Goal: Entertainment & Leisure: Consume media (video, audio)

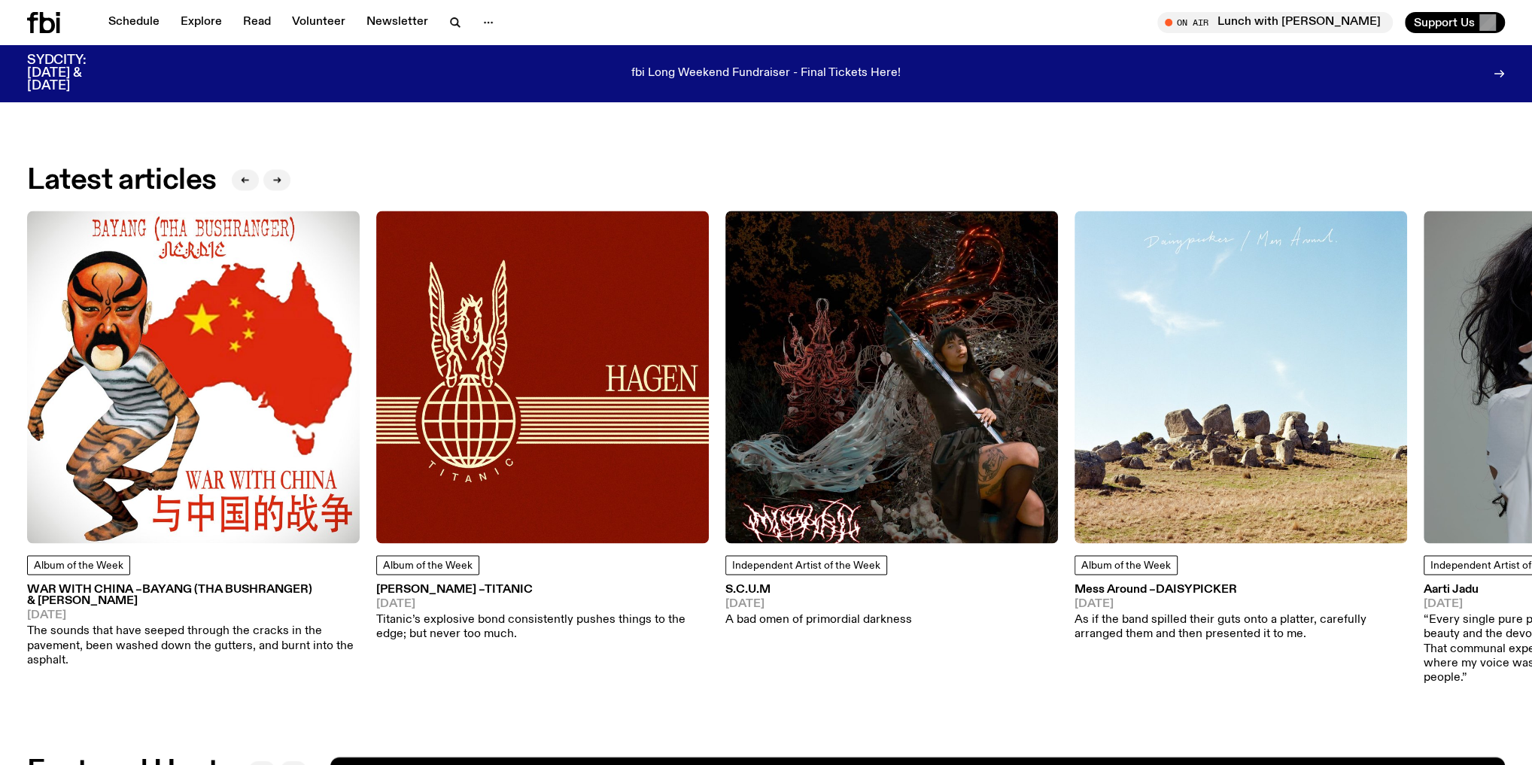
scroll to position [2277, 0]
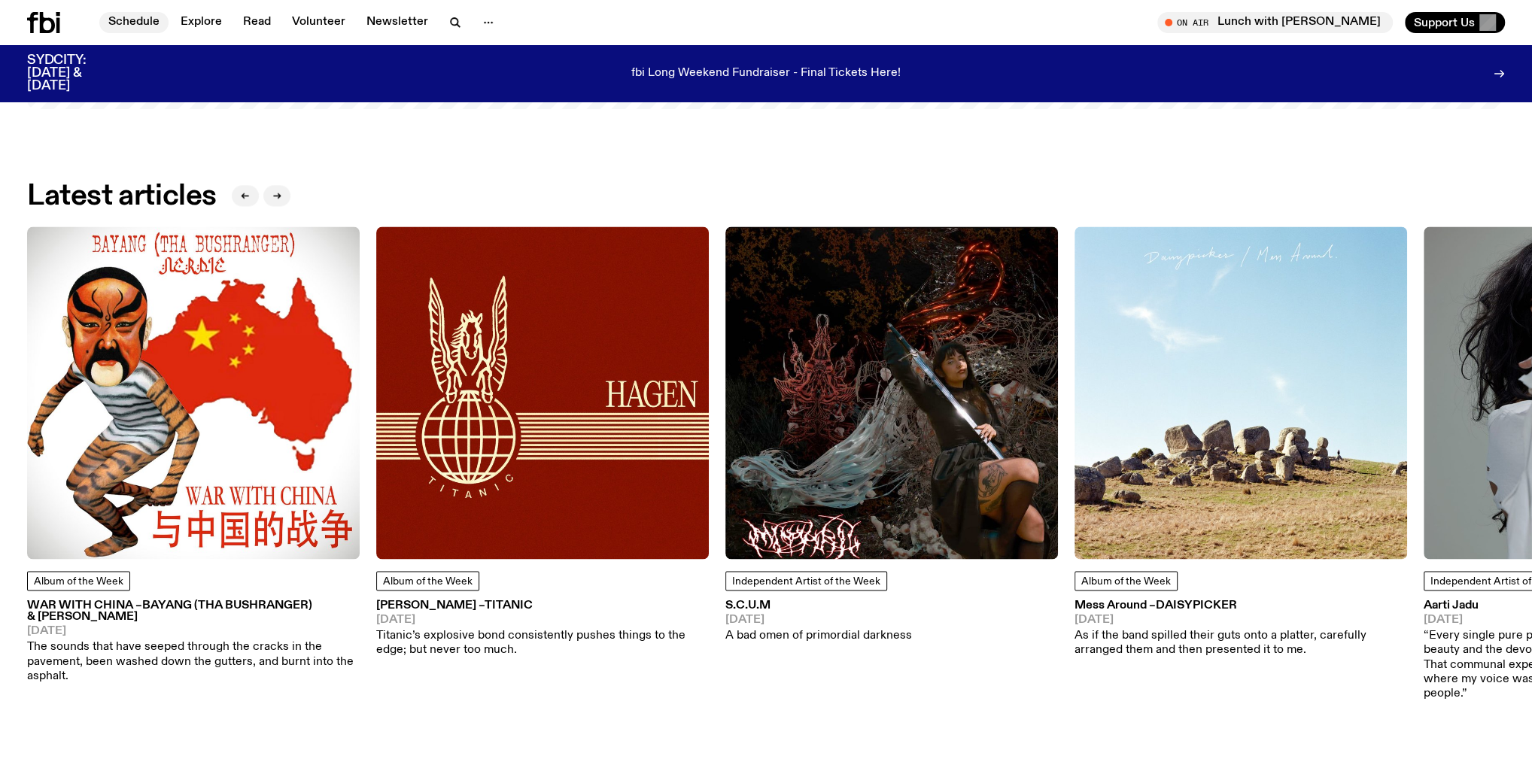
click at [138, 25] on link "Schedule" at bounding box center [133, 22] width 69 height 21
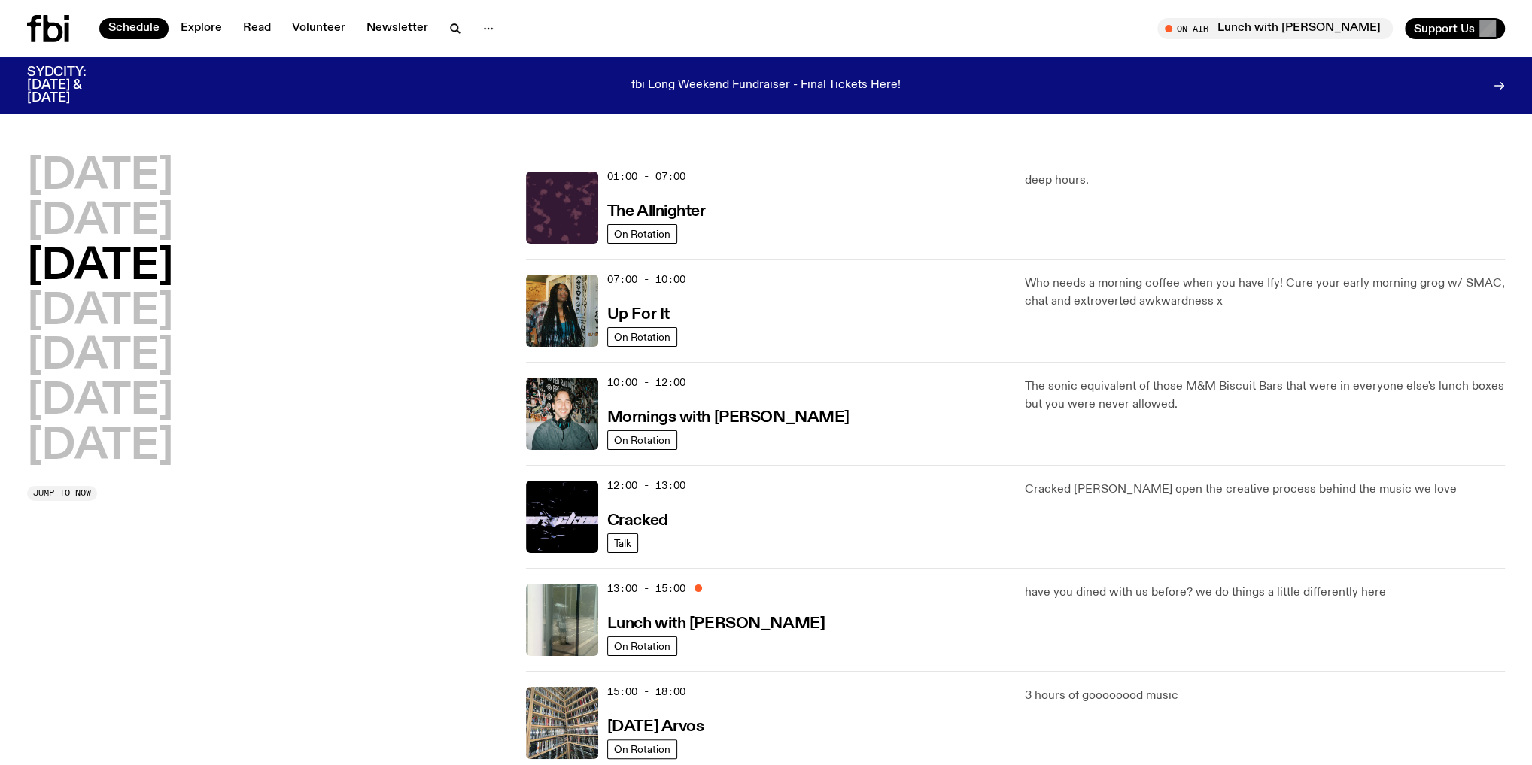
drag, startPoint x: 773, startPoint y: 294, endPoint x: 925, endPoint y: 263, distance: 155.0
click at [925, 263] on div "07:00 - 10:00 Up For It On Rotation Who needs a morning coffee when you have If…" at bounding box center [1015, 310] width 979 height 103
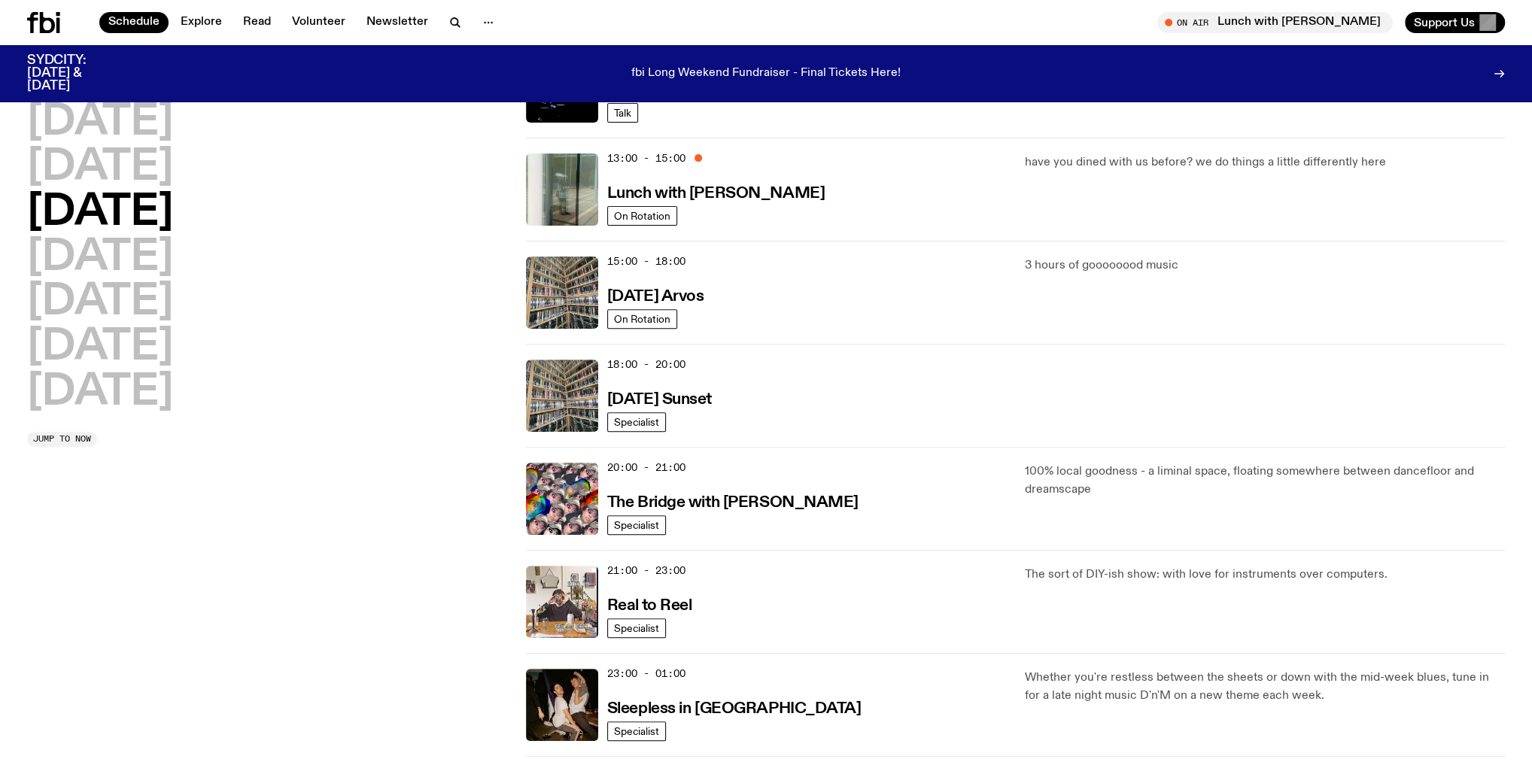
scroll to position [539, 0]
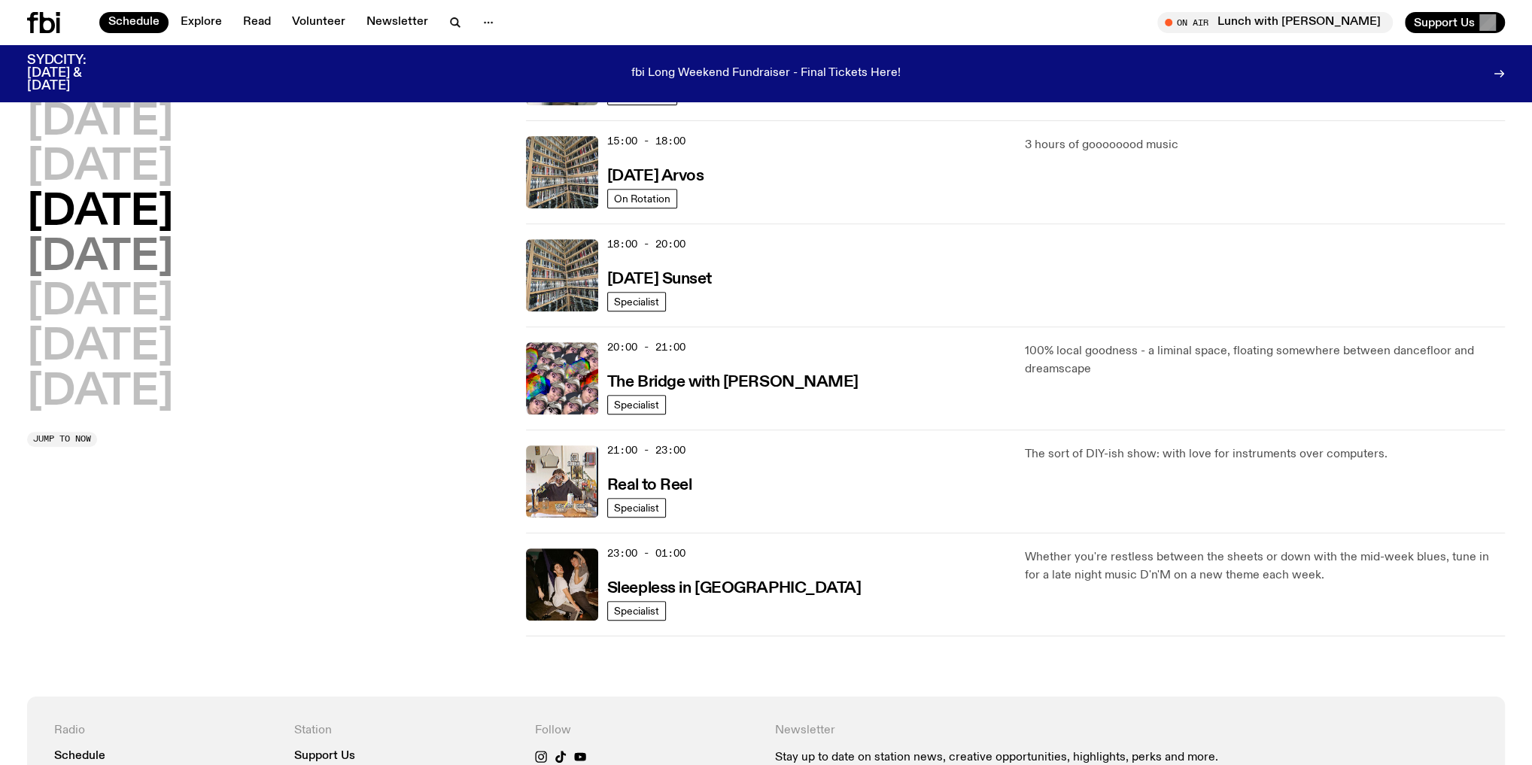
click at [173, 279] on h2 "Thursday" at bounding box center [100, 258] width 146 height 42
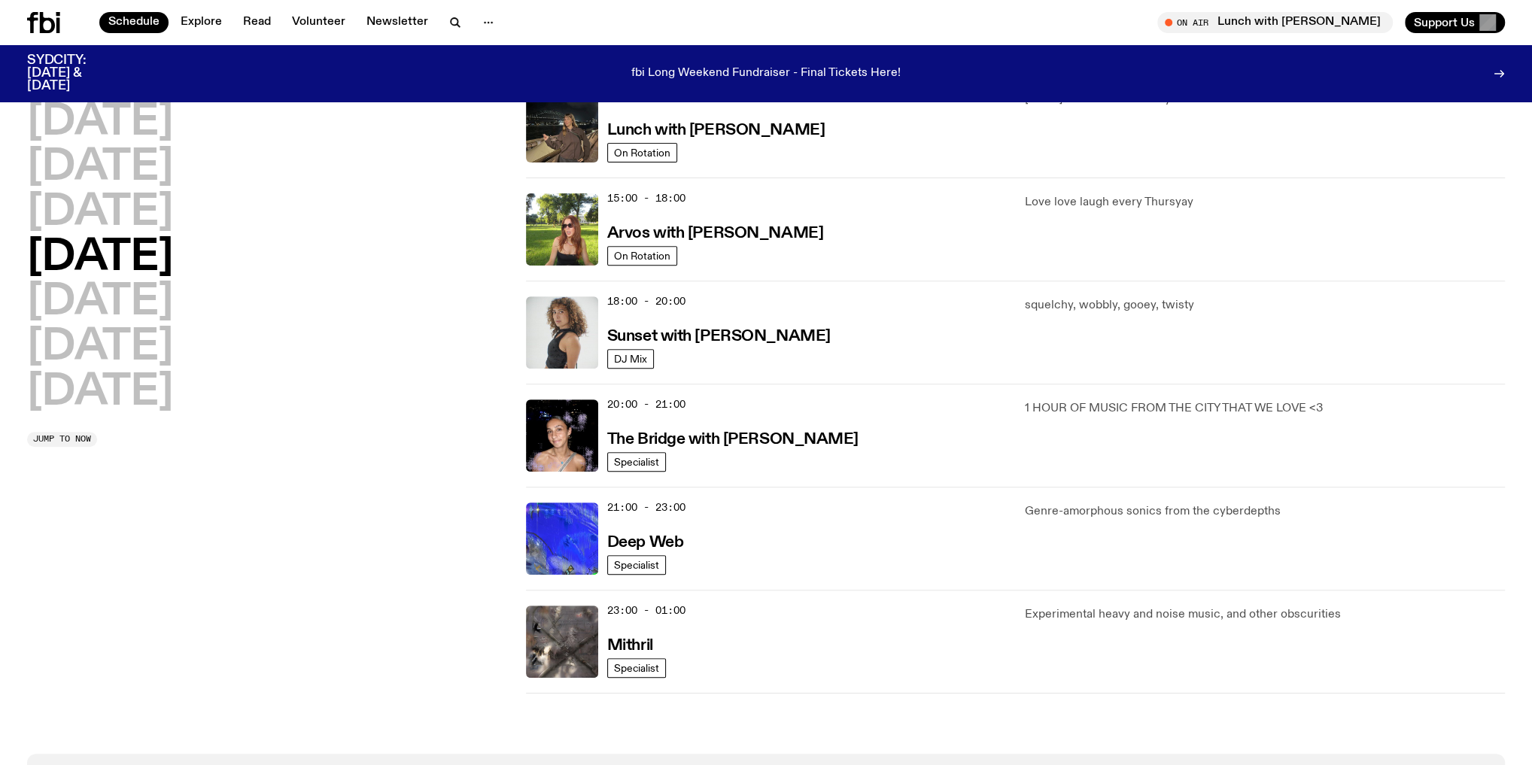
scroll to position [463, 0]
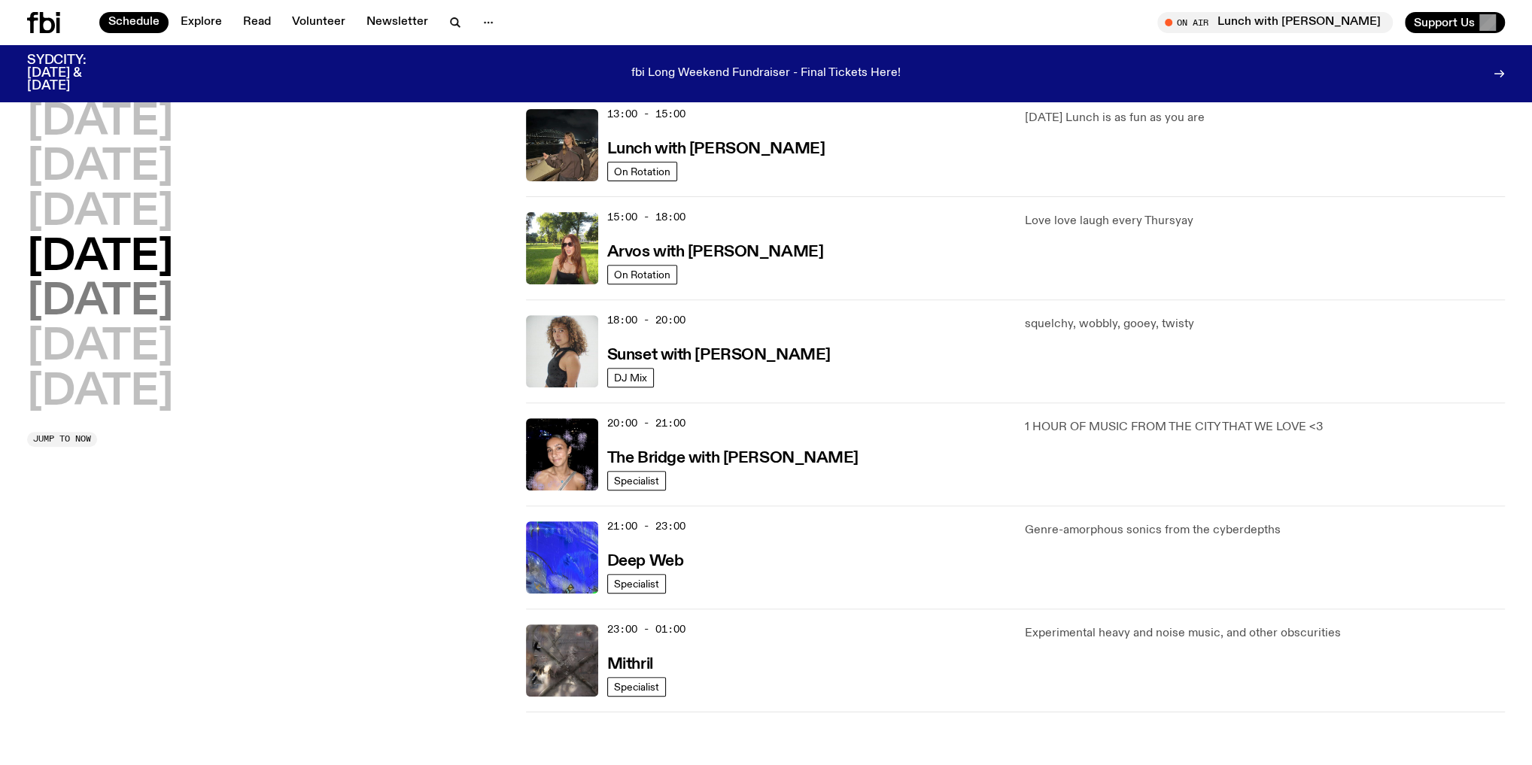
click at [125, 310] on h2 "Friday" at bounding box center [100, 303] width 146 height 42
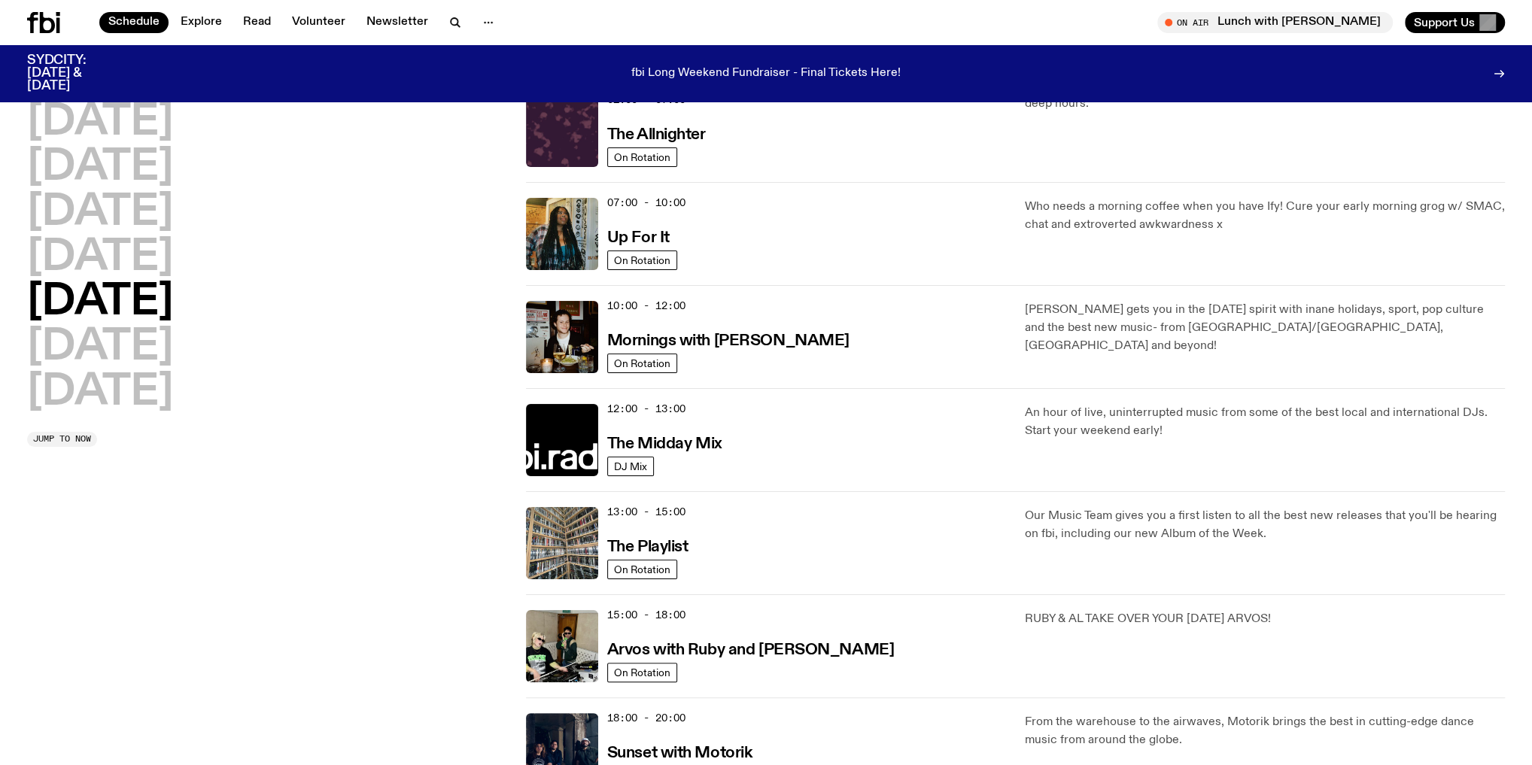
scroll to position [41, 0]
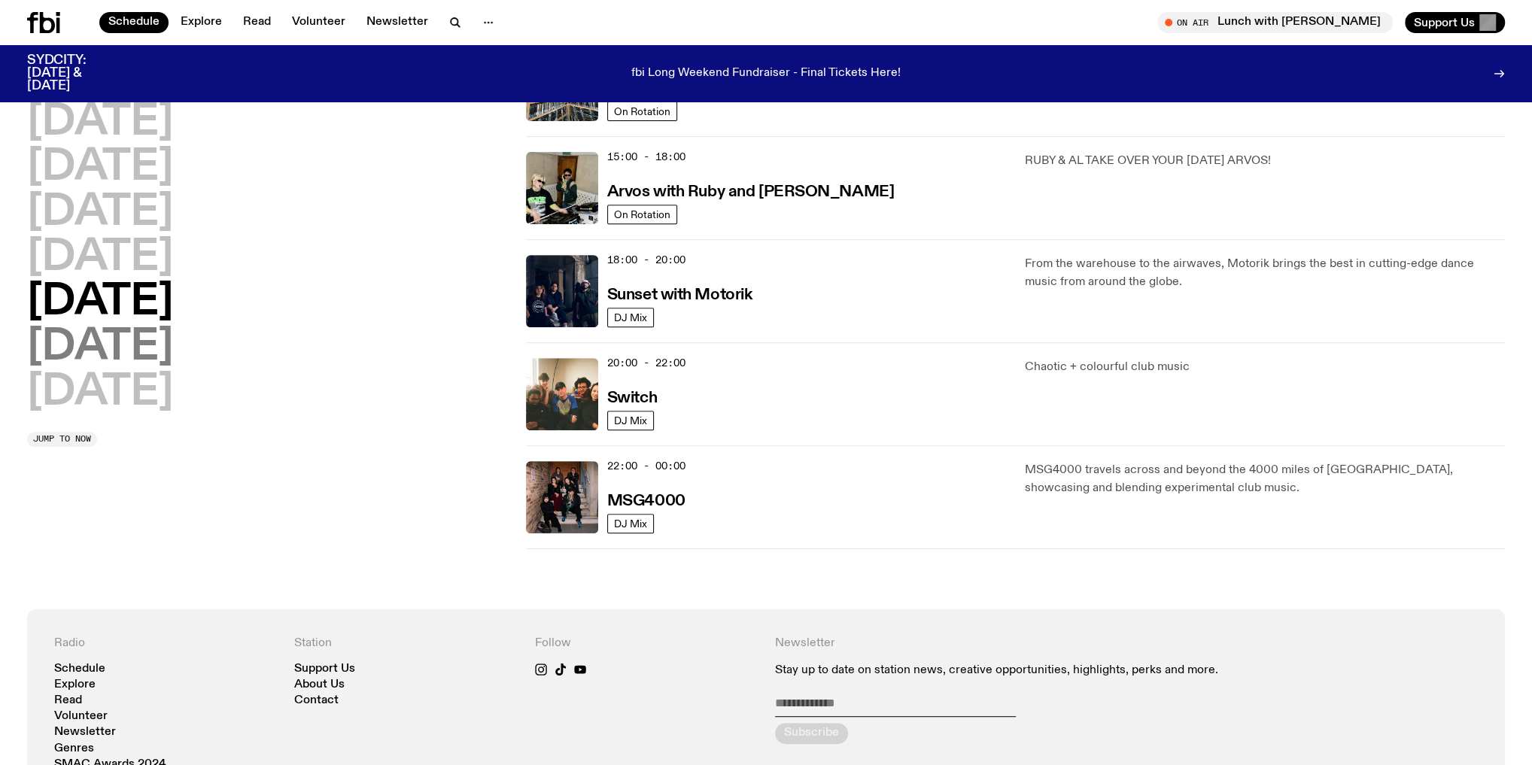
click at [116, 362] on h2 "Saturday" at bounding box center [100, 348] width 146 height 42
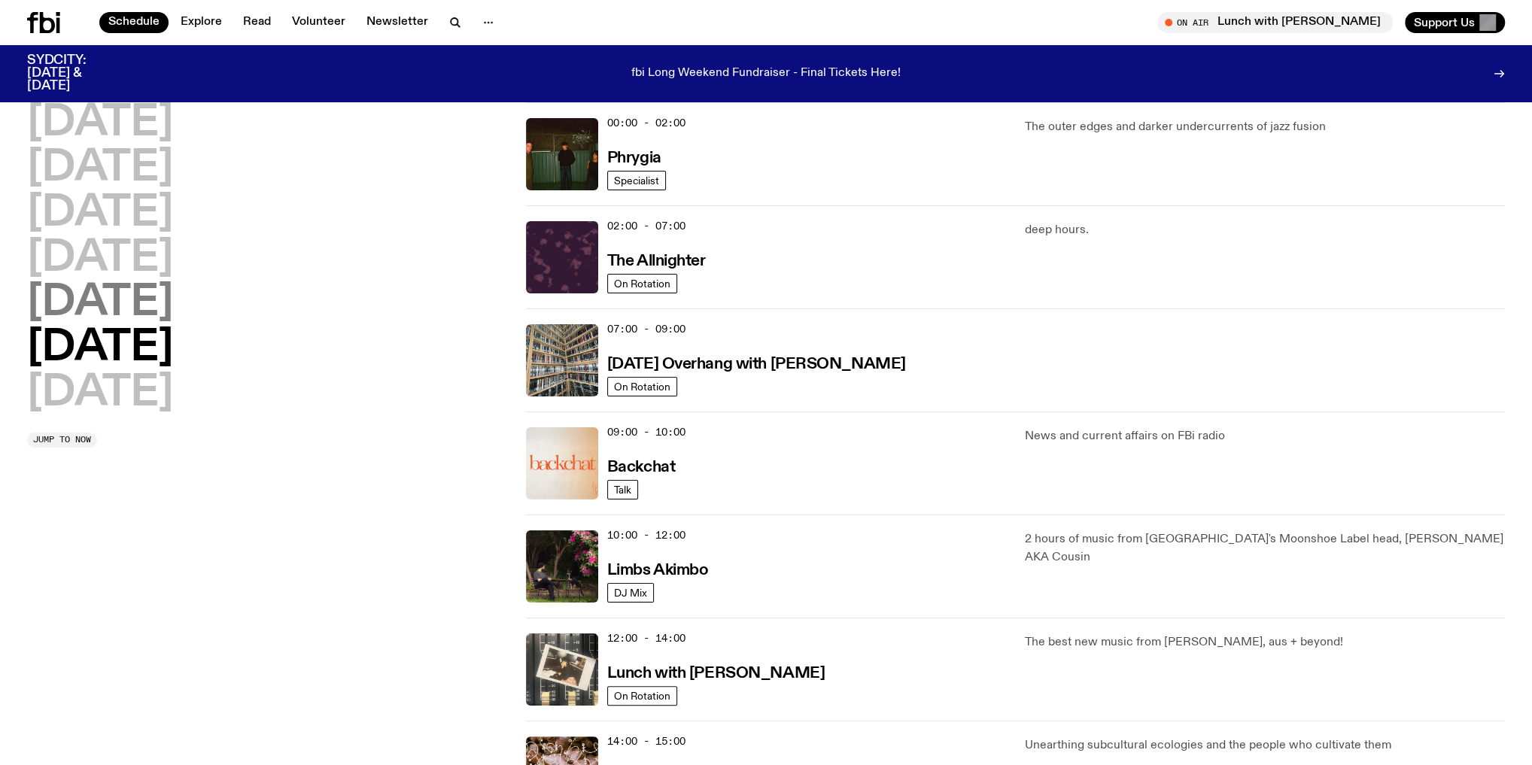
click at [62, 297] on h2 "Friday" at bounding box center [100, 303] width 146 height 42
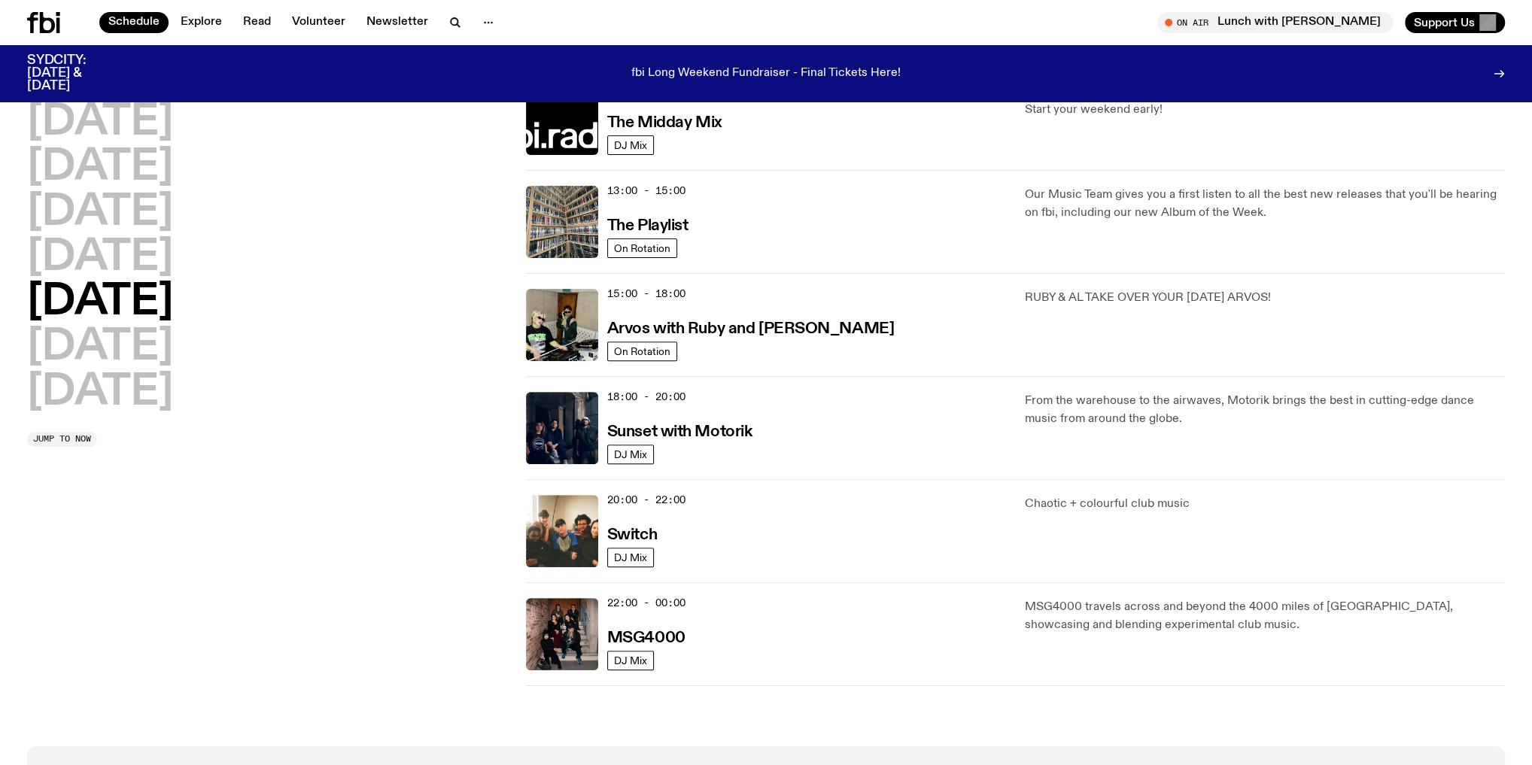
scroll to position [403, 0]
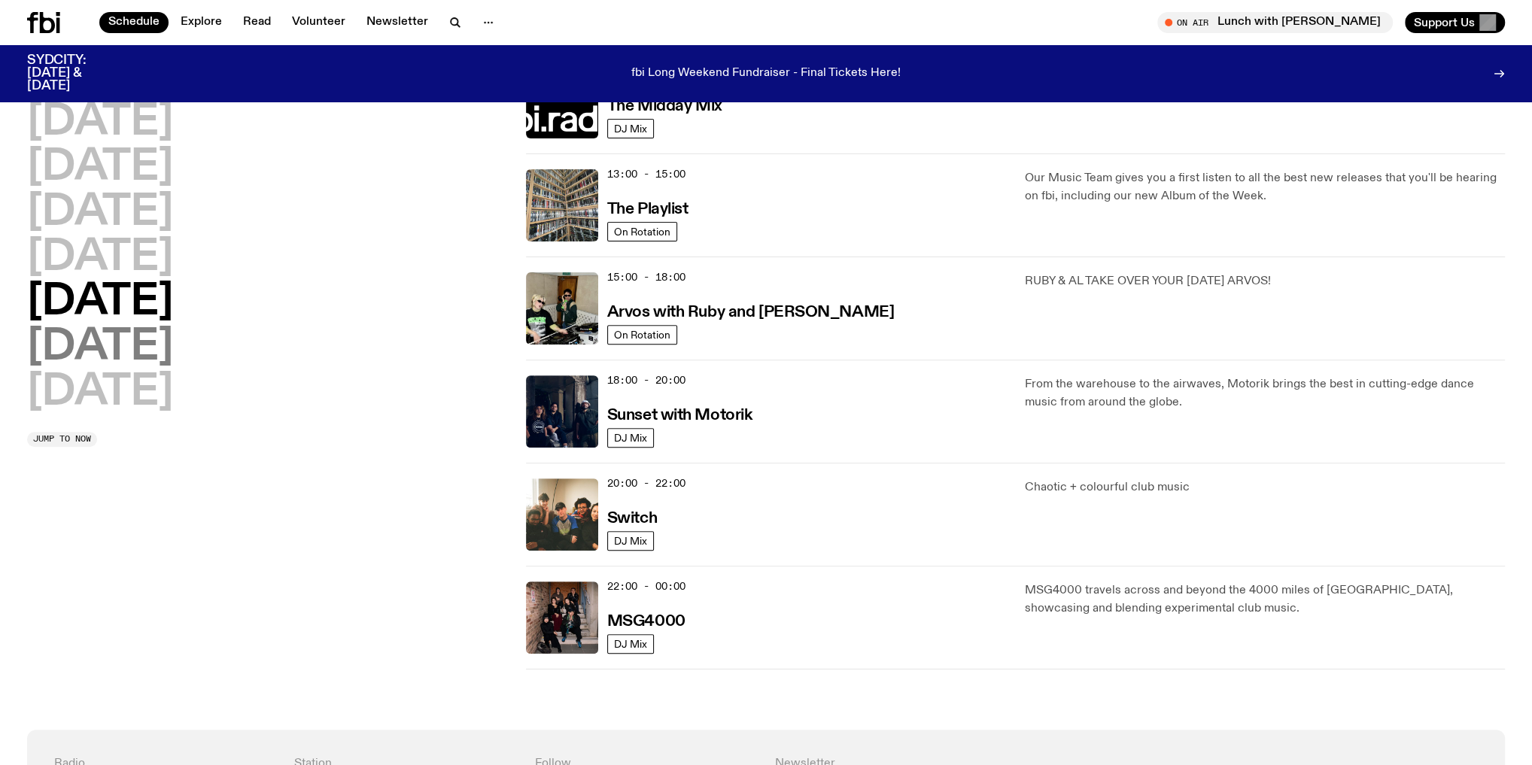
click at [157, 341] on h2 "Saturday" at bounding box center [100, 348] width 146 height 42
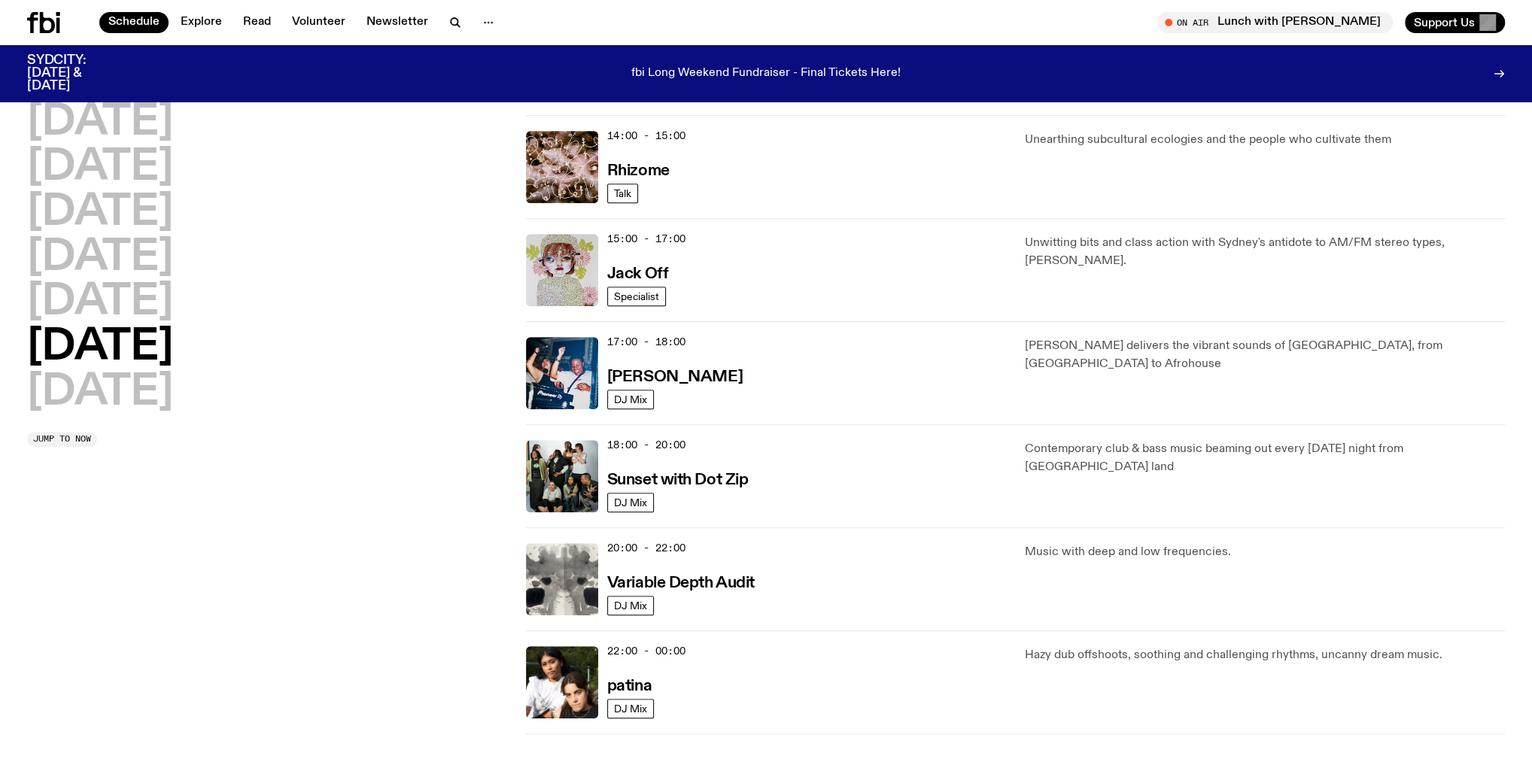
scroll to position [644, 0]
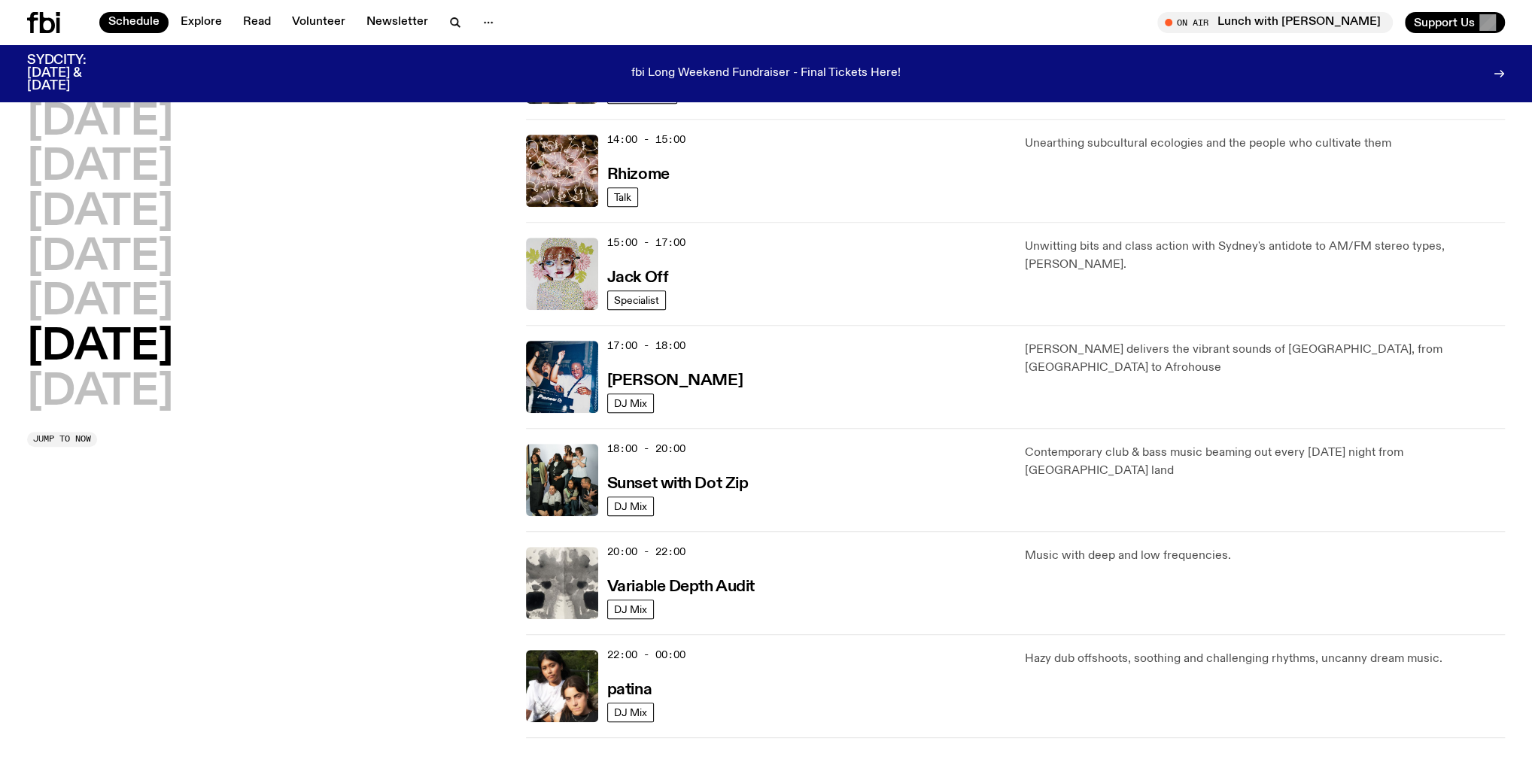
click at [626, 184] on div "14:00 - 15:00 Rhizome" at bounding box center [807, 171] width 400 height 72
click at [624, 192] on span "Talk" at bounding box center [622, 197] width 17 height 11
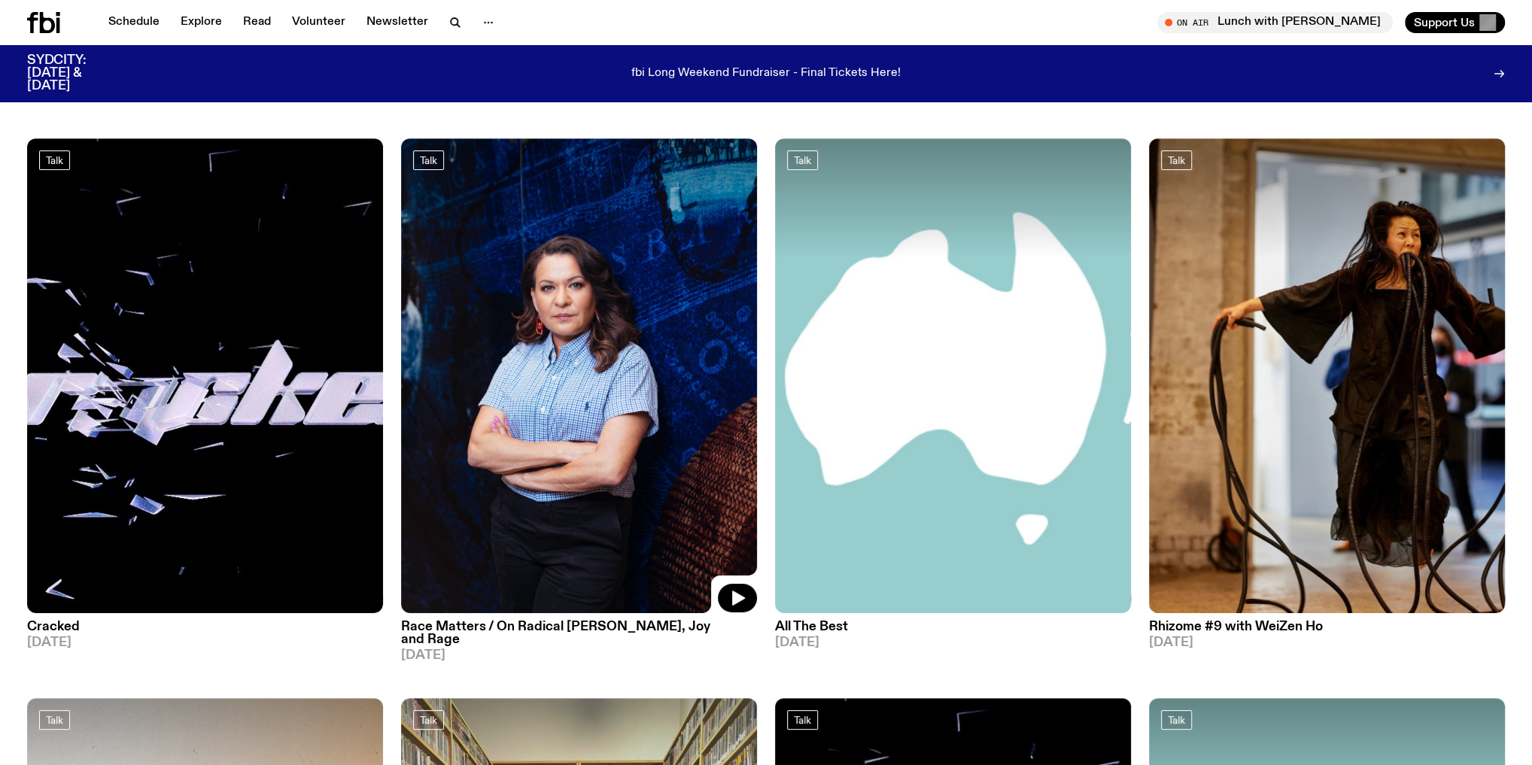
scroll to position [120, 0]
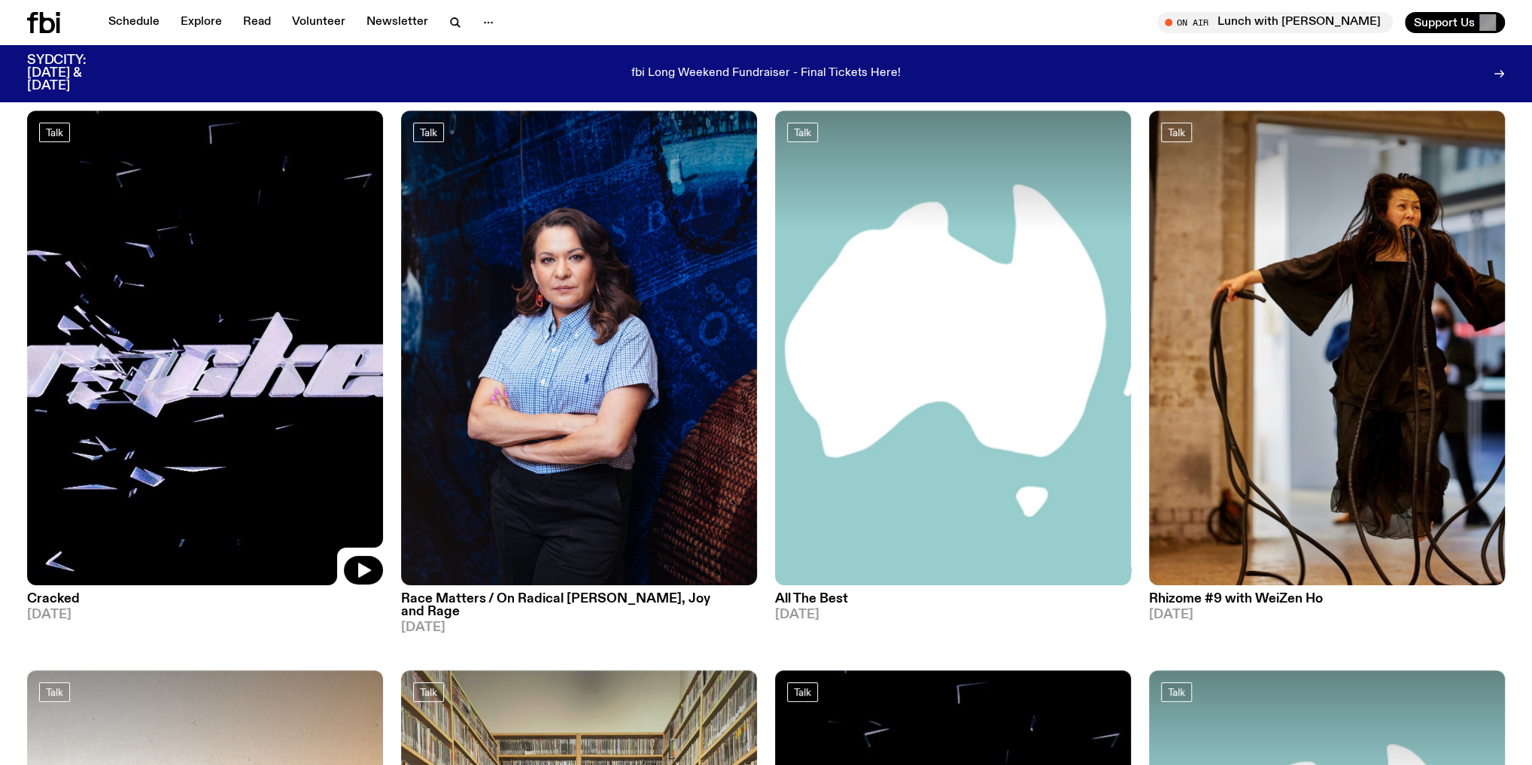
click at [308, 434] on img at bounding box center [205, 348] width 356 height 475
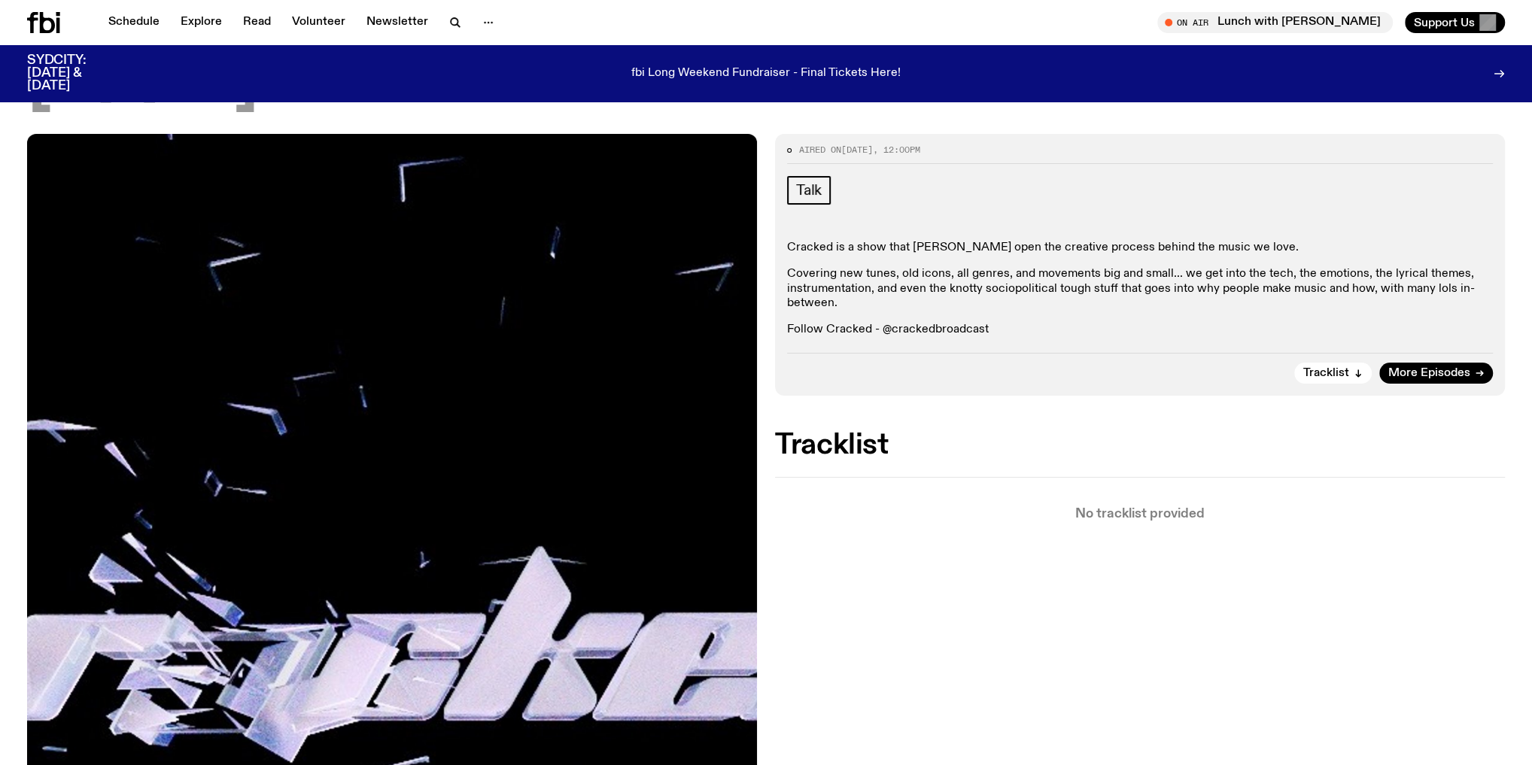
scroll to position [174, 0]
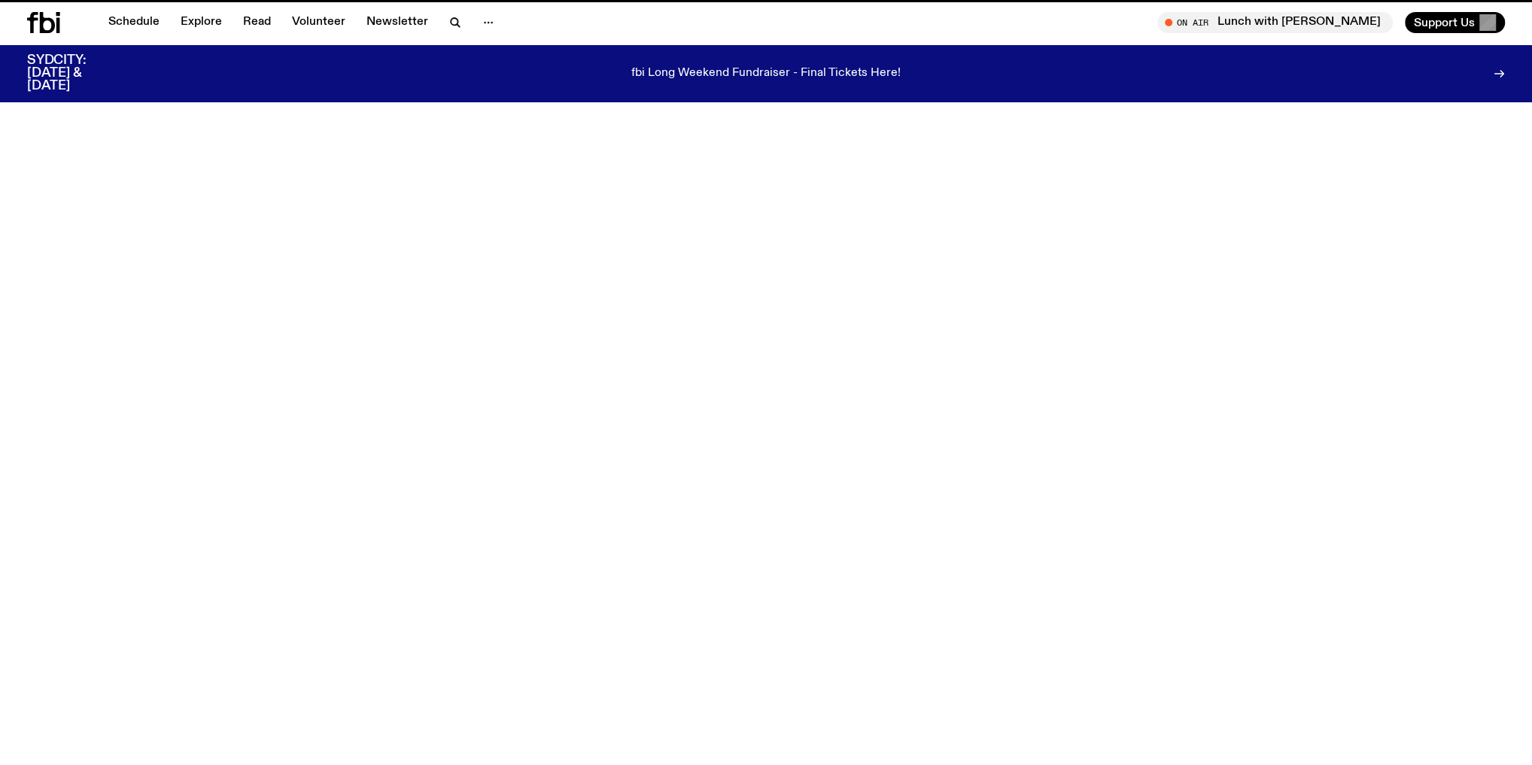
scroll to position [120, 0]
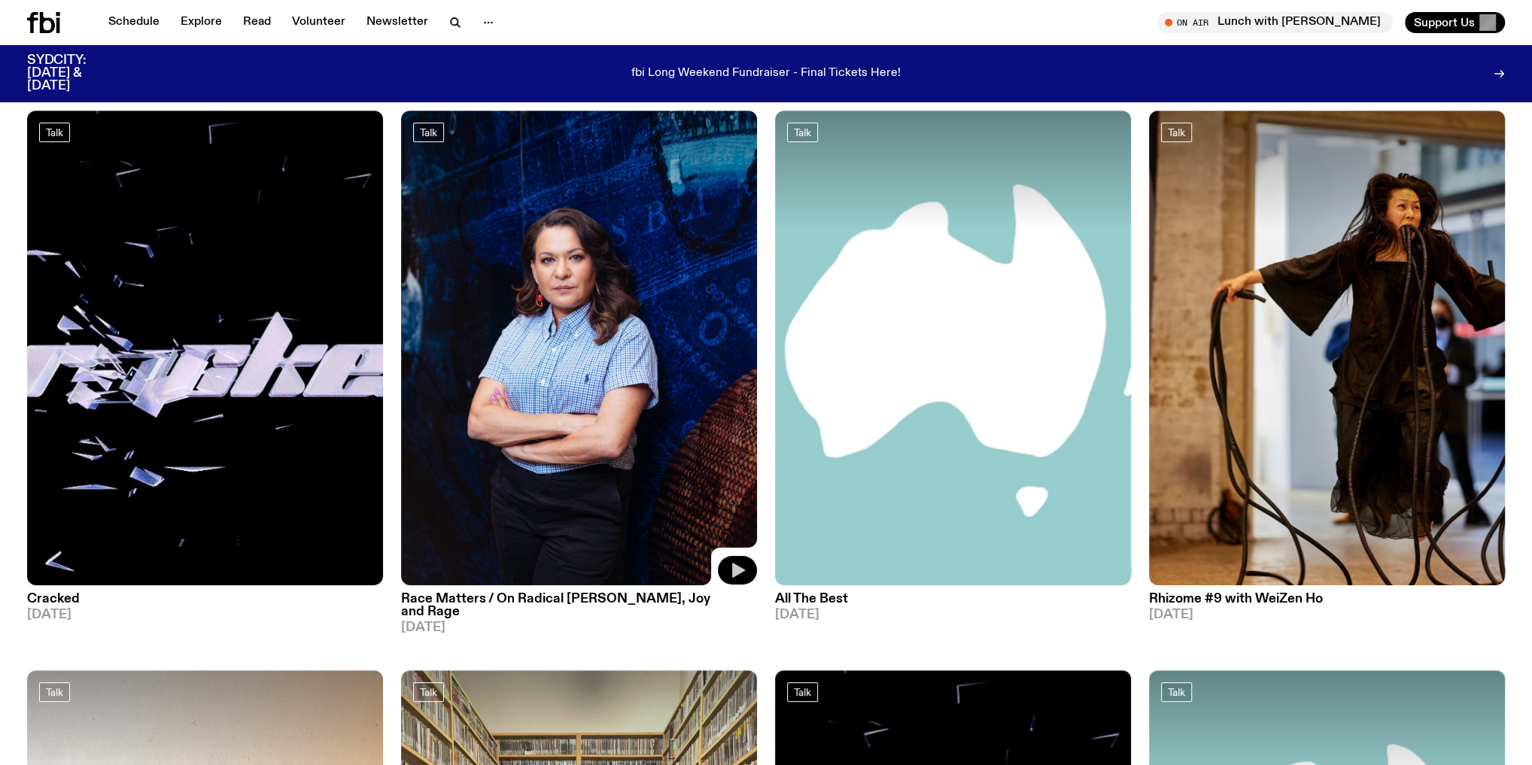
click at [732, 574] on icon "button" at bounding box center [738, 571] width 18 height 18
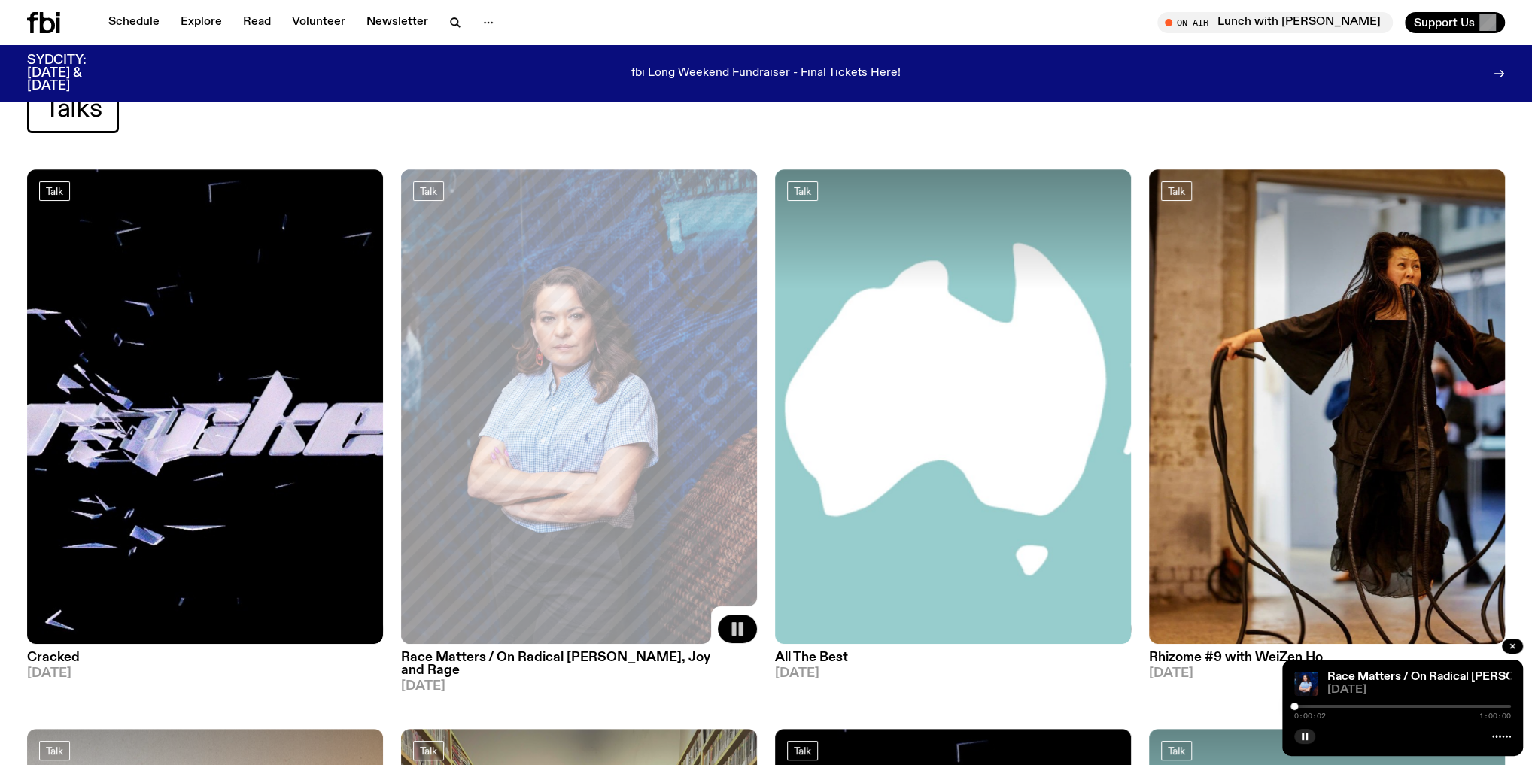
scroll to position [60, 0]
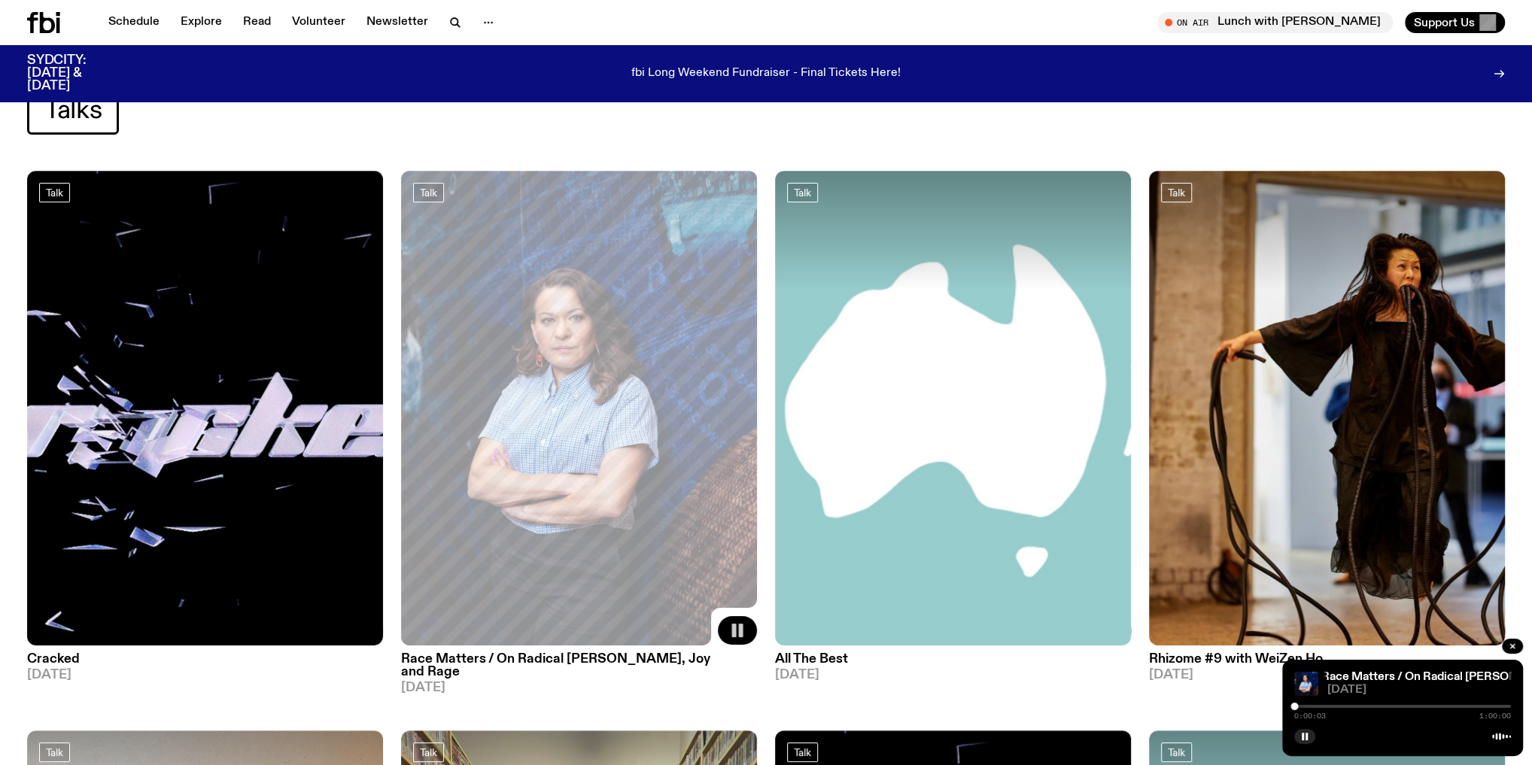
click at [1313, 711] on div "0:00:03 1:00:00" at bounding box center [1403, 711] width 217 height 18
click at [1317, 705] on div at bounding box center [1403, 706] width 217 height 3
click at [1343, 706] on div at bounding box center [1403, 706] width 217 height 3
click at [1359, 705] on div at bounding box center [1403, 706] width 217 height 3
click at [1377, 705] on div at bounding box center [1403, 706] width 217 height 3
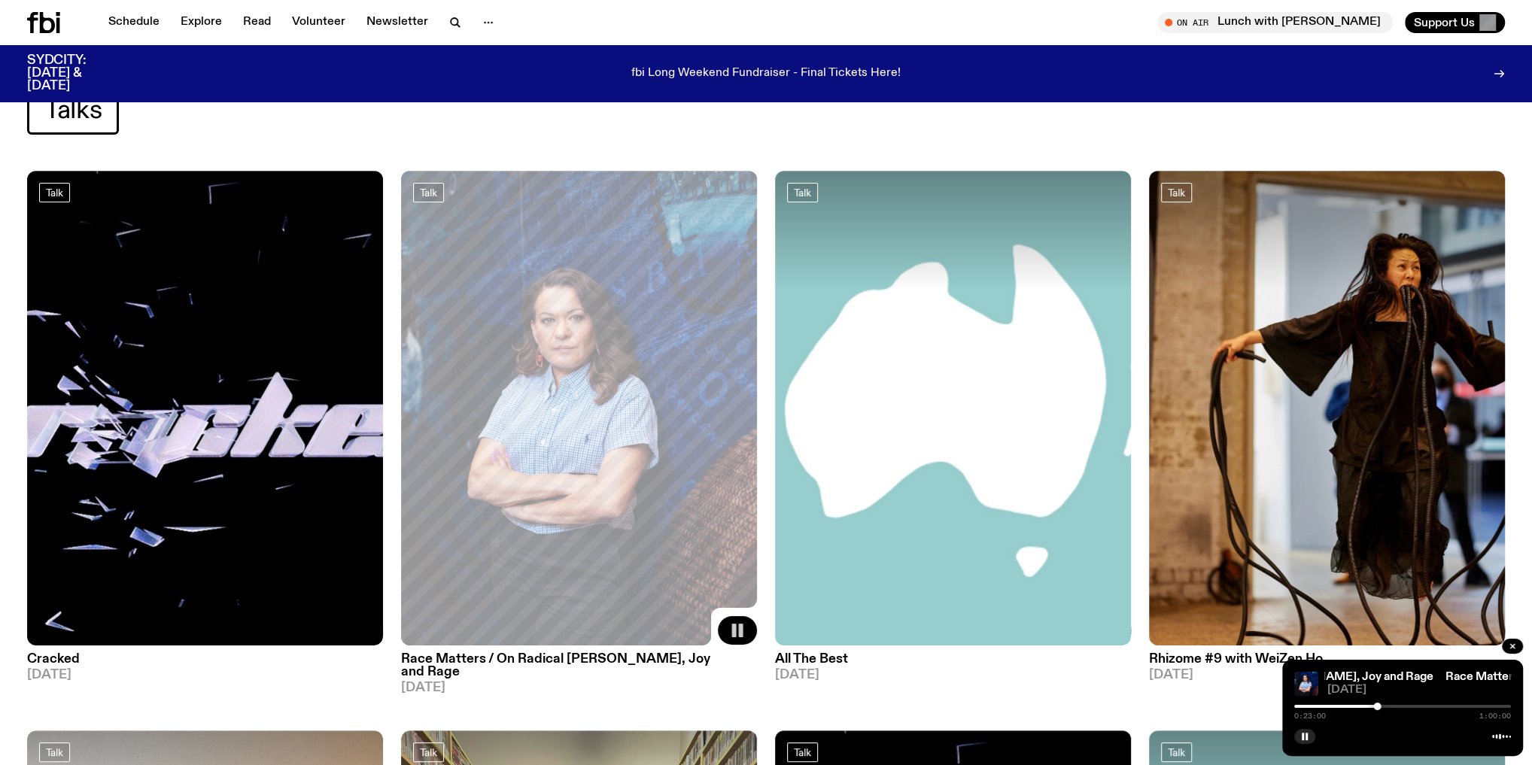
click at [1398, 707] on div at bounding box center [1403, 706] width 217 height 3
click at [1435, 708] on div at bounding box center [1403, 706] width 217 height 3
click at [1514, 648] on icon "button" at bounding box center [1512, 646] width 9 height 9
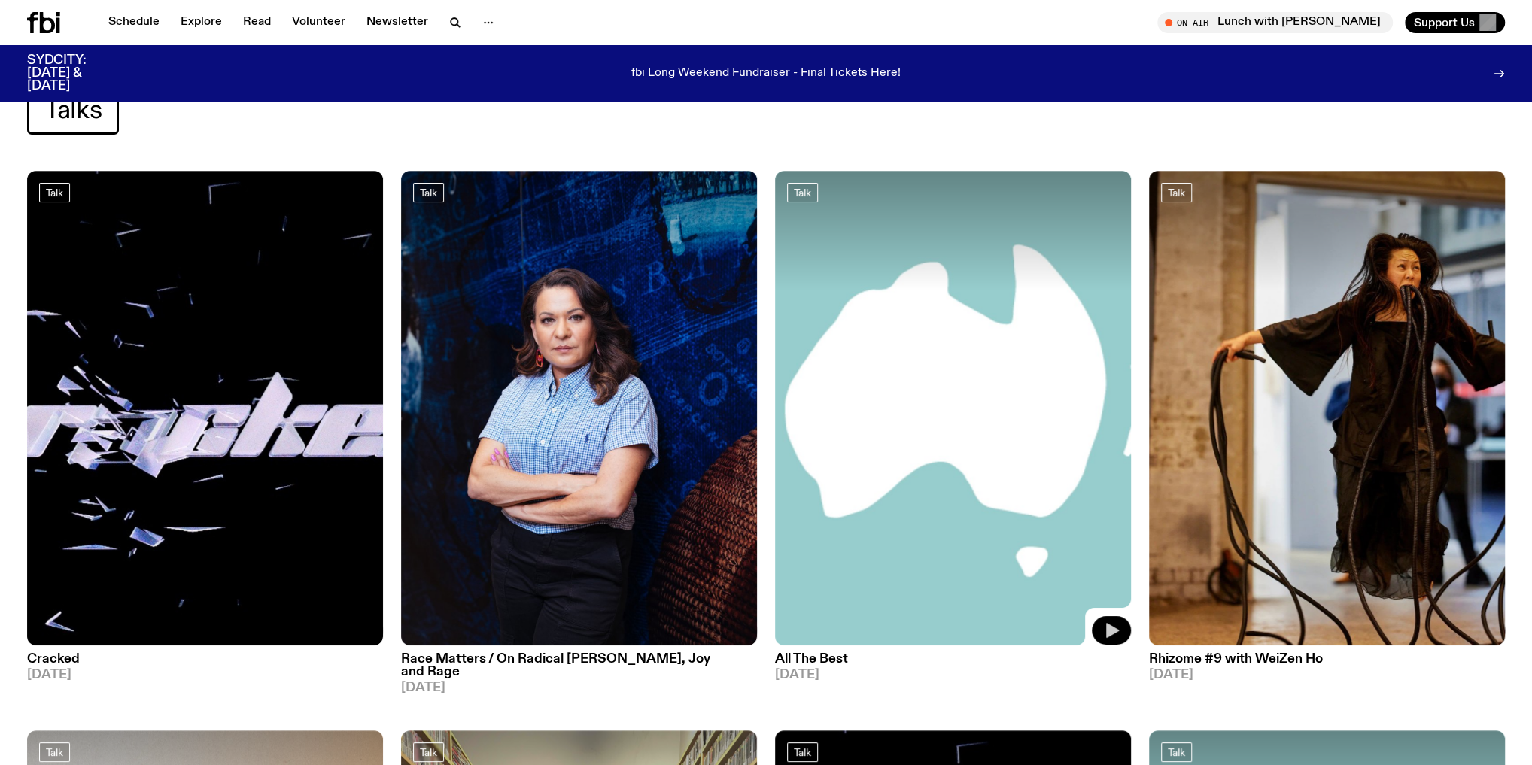
click at [1103, 626] on icon "button" at bounding box center [1112, 631] width 18 height 18
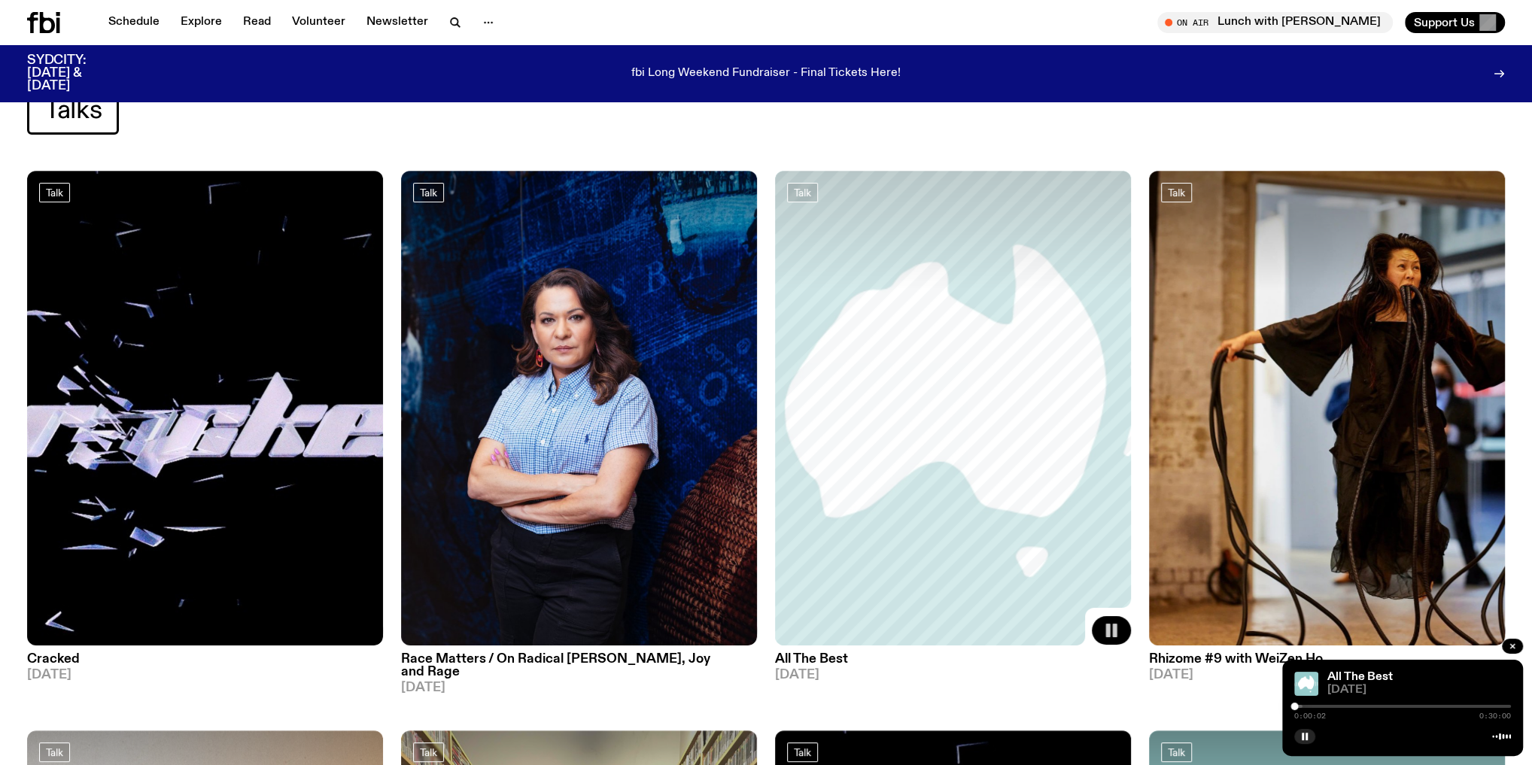
click at [1304, 708] on div at bounding box center [1403, 706] width 217 height 3
click at [1335, 709] on div "0:01:16 0:30:00" at bounding box center [1403, 711] width 217 height 18
click at [1335, 708] on div at bounding box center [1403, 706] width 217 height 3
click at [1319, 707] on div at bounding box center [1226, 706] width 217 height 3
click at [1327, 708] on div "0:03:25 0:30:00" at bounding box center [1403, 711] width 217 height 18
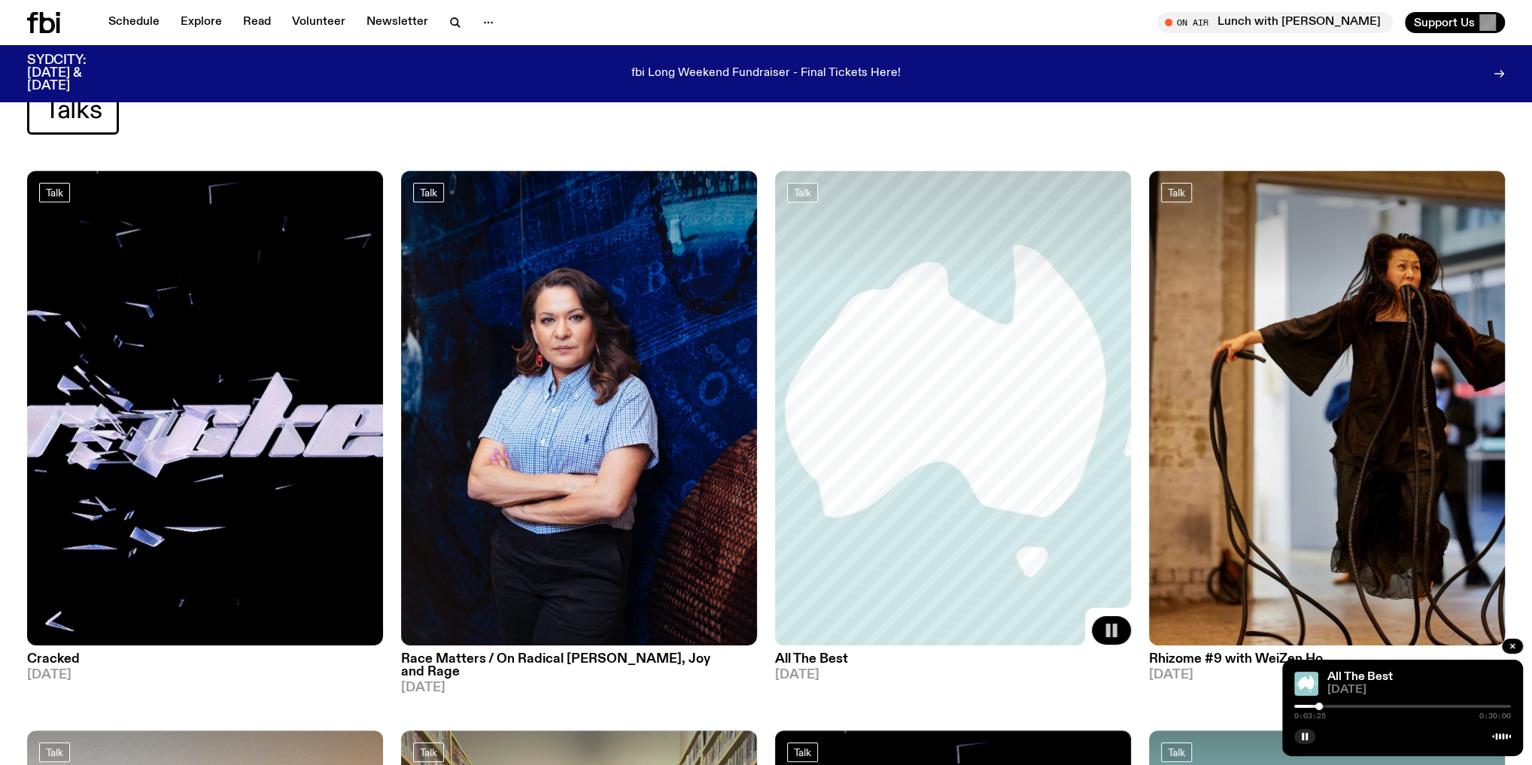
click at [1327, 708] on div "0:03:25 0:30:00" at bounding box center [1403, 711] width 217 height 18
click at [1327, 706] on div at bounding box center [1403, 706] width 217 height 3
click at [1339, 705] on div at bounding box center [1403, 706] width 217 height 3
click at [1356, 706] on div at bounding box center [1403, 706] width 217 height 3
click at [1373, 705] on div at bounding box center [1403, 706] width 217 height 3
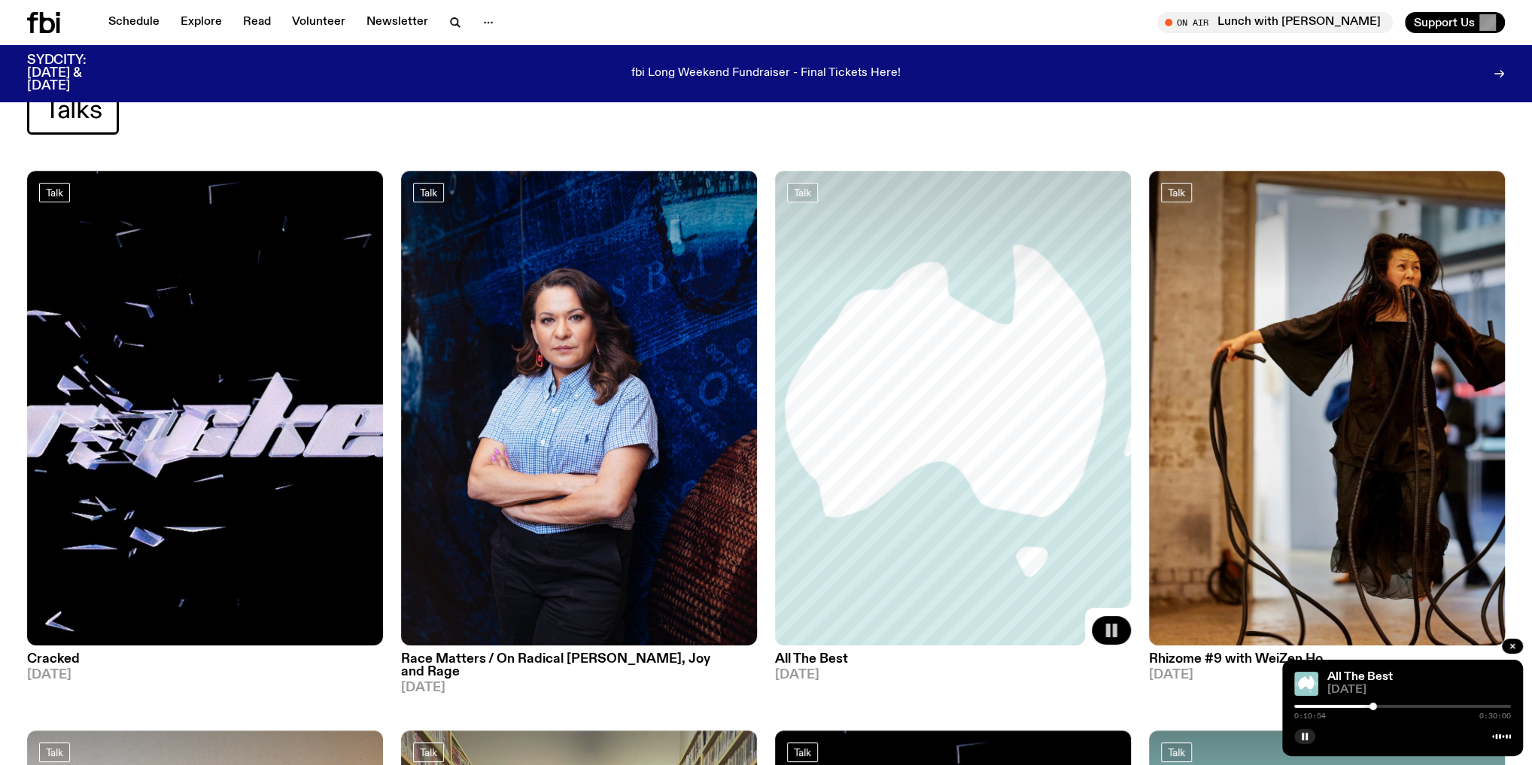
click at [1392, 706] on div at bounding box center [1403, 706] width 217 height 3
click at [1420, 706] on div at bounding box center [1403, 706] width 217 height 3
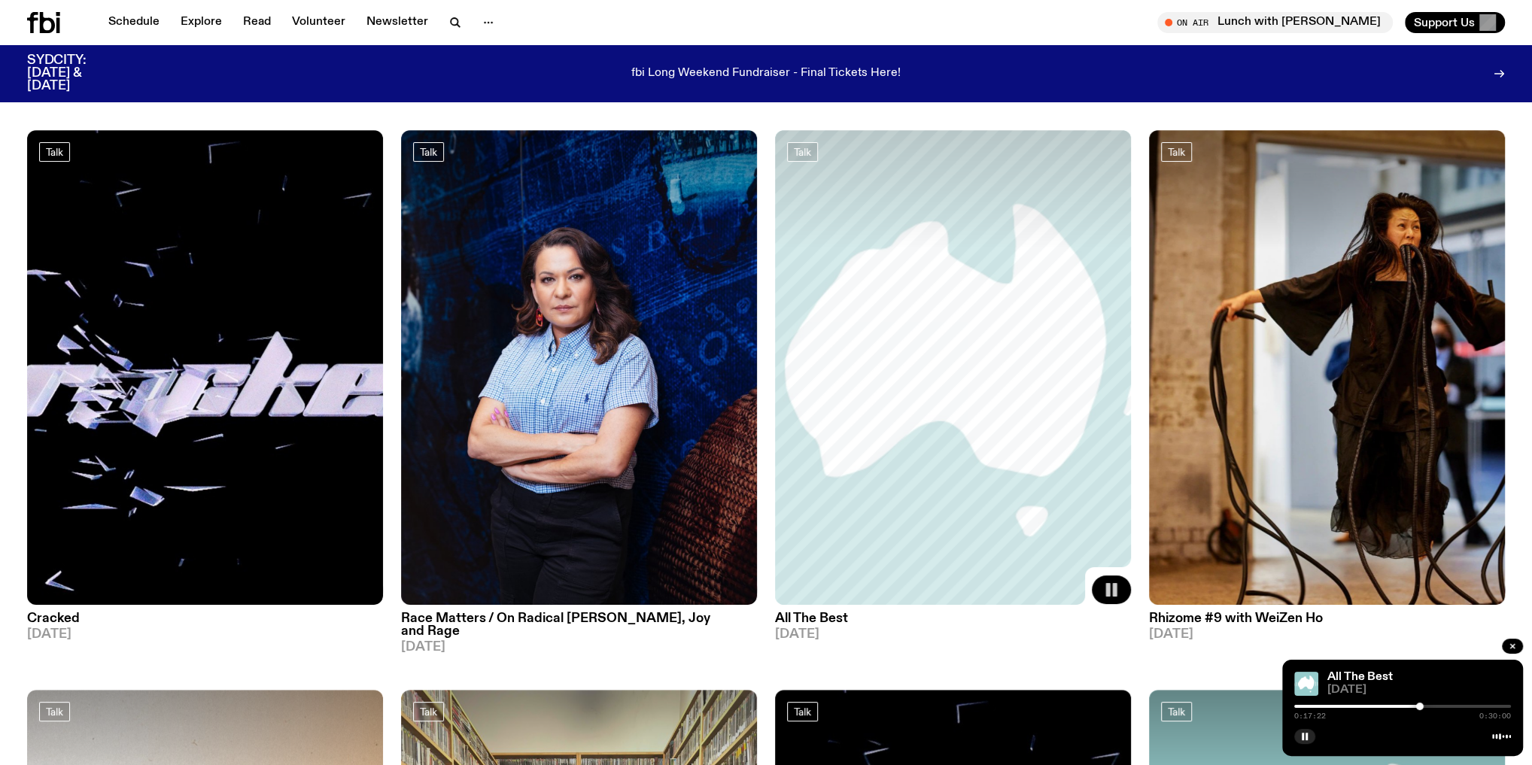
scroll to position [120, 0]
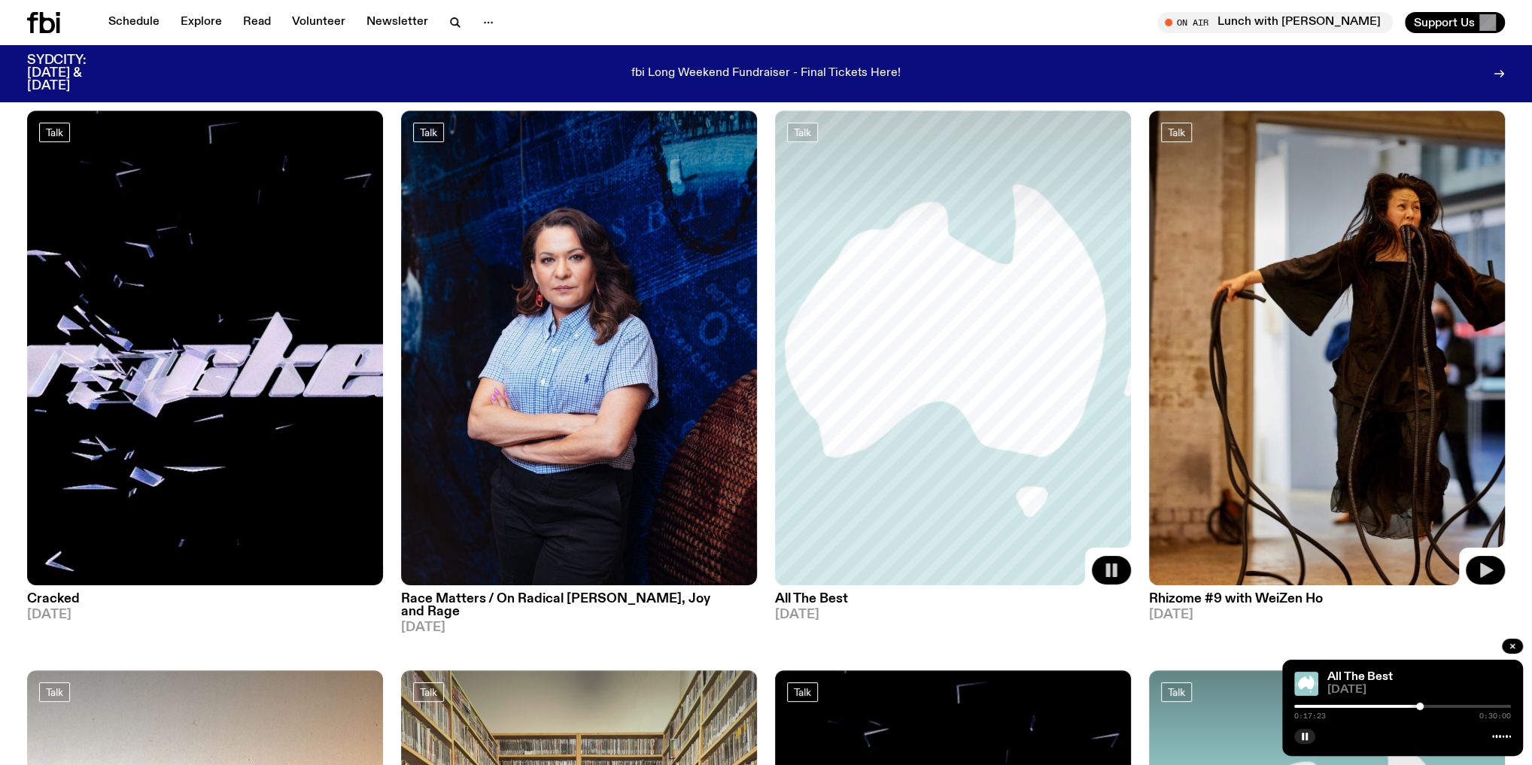
click at [1480, 565] on icon "button" at bounding box center [1486, 571] width 18 height 18
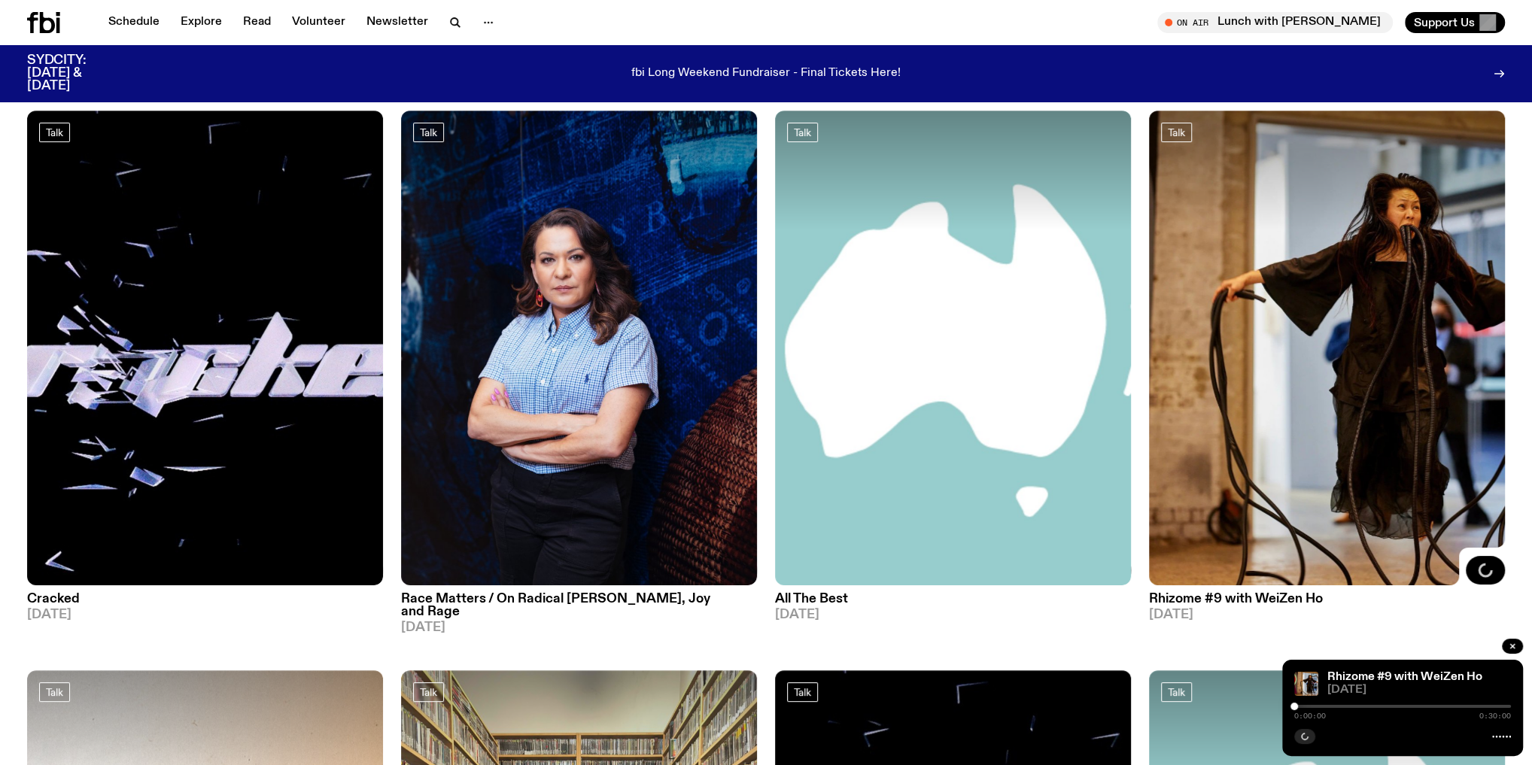
click at [1330, 708] on div "0:00:00 0:30:00" at bounding box center [1403, 711] width 217 height 18
click at [1331, 706] on div at bounding box center [1403, 706] width 217 height 3
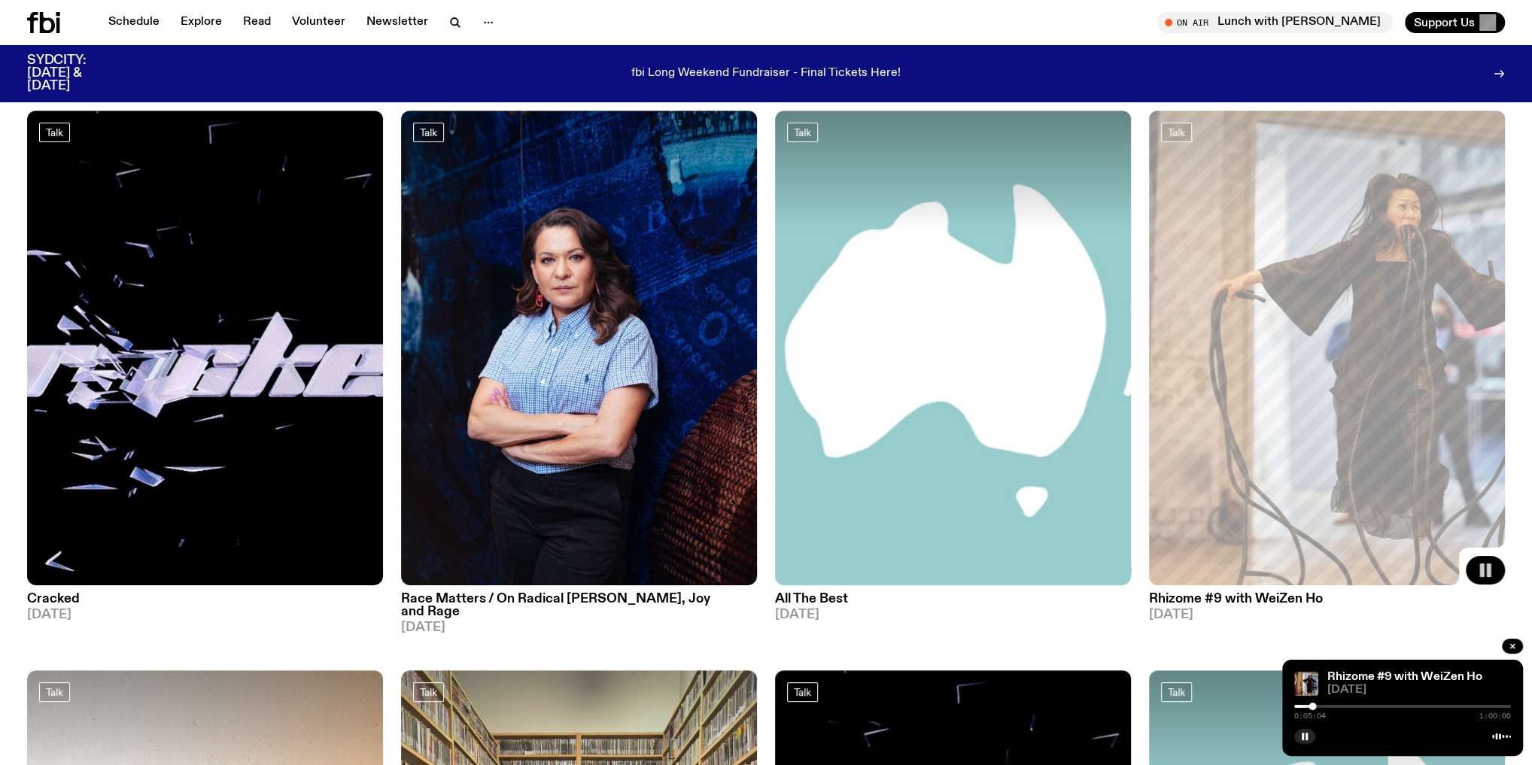
click at [1338, 707] on div at bounding box center [1403, 706] width 217 height 3
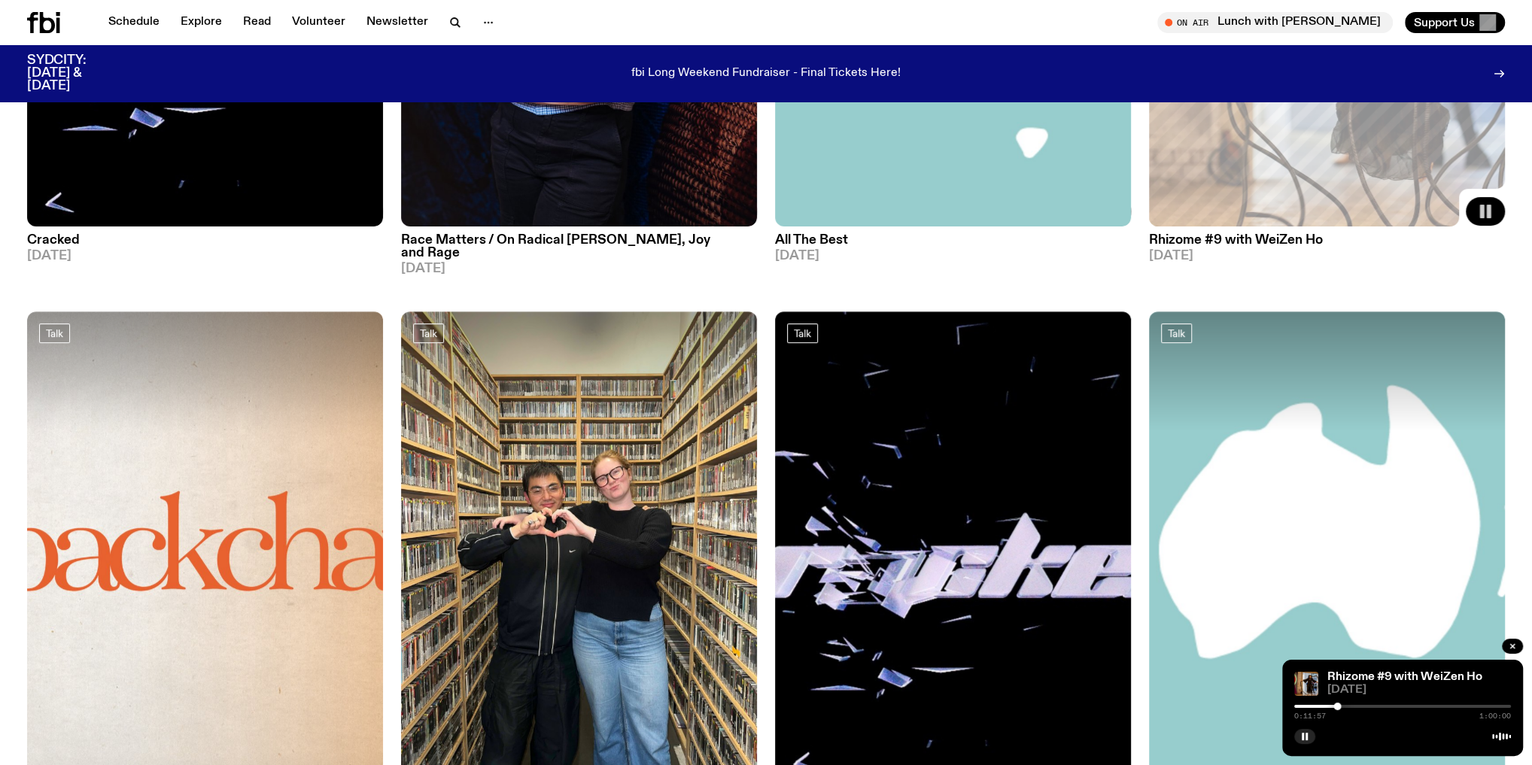
scroll to position [602, 0]
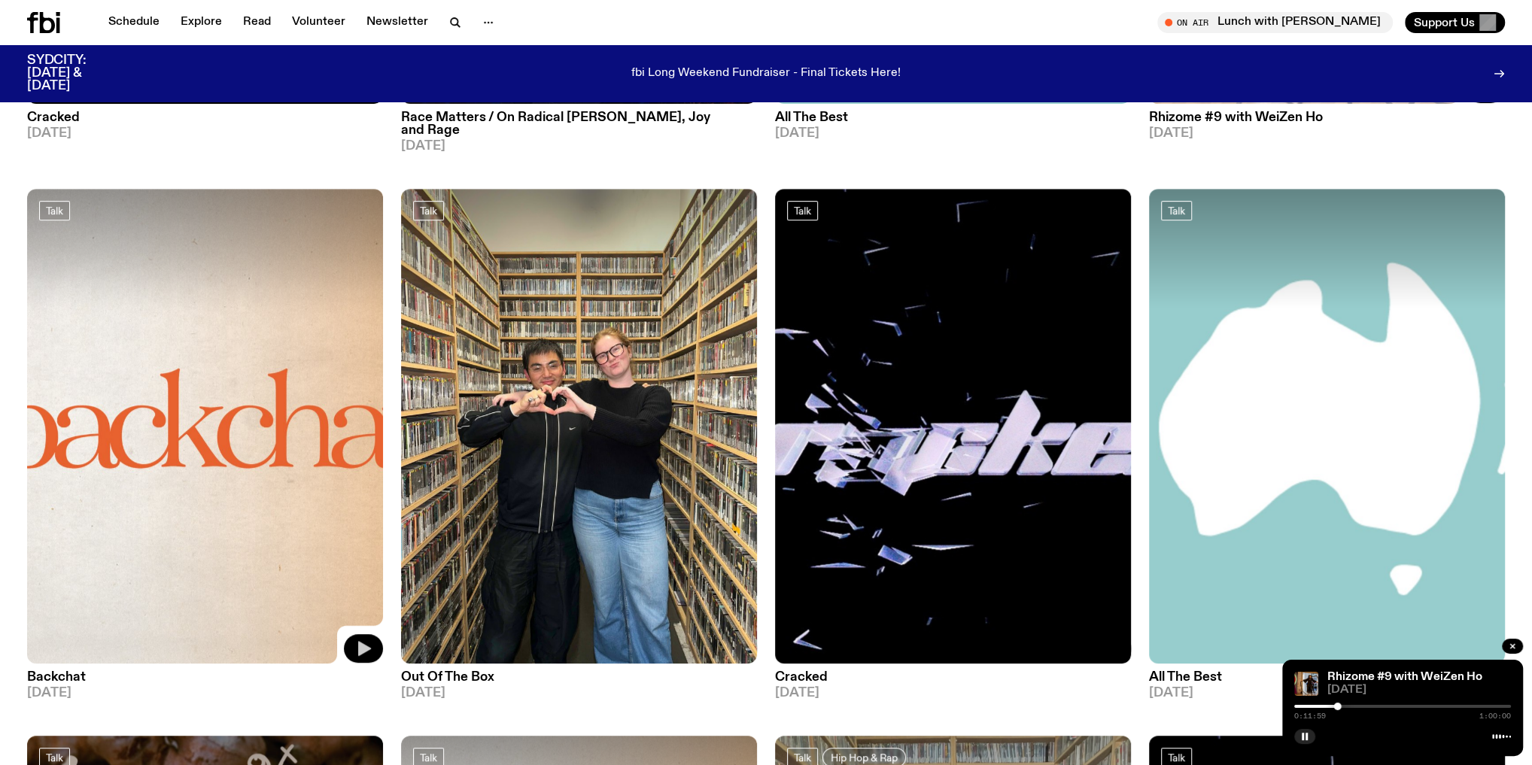
click at [361, 641] on icon "button" at bounding box center [364, 648] width 13 height 15
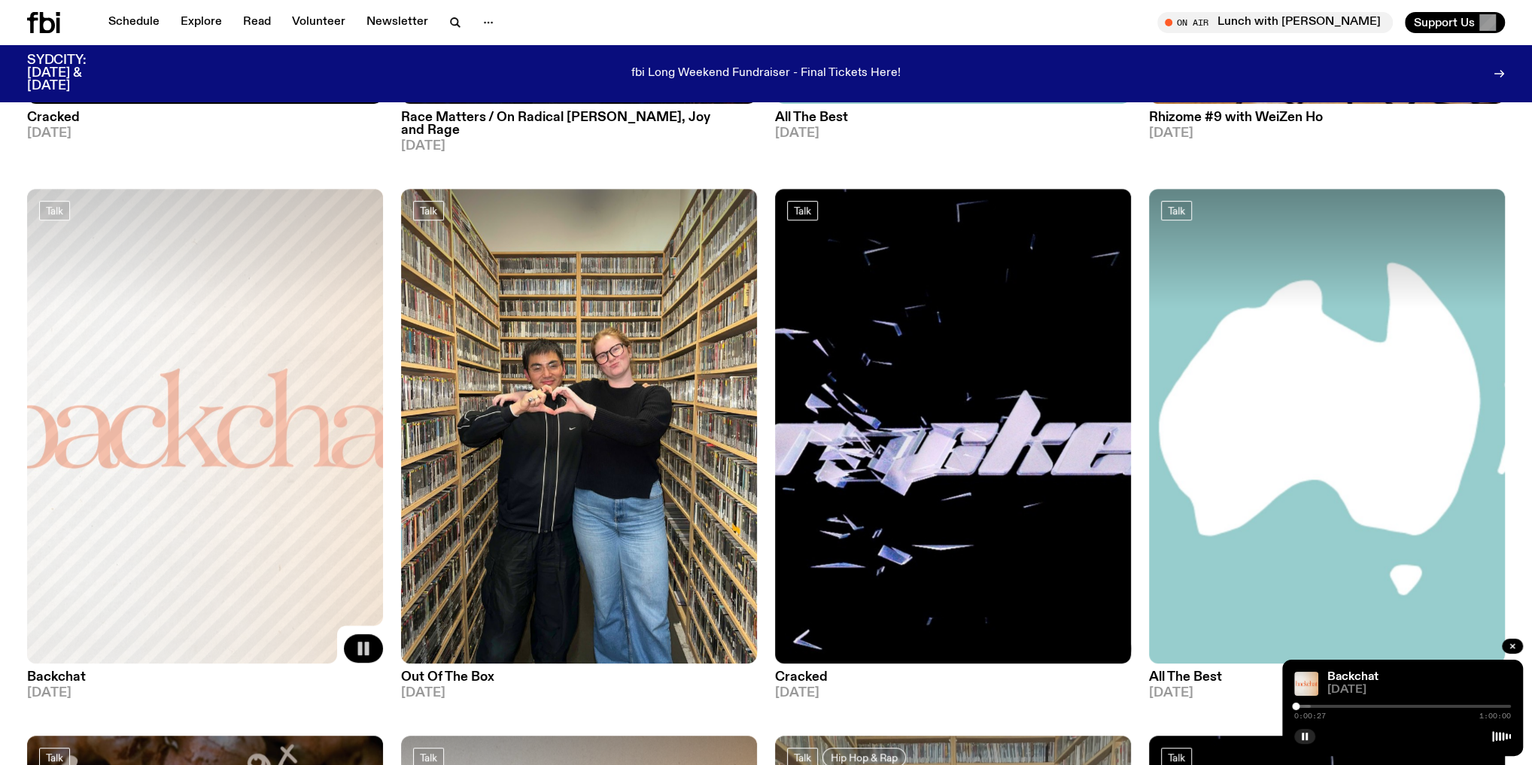
click at [1310, 709] on div "0:00:27 1:00:00" at bounding box center [1403, 711] width 217 height 18
click at [1309, 707] on div at bounding box center [1202, 706] width 217 height 3
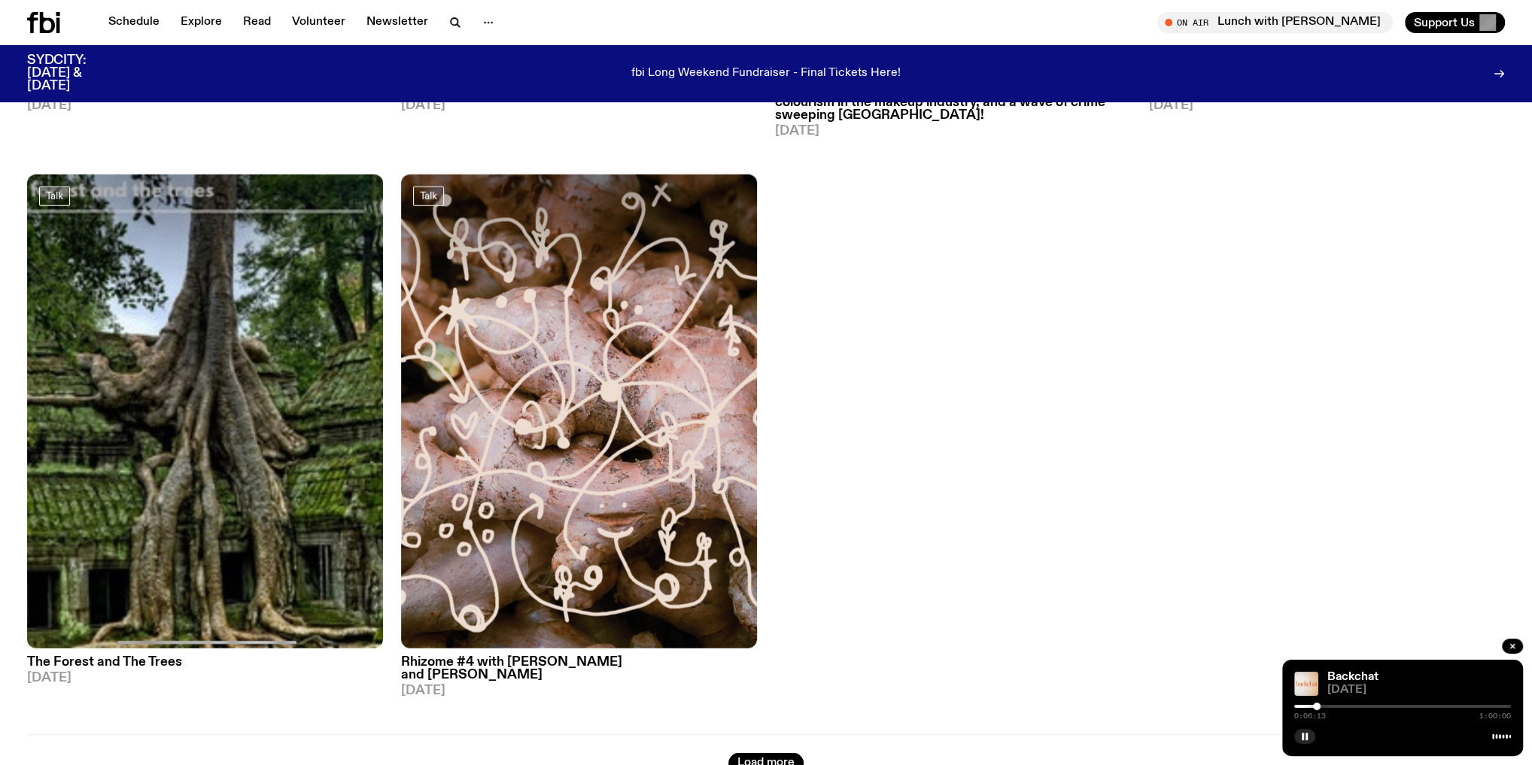
scroll to position [4095, 0]
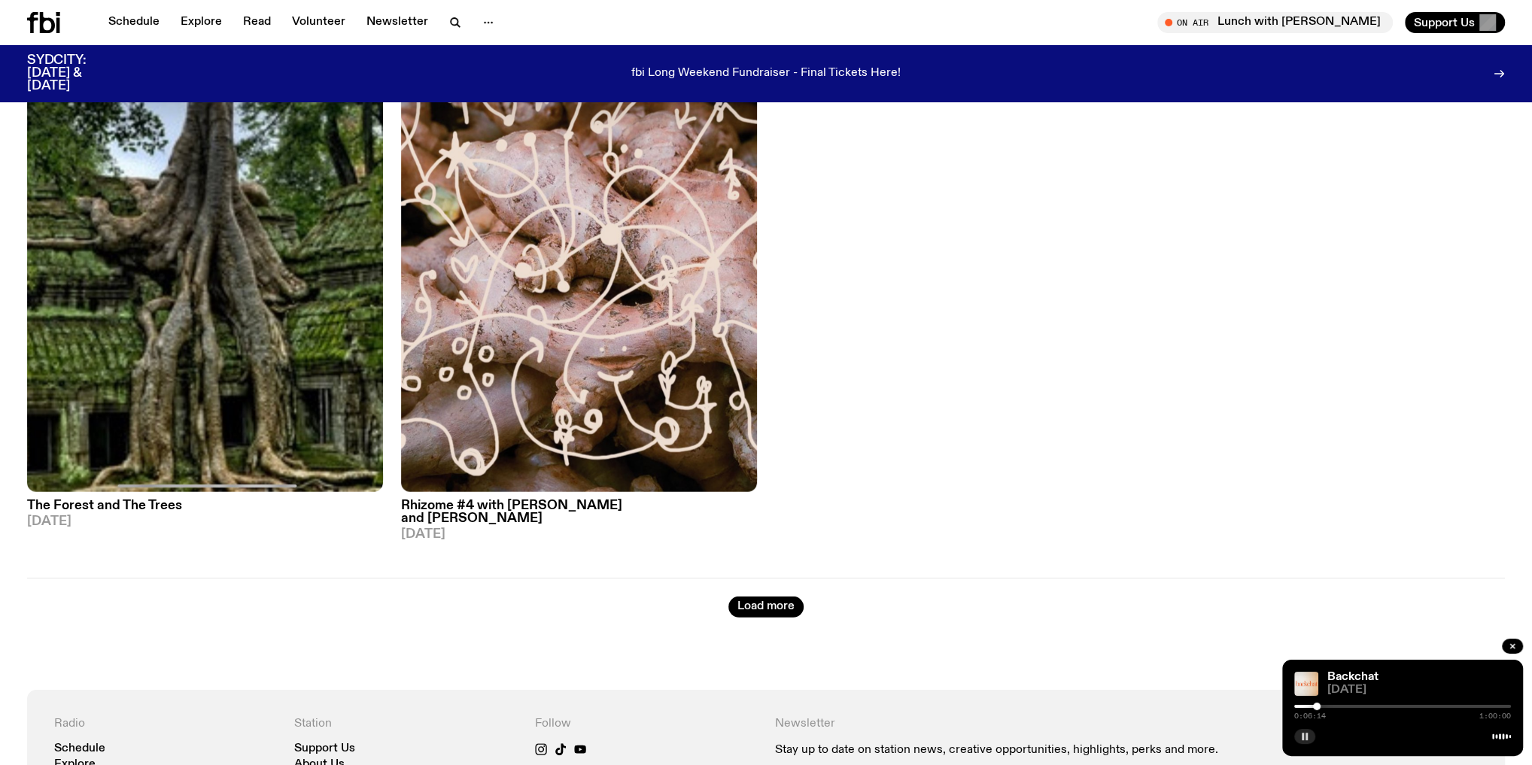
click at [1299, 739] on button "button" at bounding box center [1305, 736] width 21 height 15
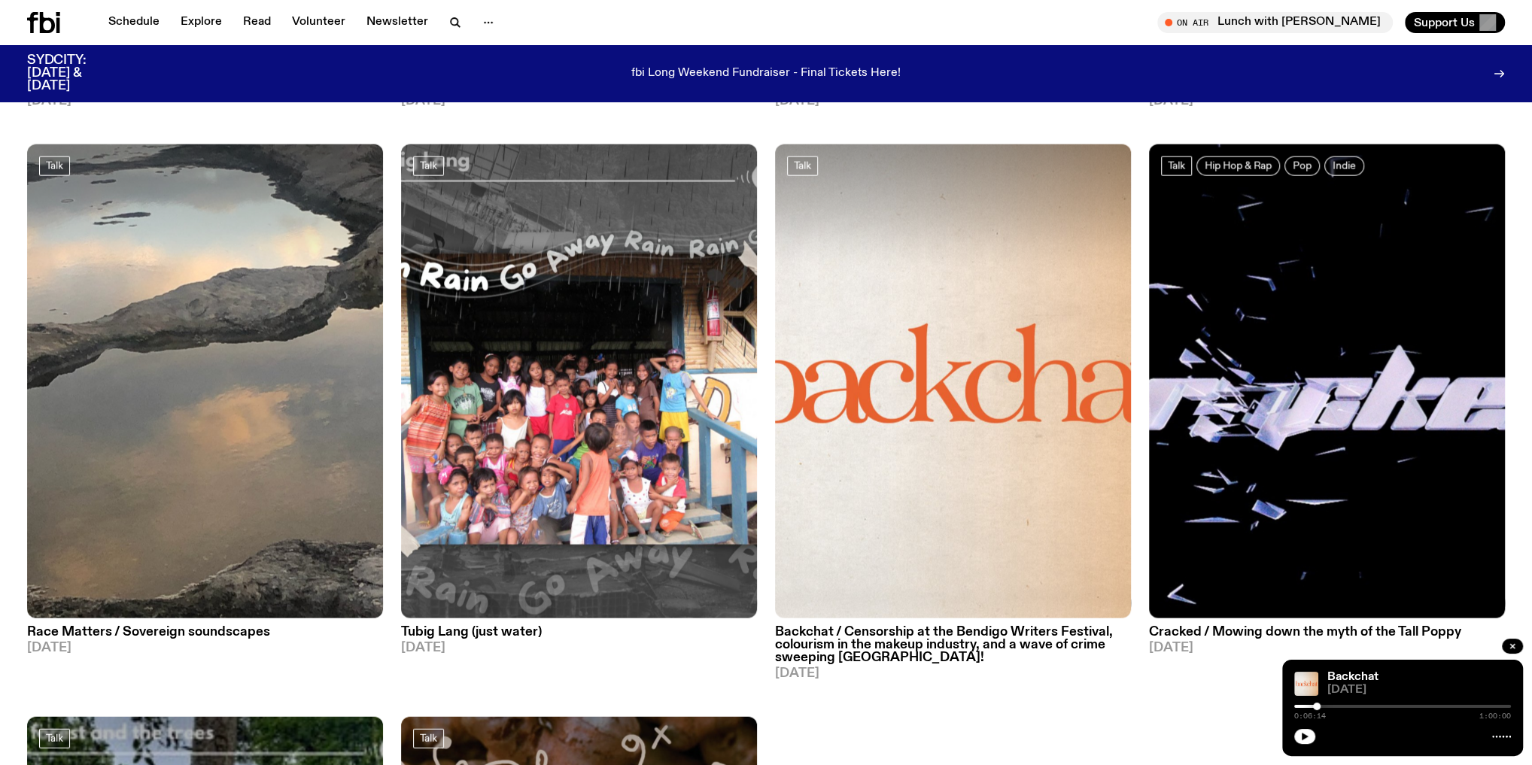
scroll to position [3191, 0]
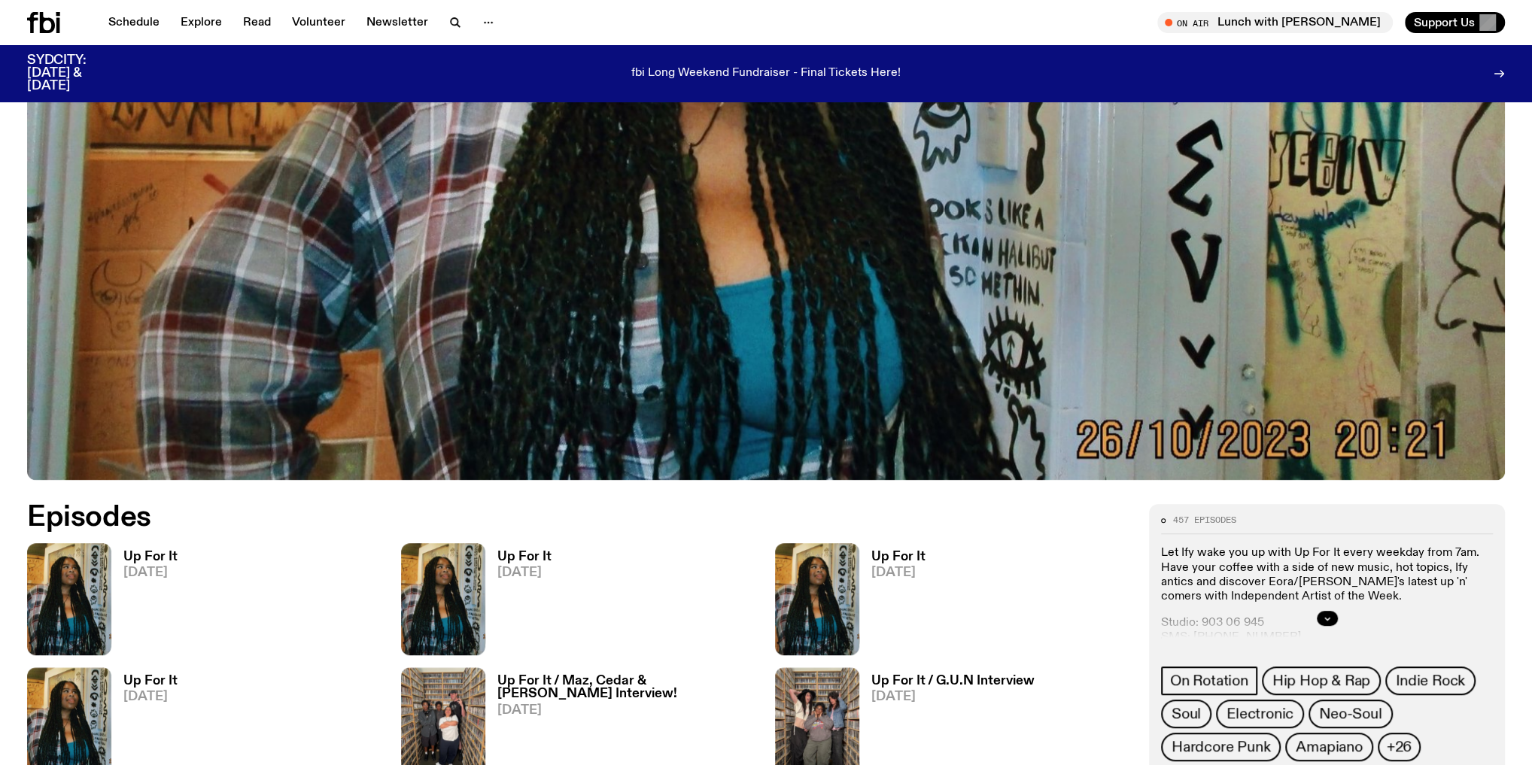
scroll to position [713, 0]
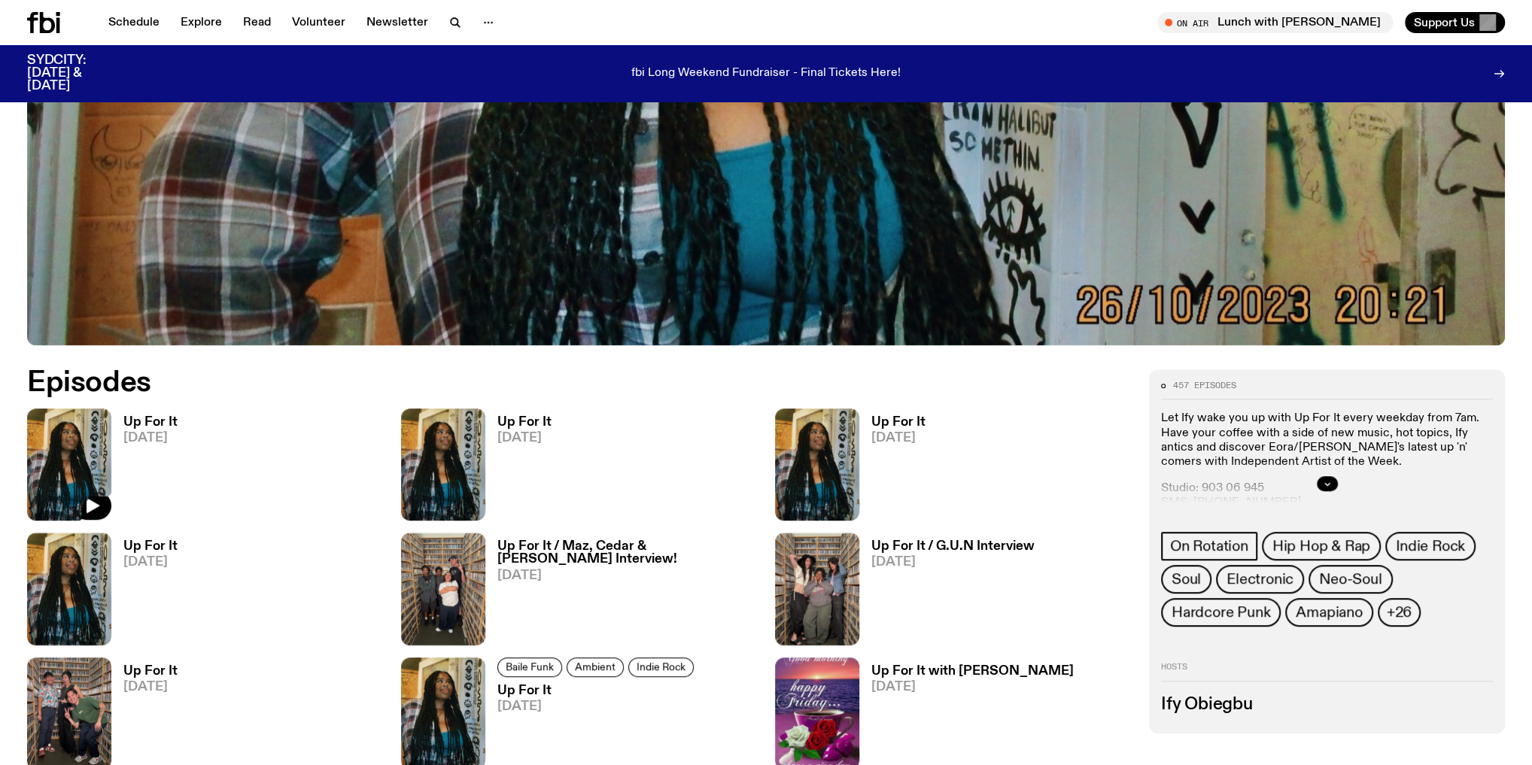
click at [97, 443] on img at bounding box center [69, 465] width 84 height 112
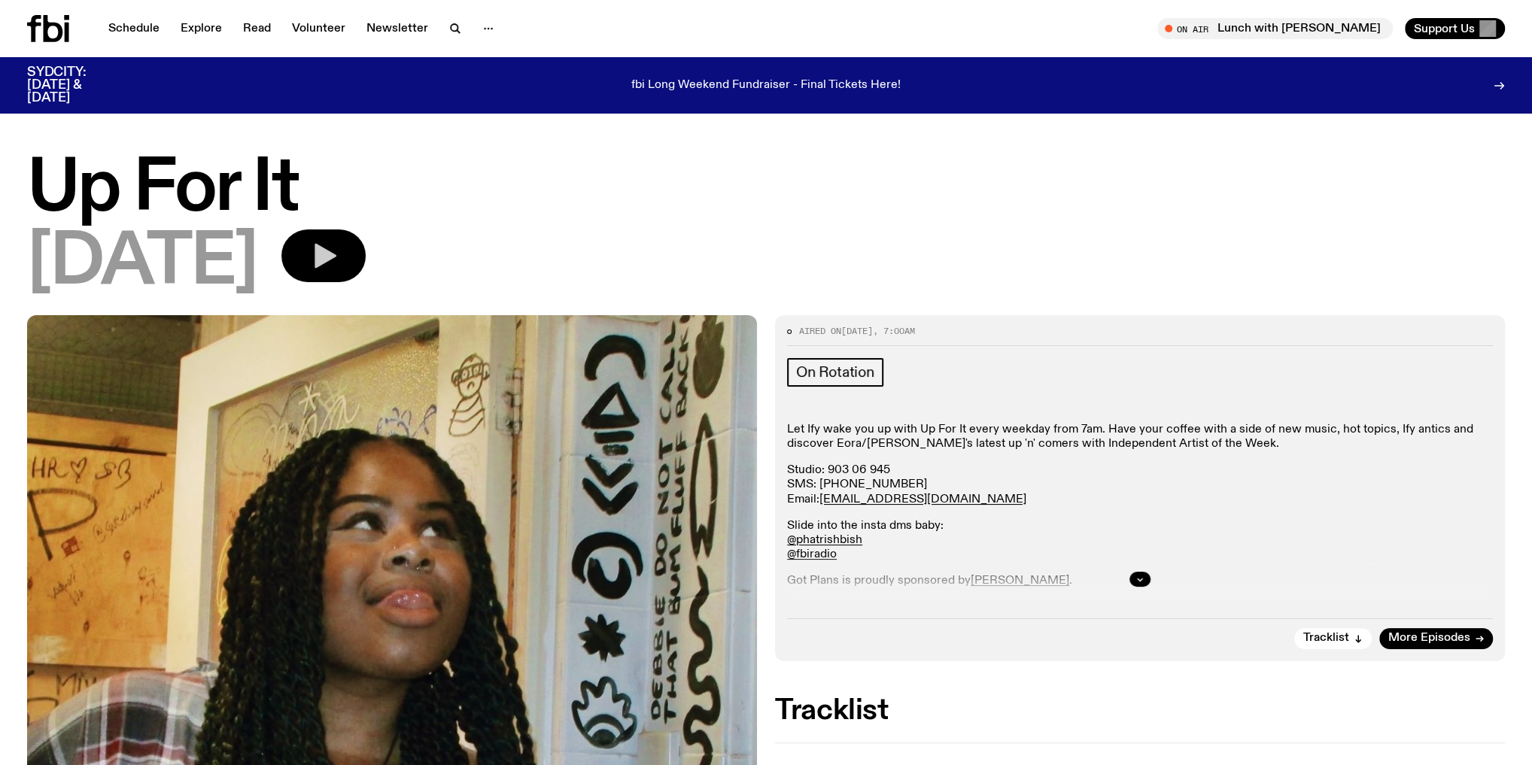
click at [320, 254] on button "button" at bounding box center [324, 256] width 84 height 53
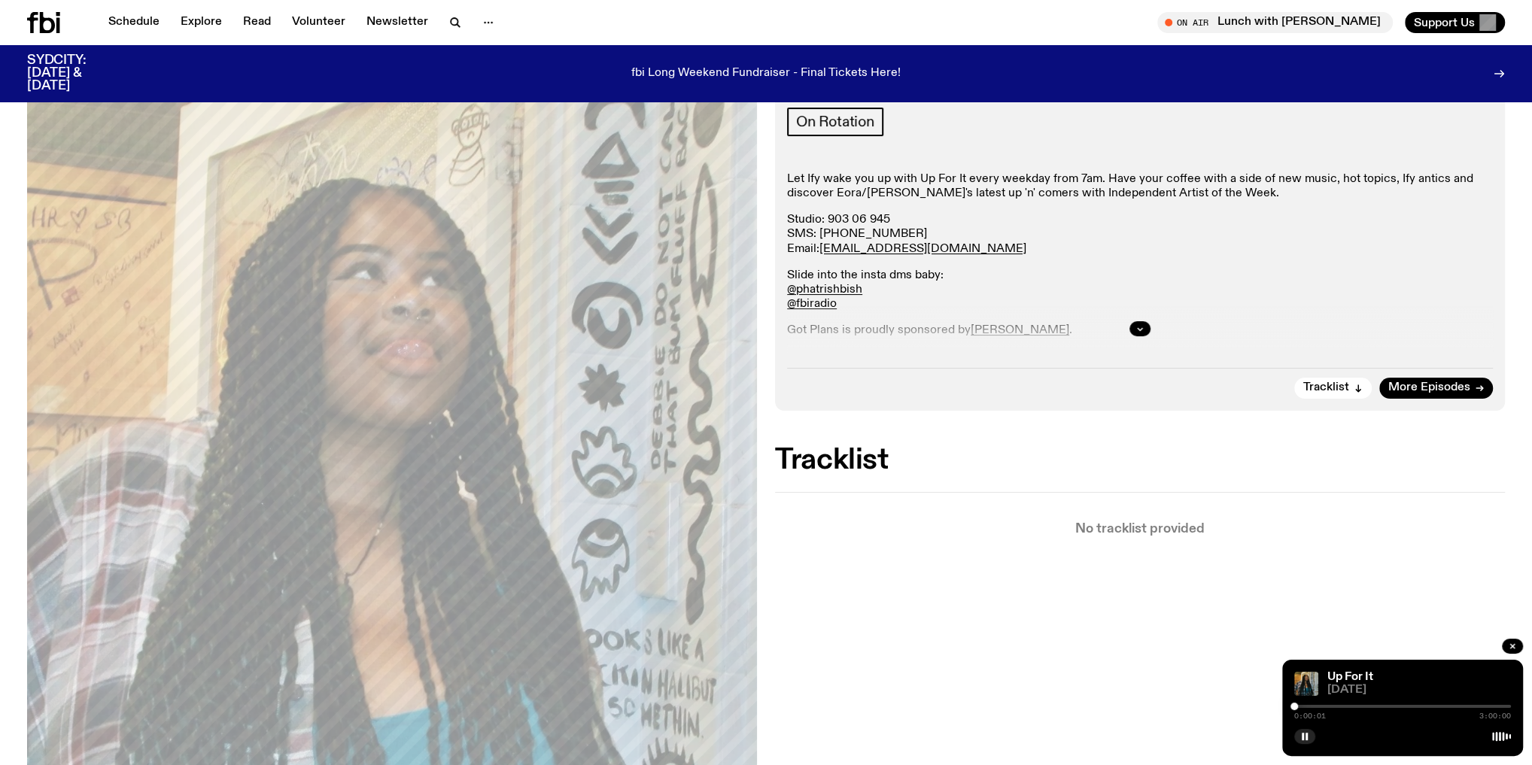
scroll to position [241, 0]
click at [1307, 708] on div at bounding box center [1403, 706] width 217 height 3
click at [1322, 706] on div at bounding box center [1403, 706] width 217 height 3
click at [1332, 707] on div at bounding box center [1403, 706] width 217 height 3
click at [1344, 705] on div at bounding box center [1403, 706] width 217 height 3
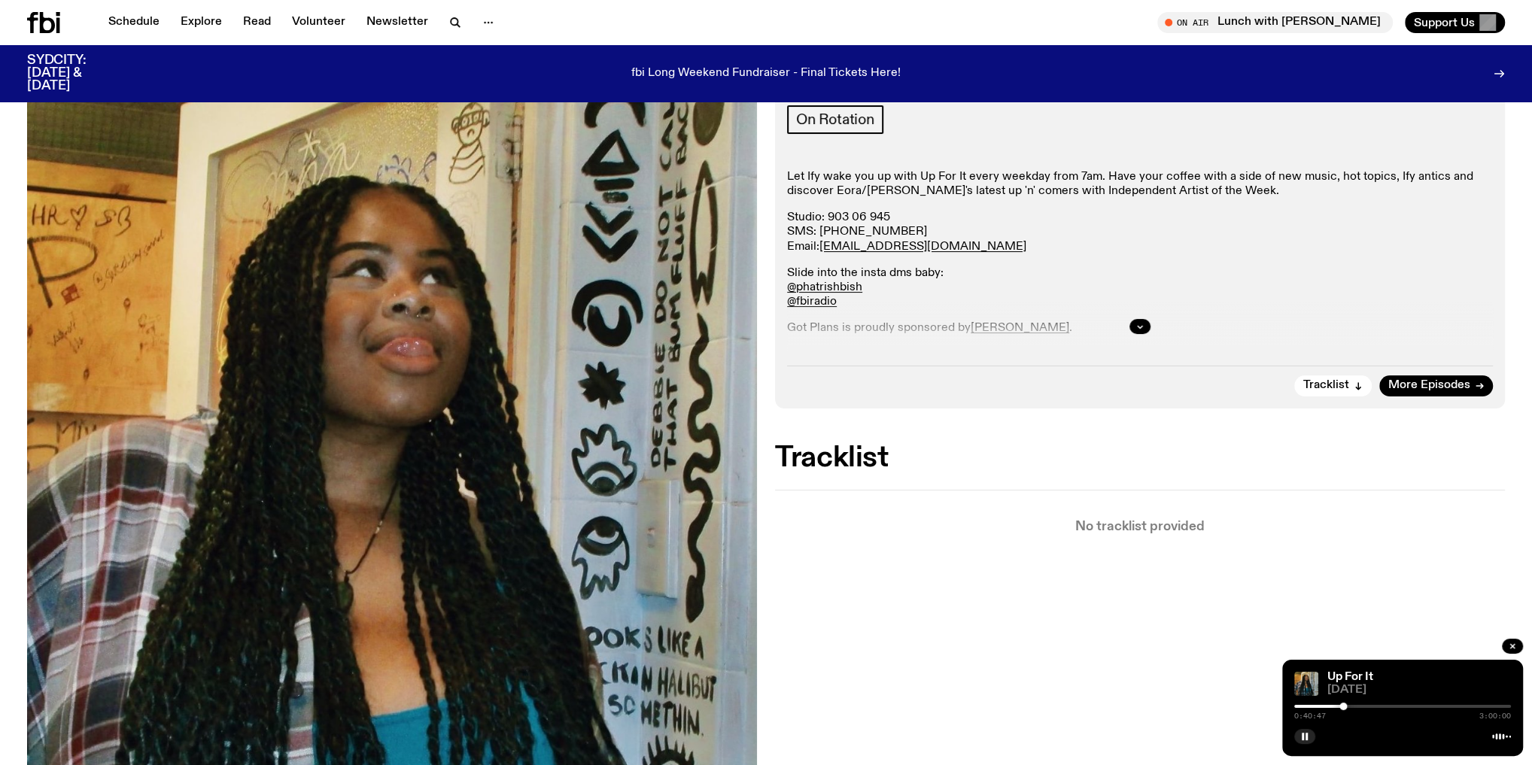
click at [1356, 706] on div at bounding box center [1403, 706] width 217 height 3
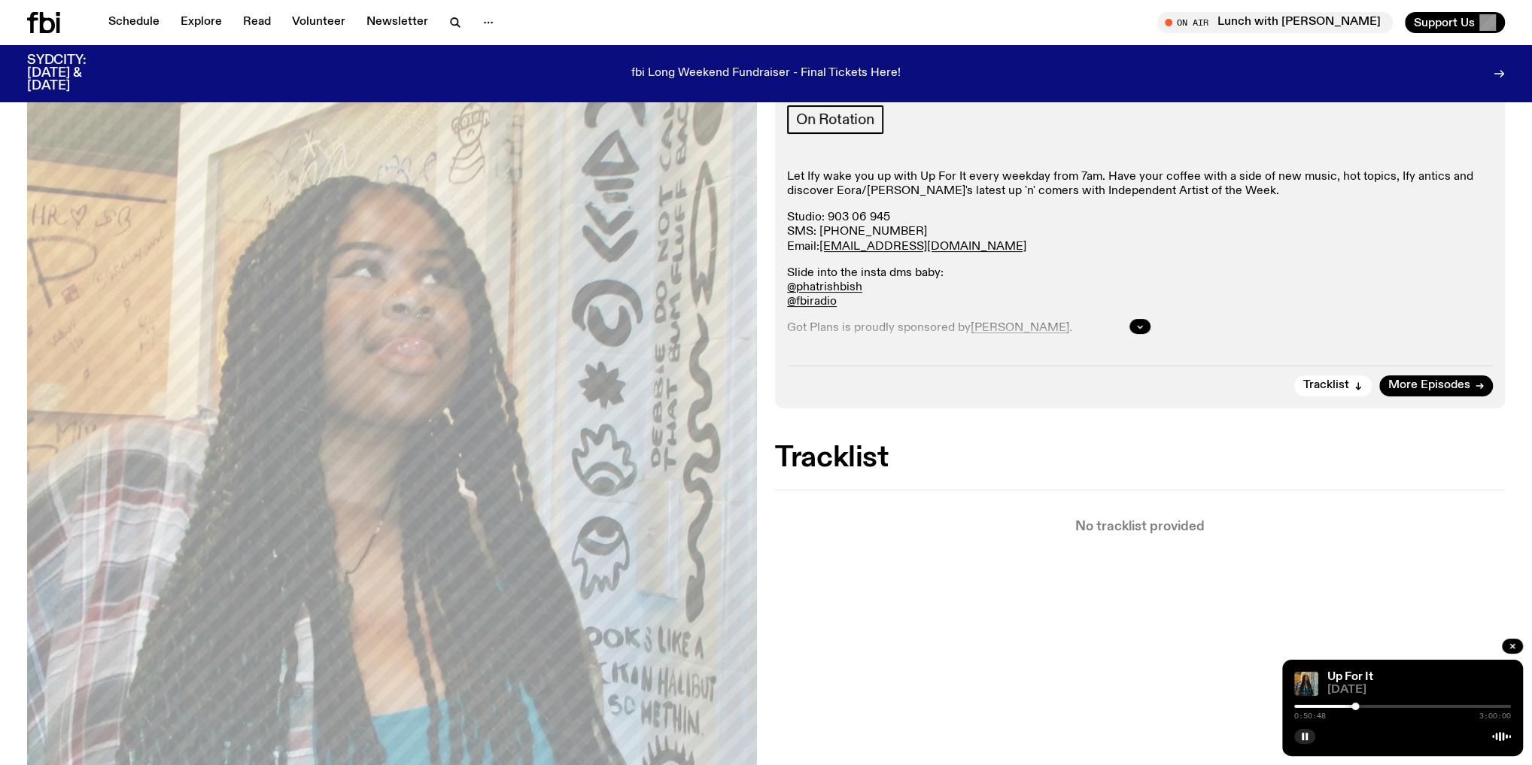
click at [1365, 707] on div at bounding box center [1403, 706] width 217 height 3
click at [1374, 706] on div at bounding box center [1403, 706] width 217 height 3
click at [1388, 706] on div at bounding box center [1403, 706] width 217 height 3
click at [1396, 708] on div at bounding box center [1403, 706] width 217 height 3
click at [1405, 705] on div at bounding box center [1403, 706] width 217 height 3
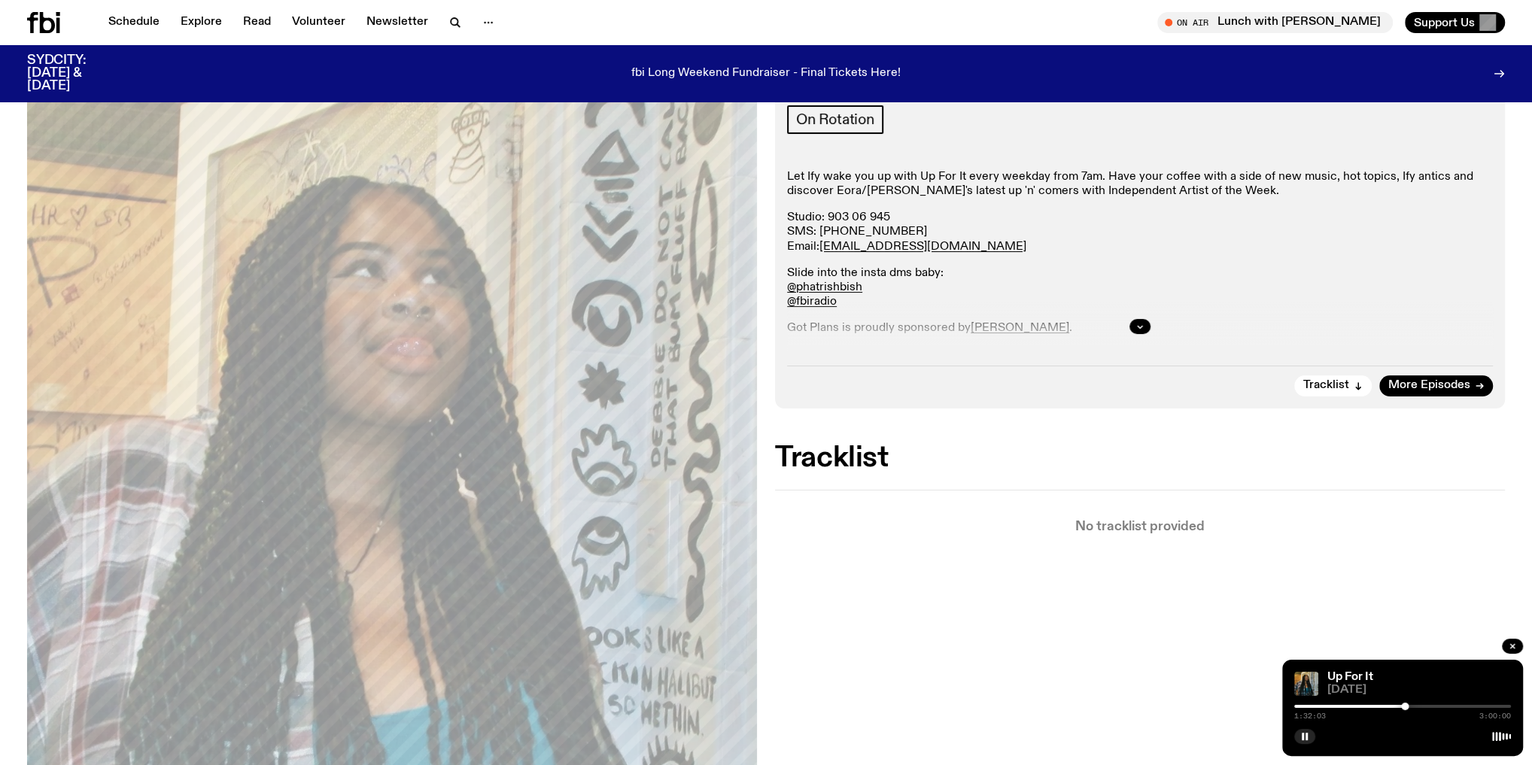
click at [1414, 705] on div at bounding box center [1403, 706] width 217 height 3
click at [1423, 708] on div at bounding box center [1403, 706] width 217 height 3
click at [1438, 708] on div at bounding box center [1403, 706] width 217 height 3
click at [1451, 707] on div at bounding box center [1403, 706] width 217 height 3
click at [1464, 705] on div at bounding box center [1403, 706] width 217 height 3
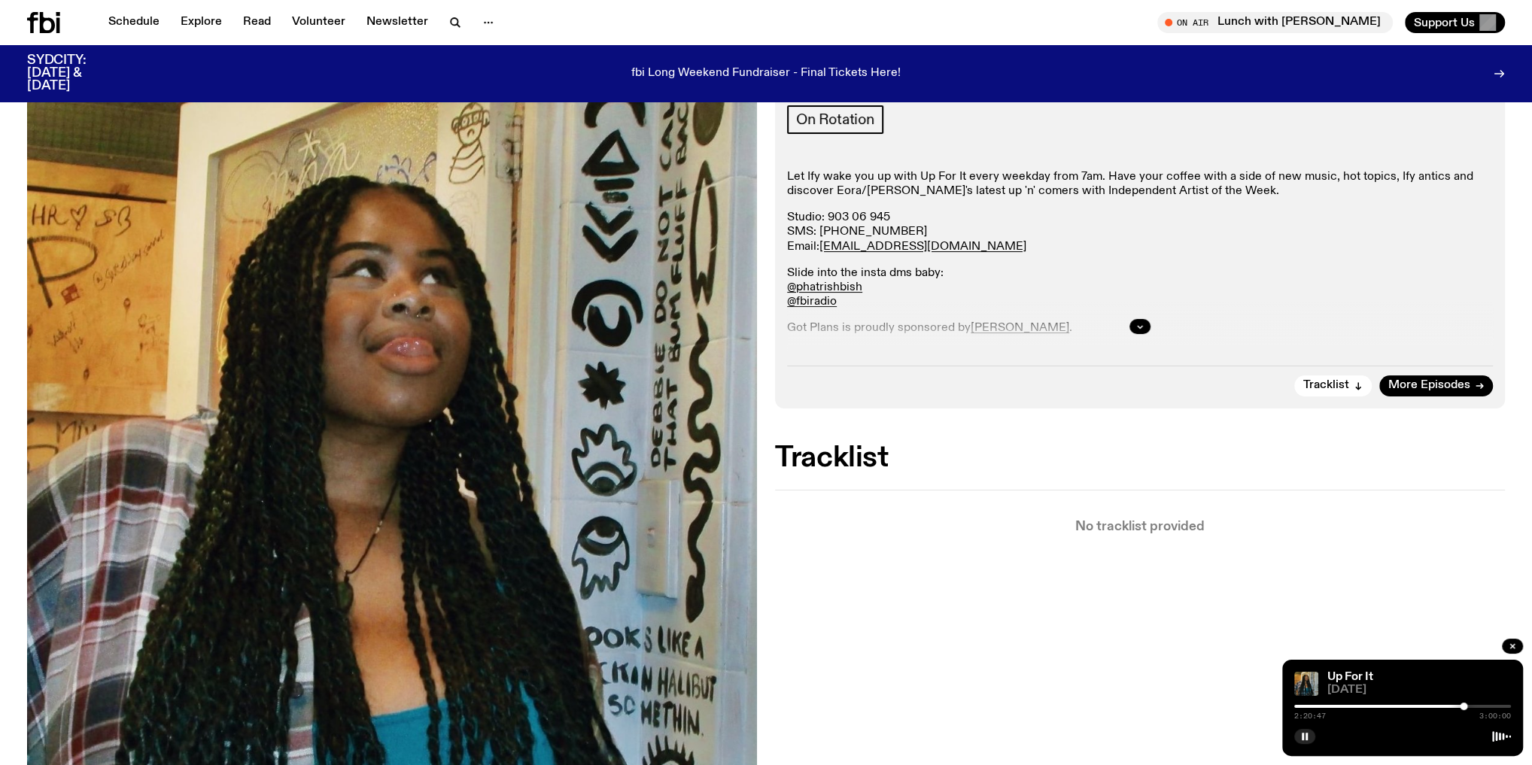
click at [1482, 707] on div at bounding box center [1403, 706] width 217 height 3
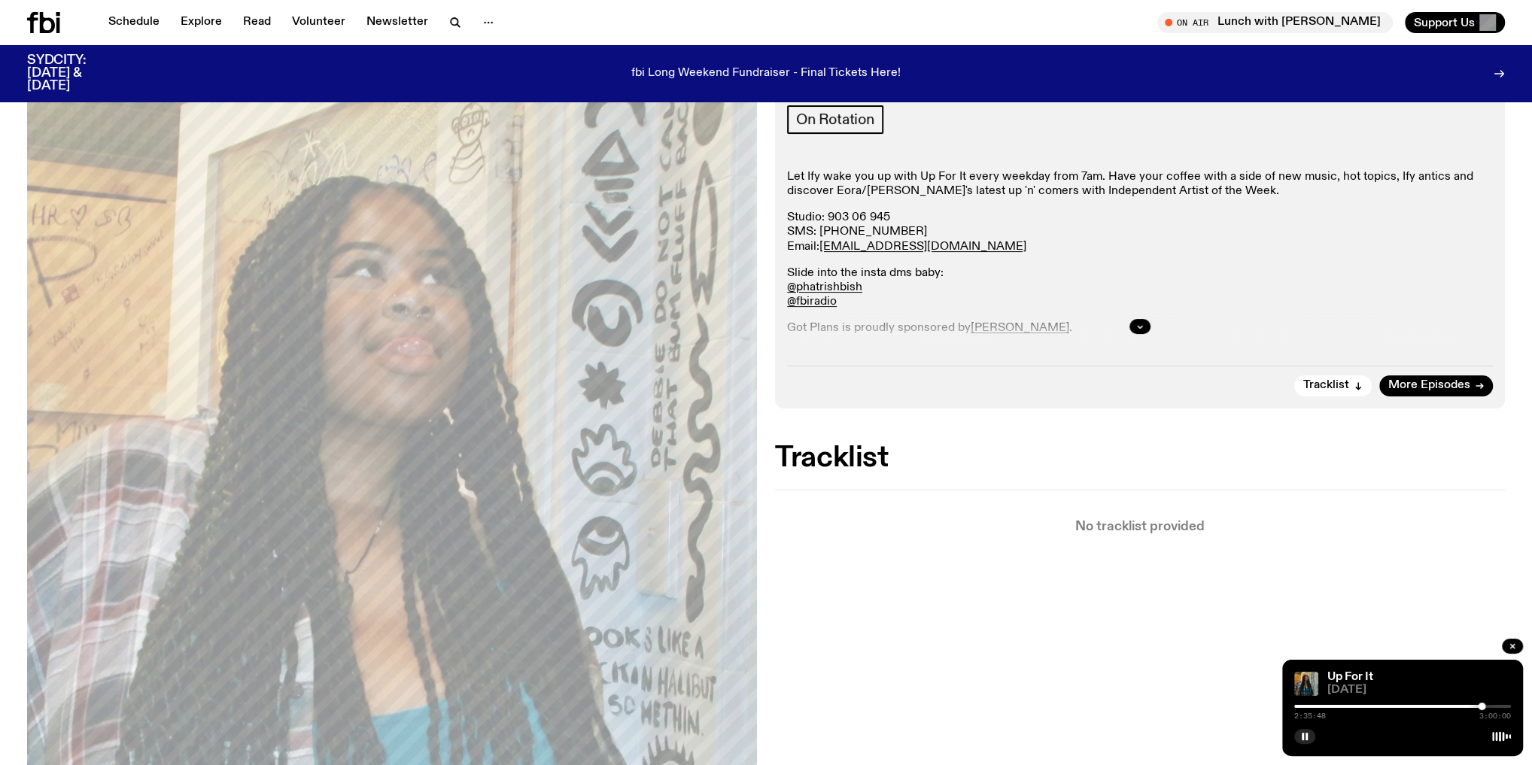
click at [1495, 705] on div at bounding box center [1403, 706] width 217 height 3
click at [1503, 707] on div at bounding box center [1403, 706] width 217 height 3
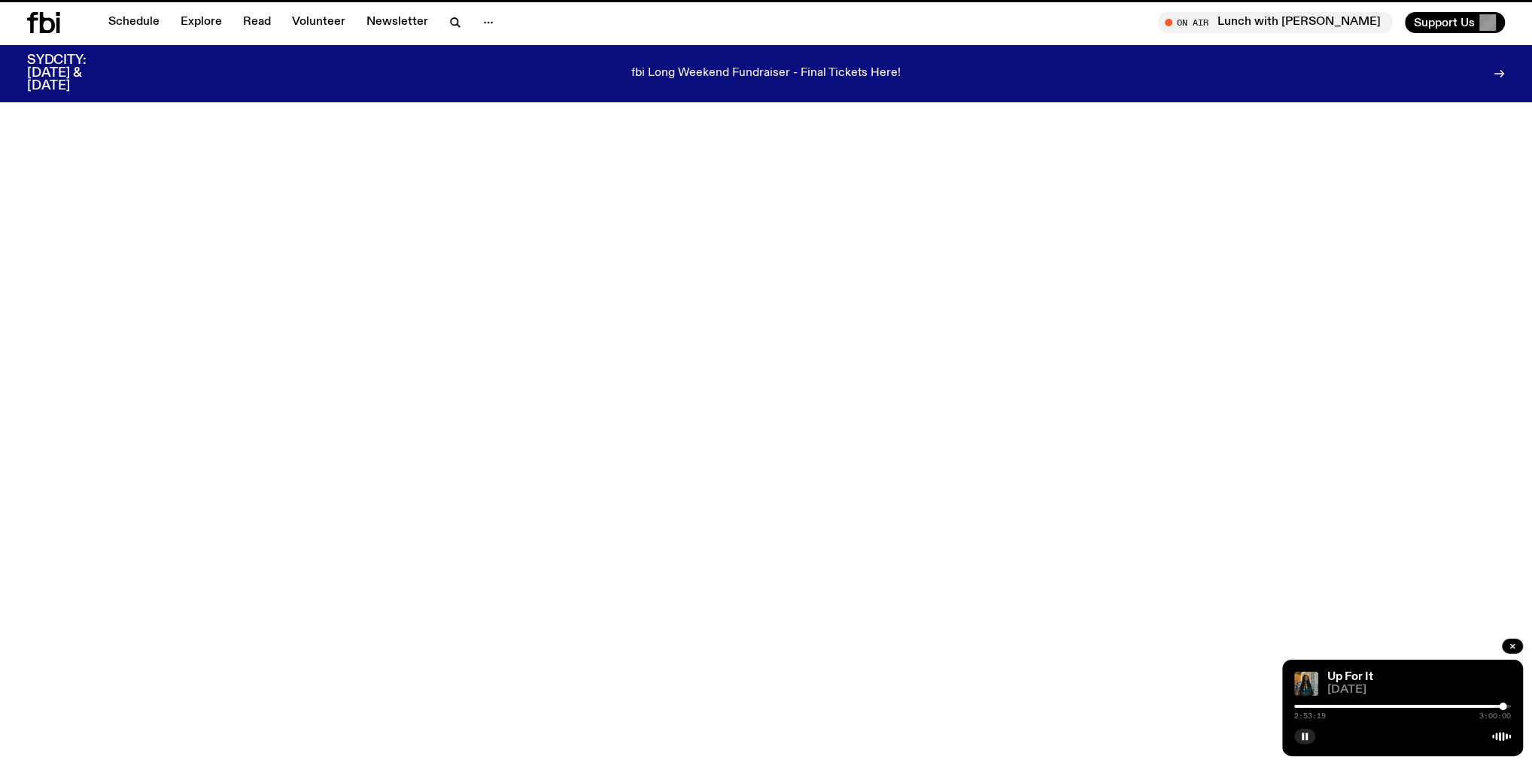
scroll to position [713, 0]
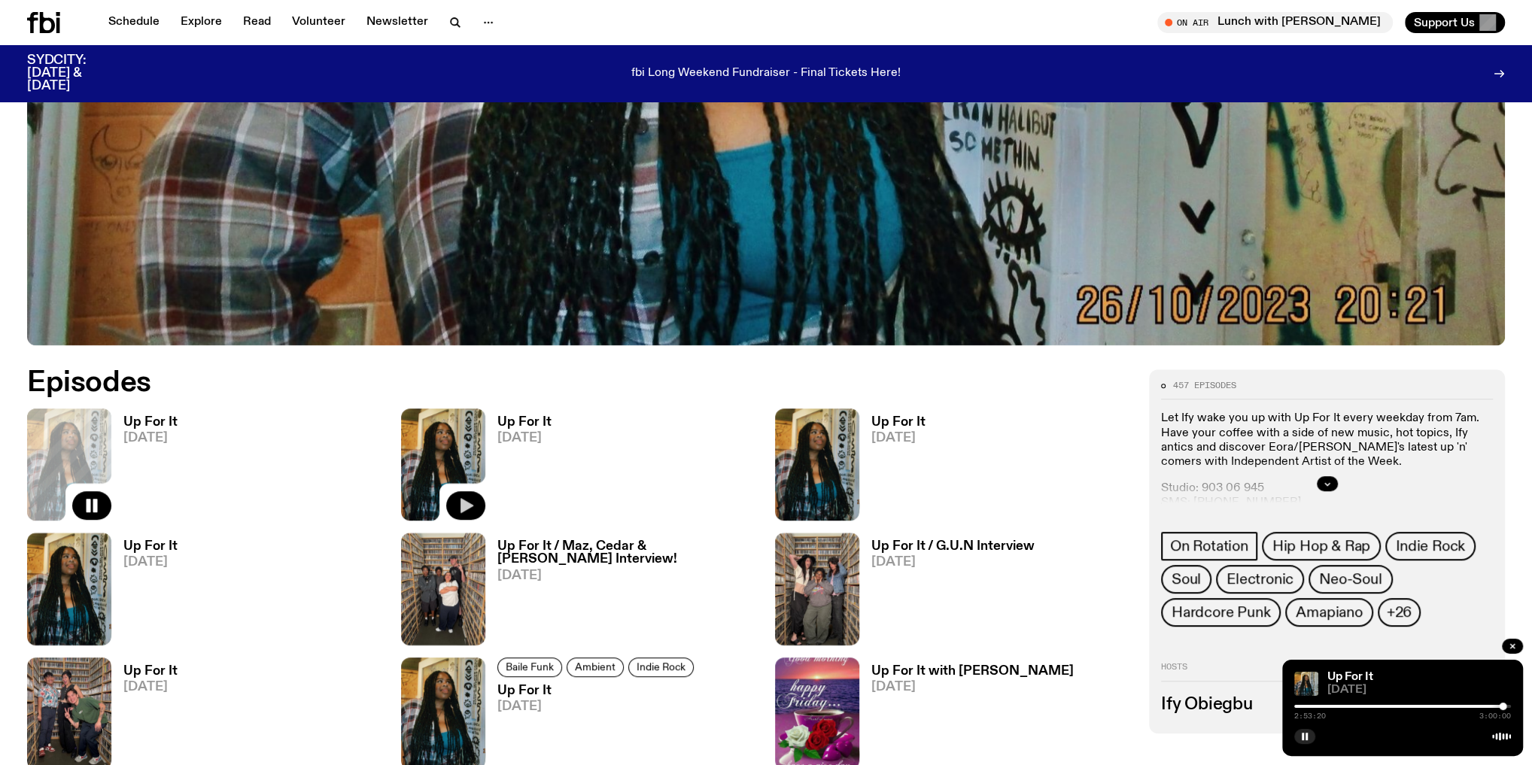
click at [464, 492] on button "button" at bounding box center [465, 506] width 39 height 29
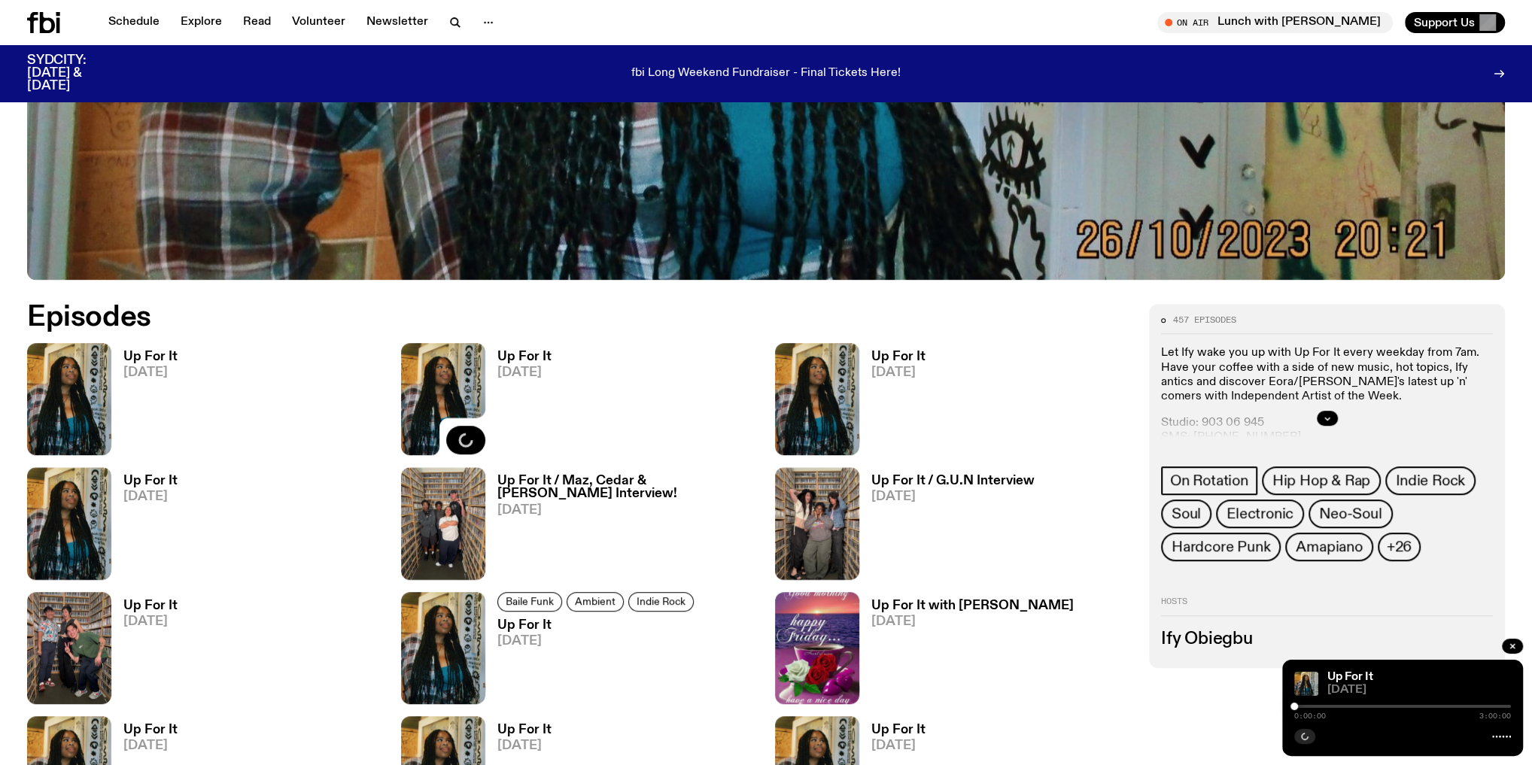
scroll to position [833, 0]
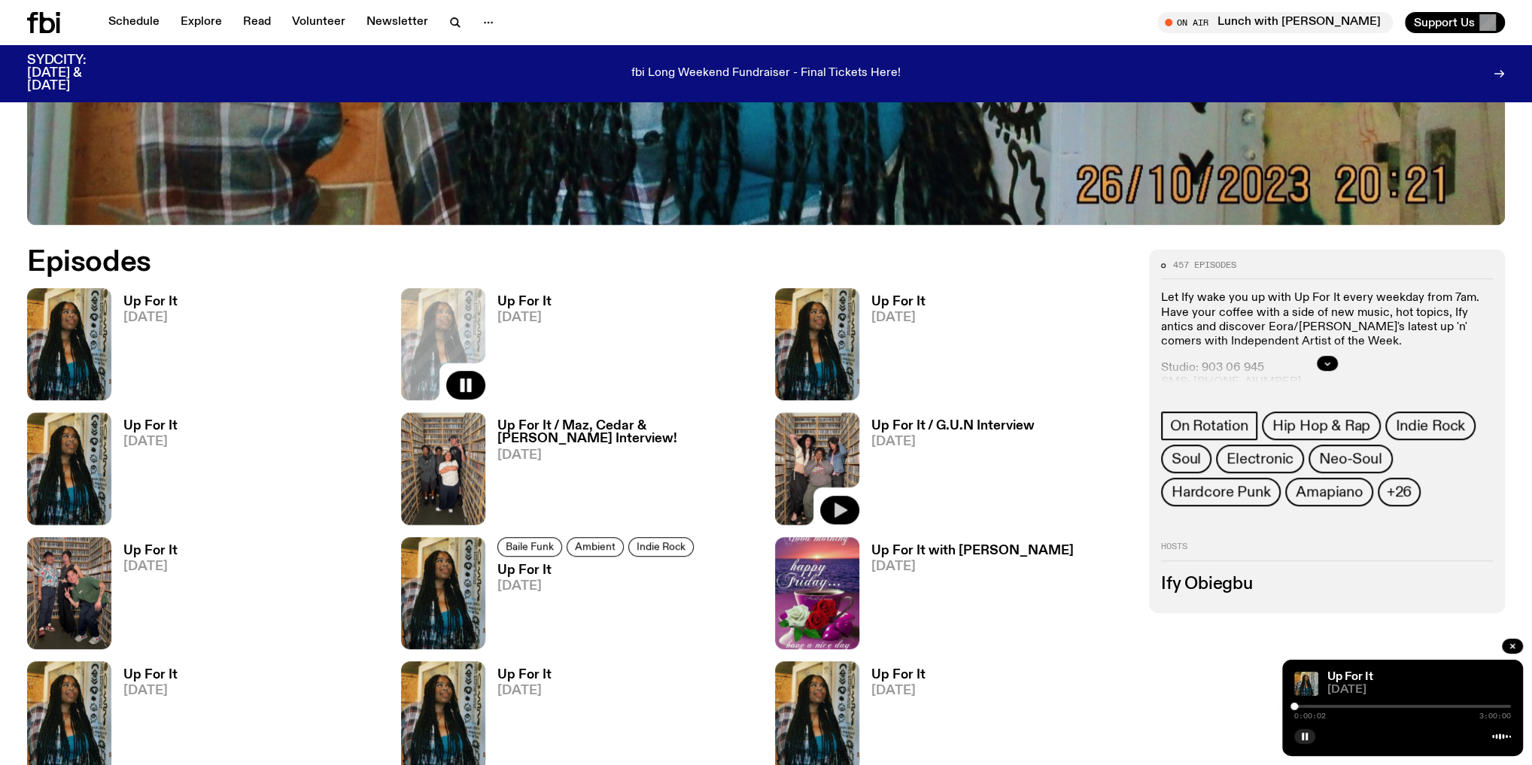
click at [843, 507] on icon "button" at bounding box center [840, 510] width 18 height 18
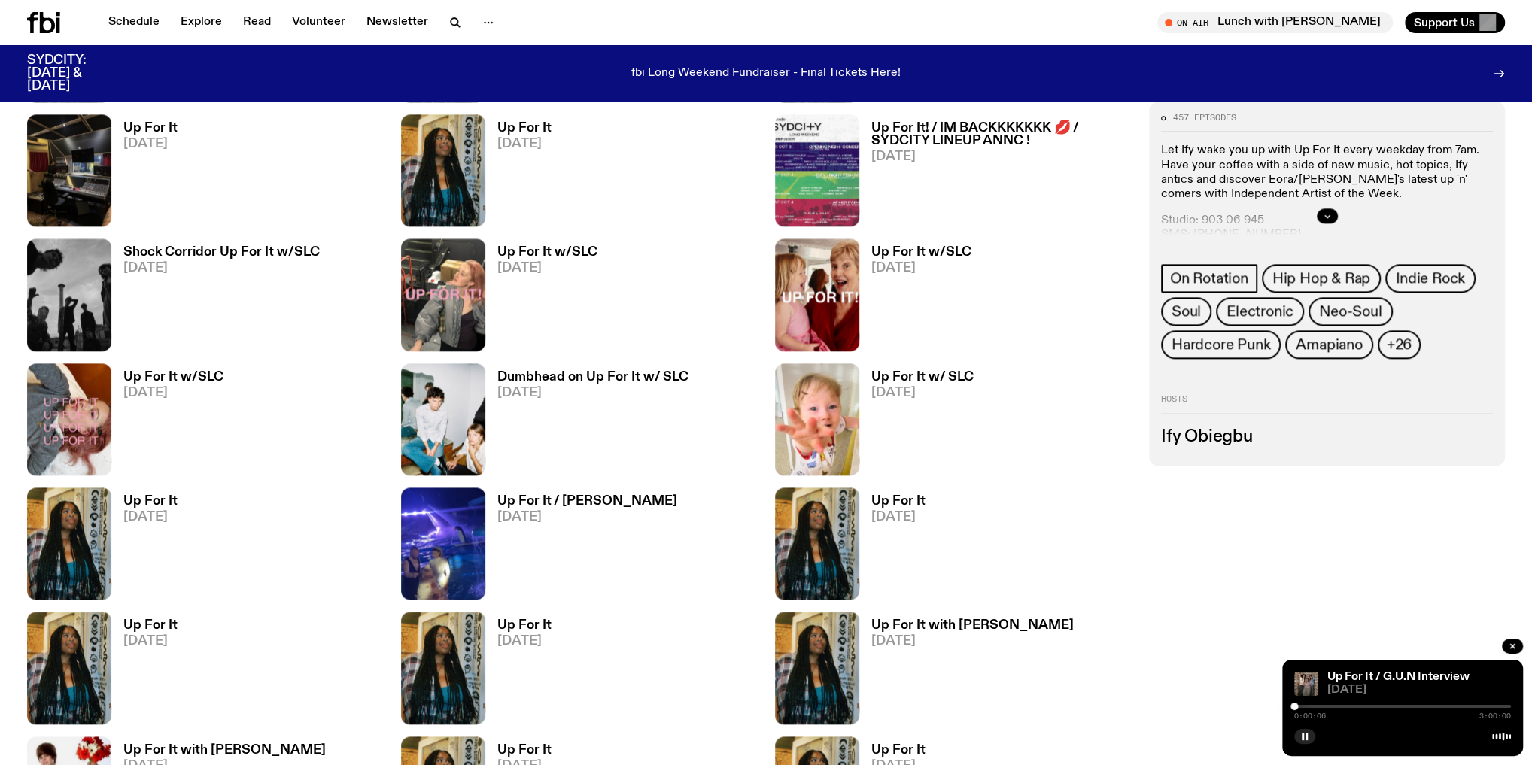
scroll to position [1977, 0]
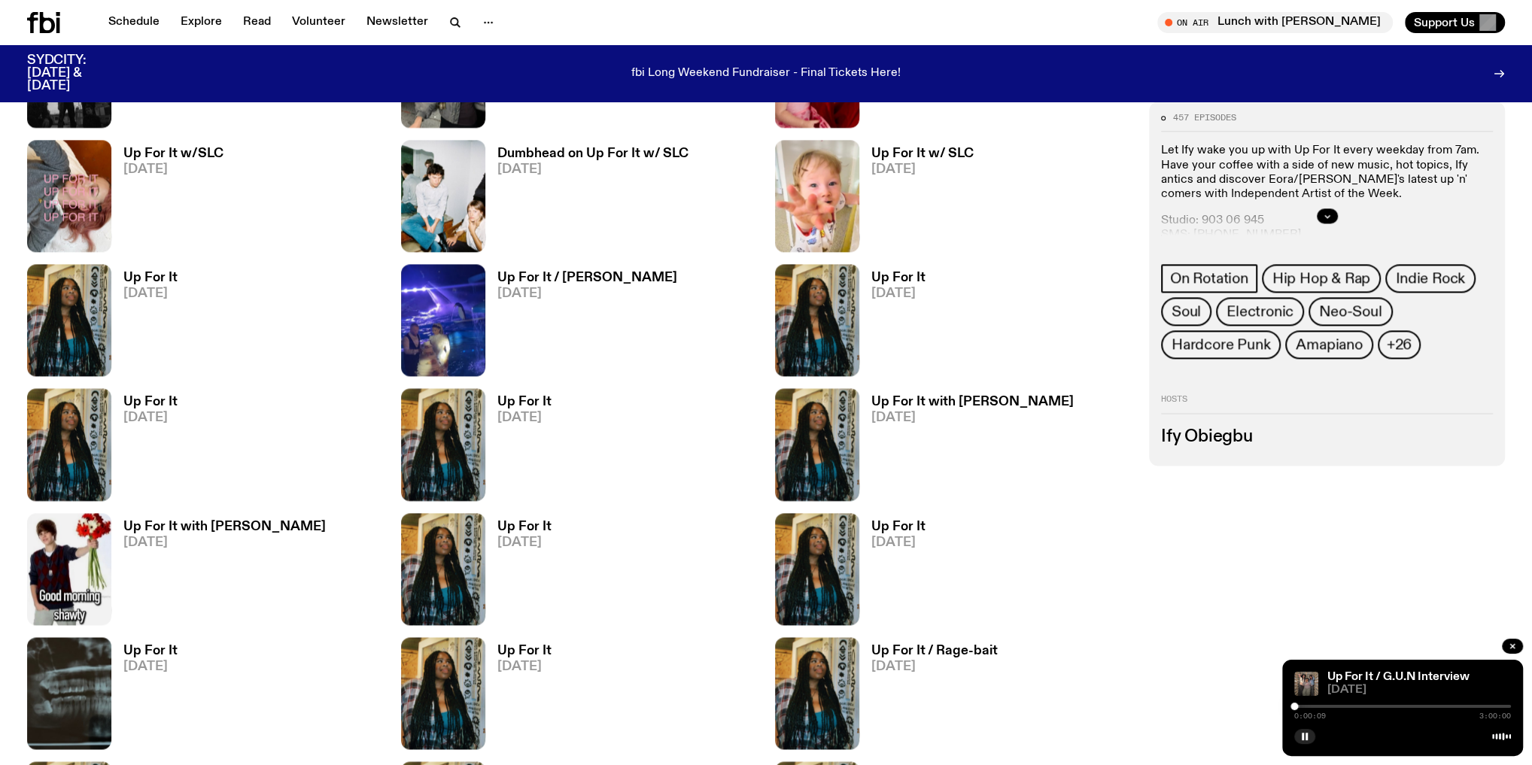
click at [1315, 709] on div "0:00:09 3:00:00" at bounding box center [1403, 711] width 217 height 18
click at [1315, 708] on div at bounding box center [1403, 706] width 217 height 3
click at [1341, 706] on div at bounding box center [1403, 706] width 217 height 3
click at [1361, 708] on div at bounding box center [1403, 706] width 217 height 3
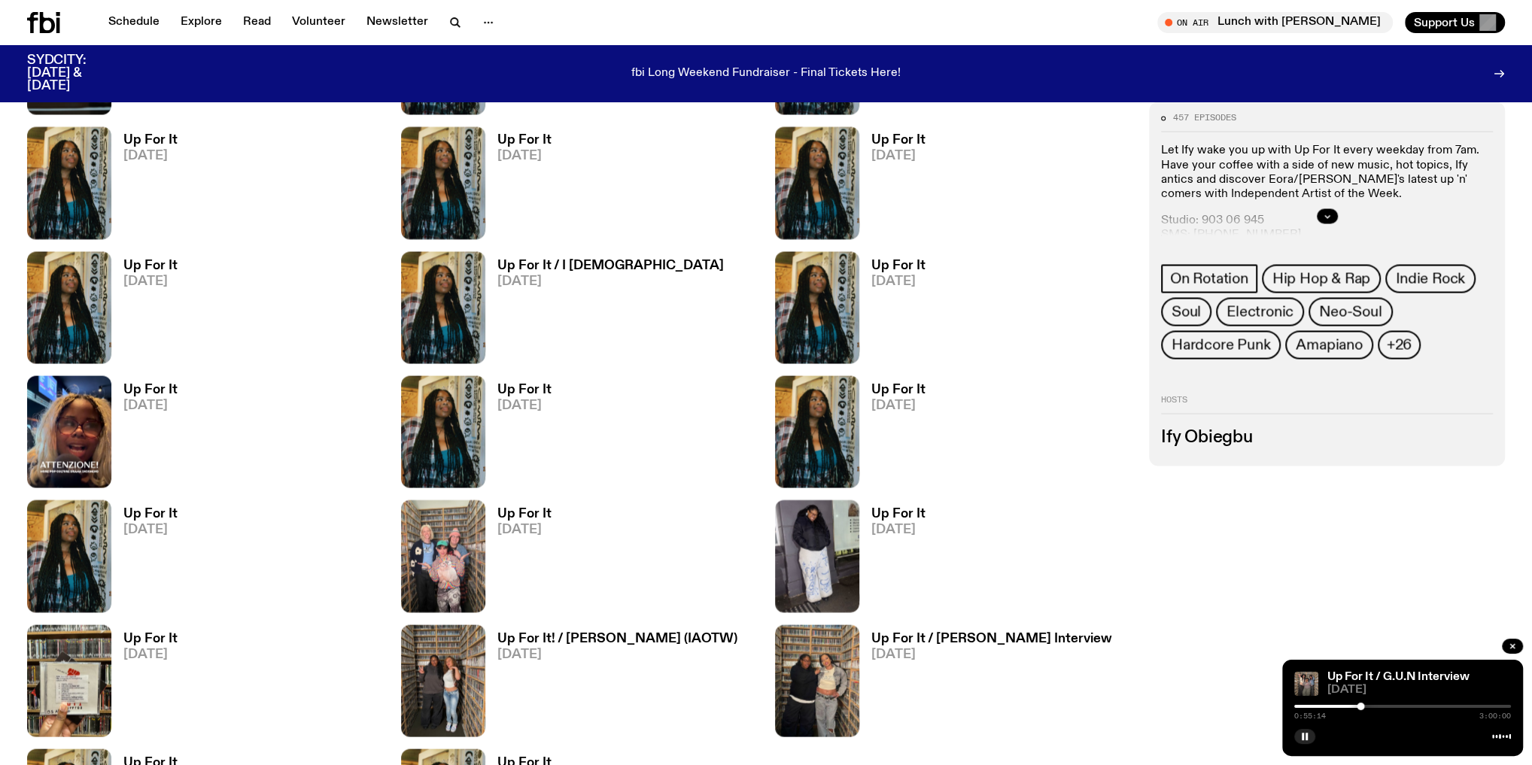
scroll to position [2760, 0]
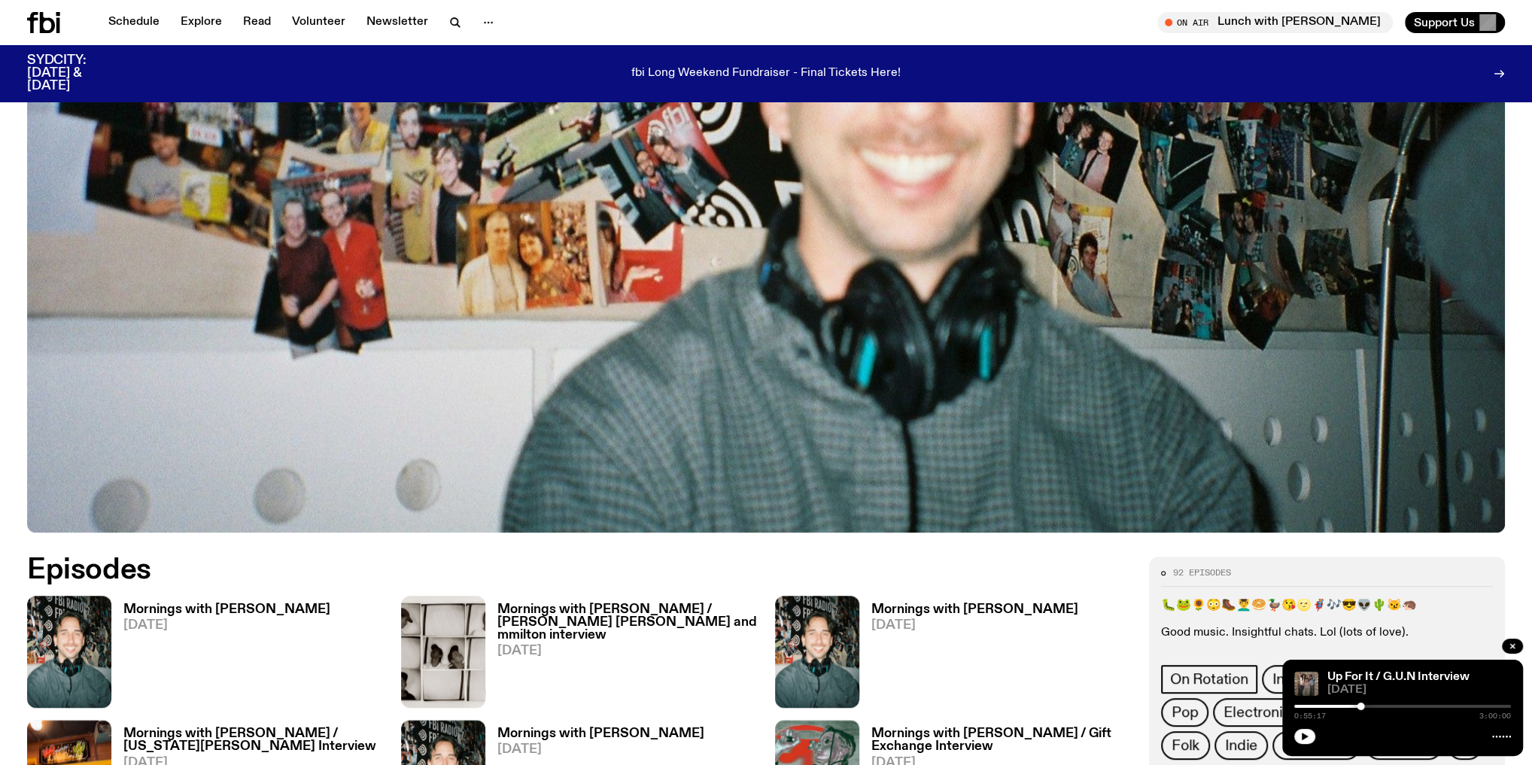
scroll to position [772, 0]
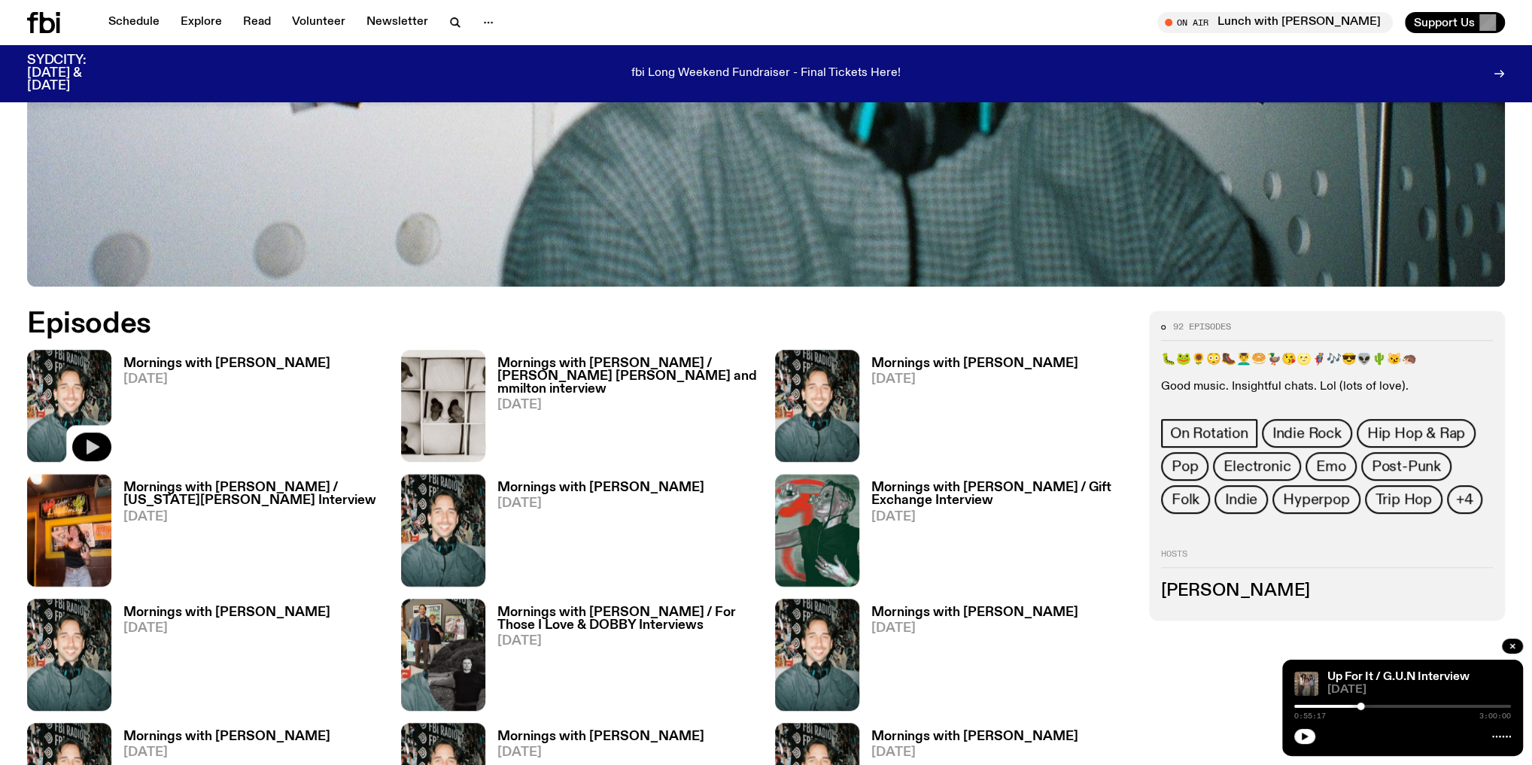
click at [96, 443] on icon "button" at bounding box center [92, 447] width 18 height 18
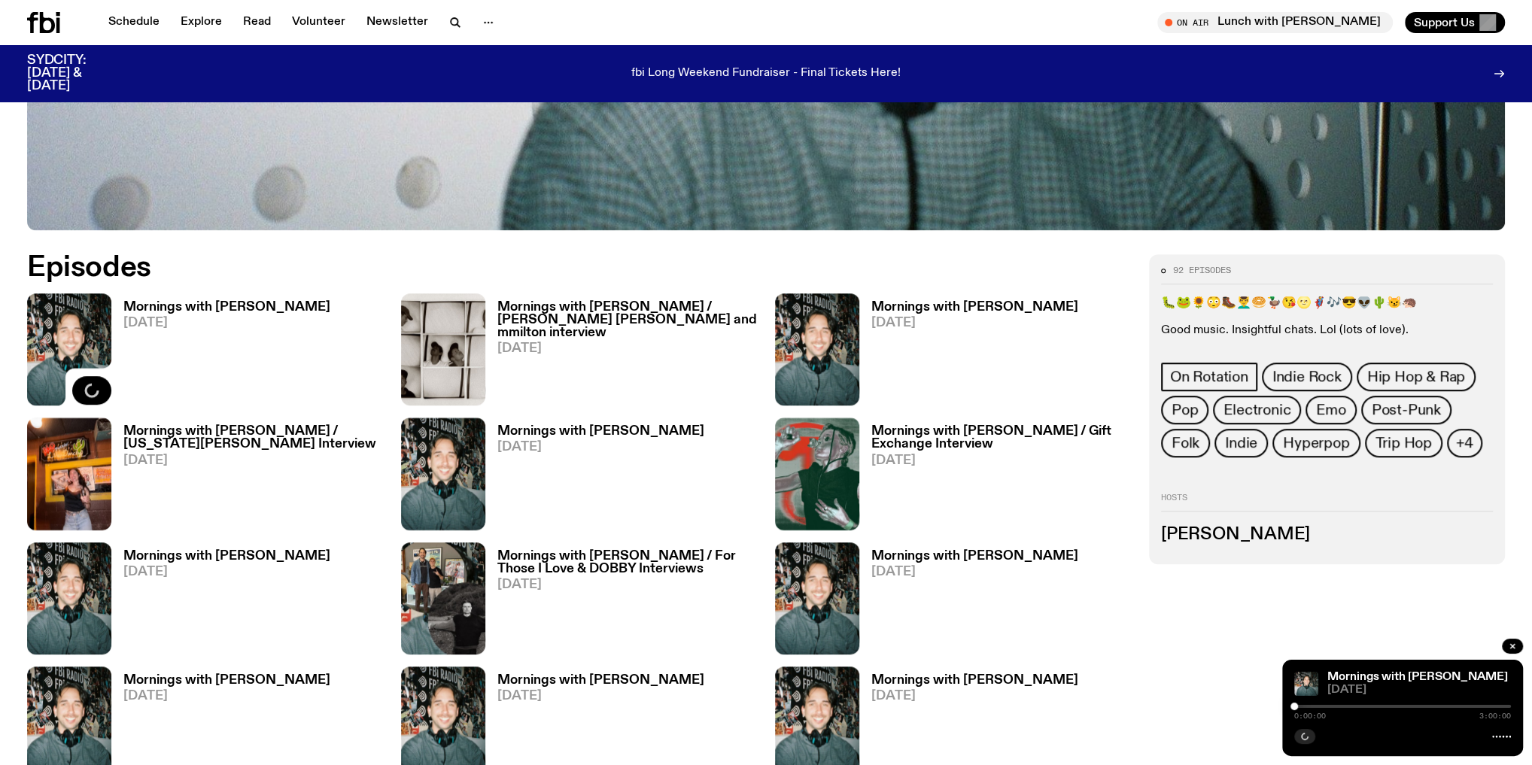
scroll to position [952, 0]
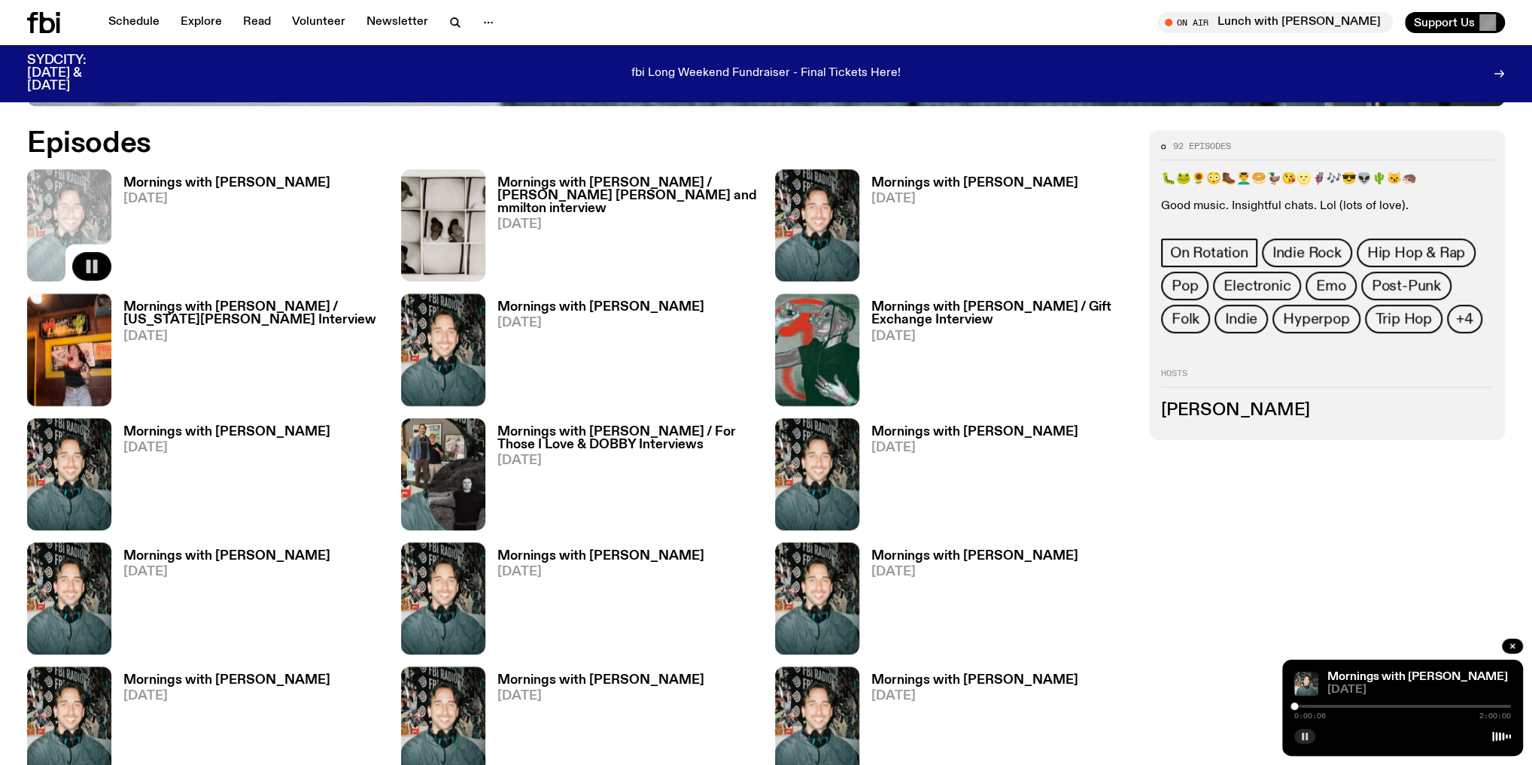
click at [1310, 738] on button "button" at bounding box center [1305, 736] width 21 height 15
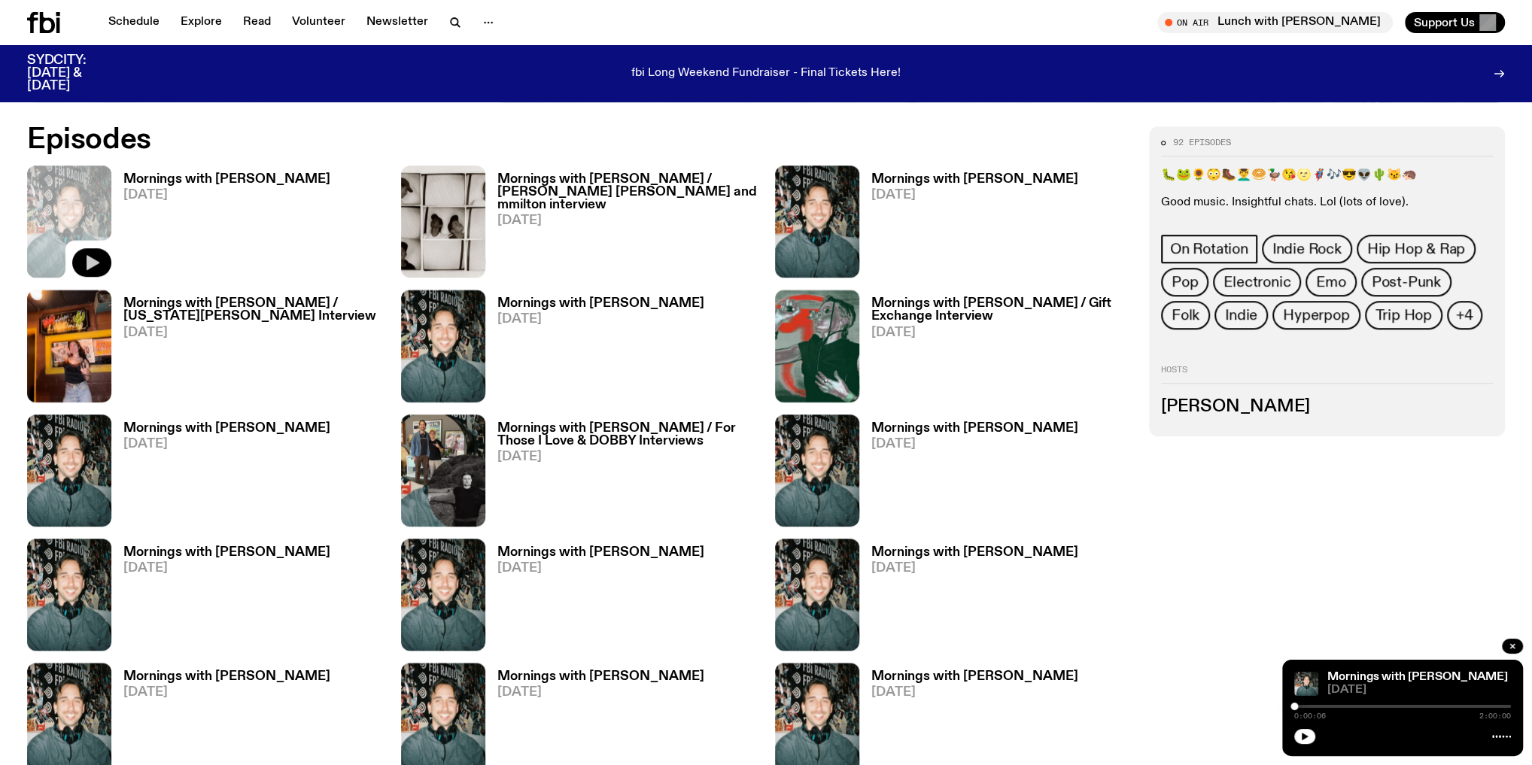
scroll to position [1374, 0]
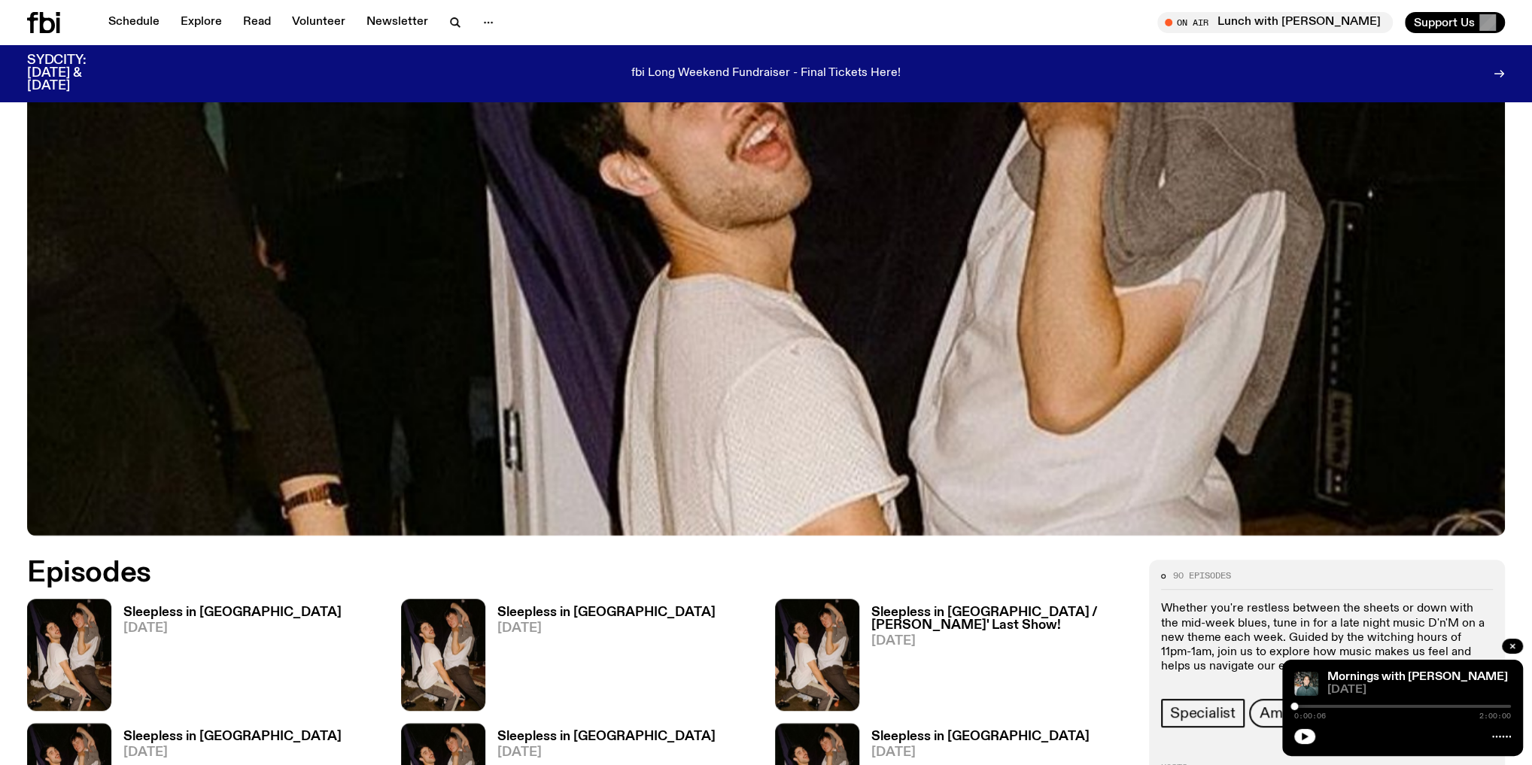
scroll to position [349, 0]
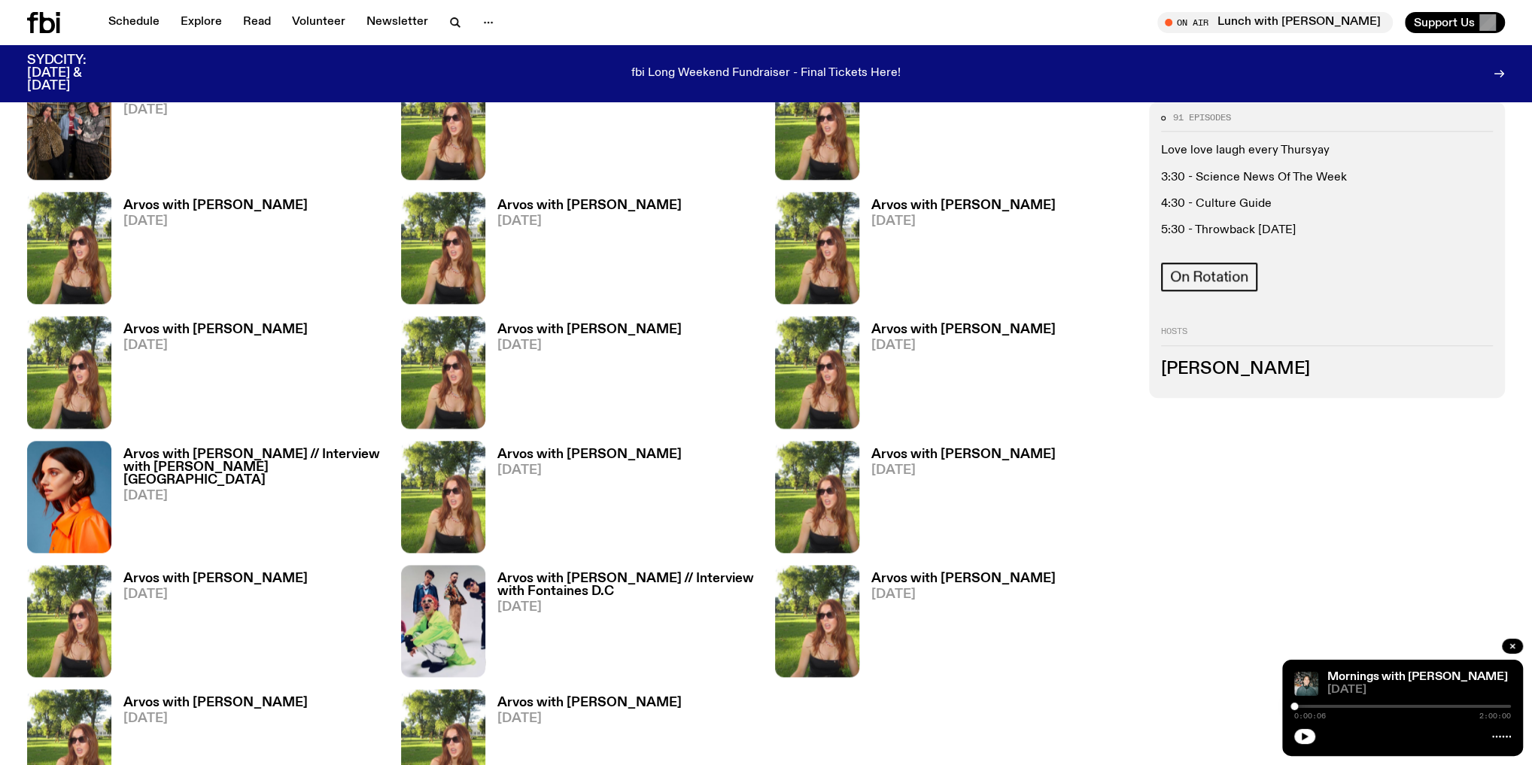
scroll to position [1791, 0]
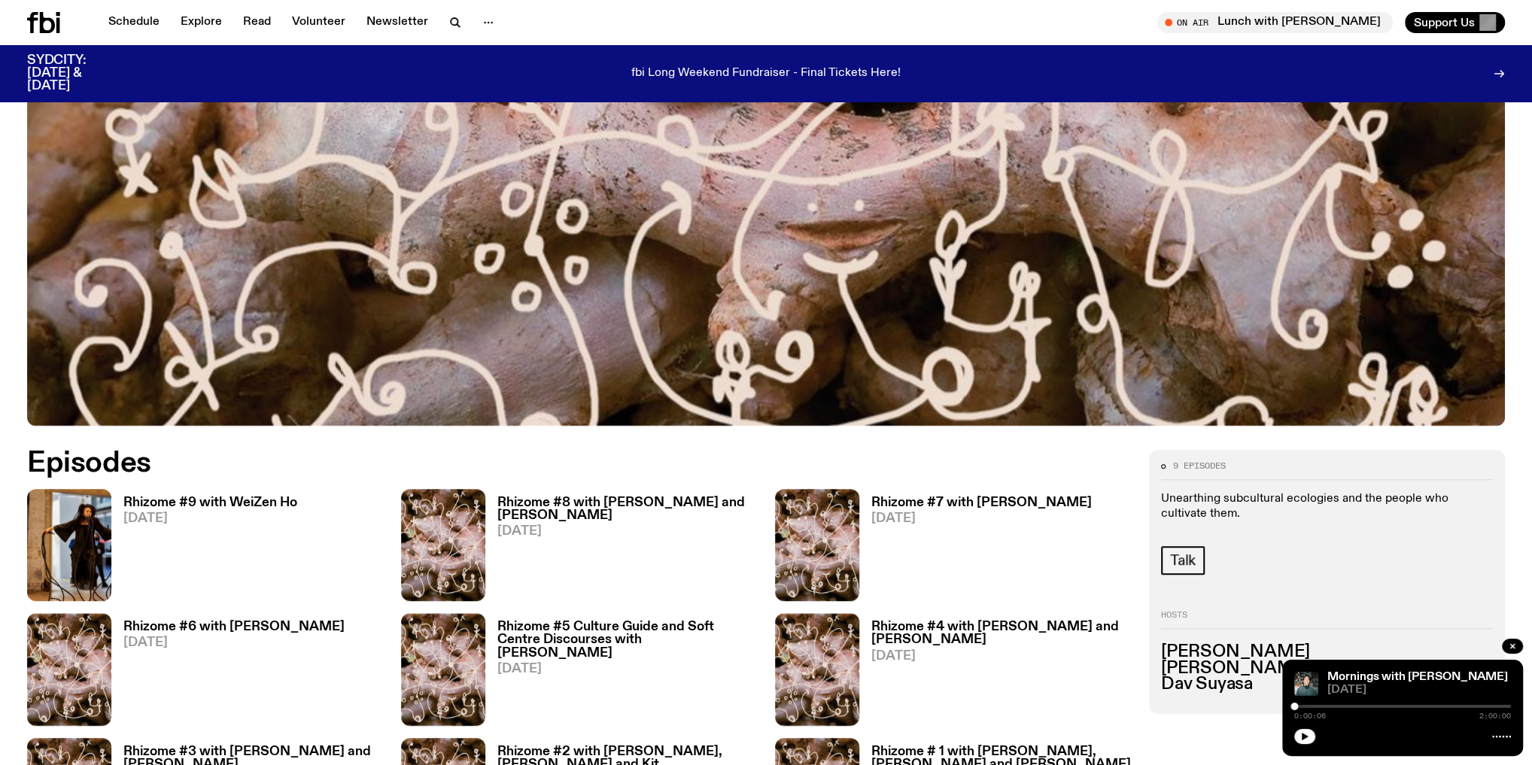
scroll to position [832, 0]
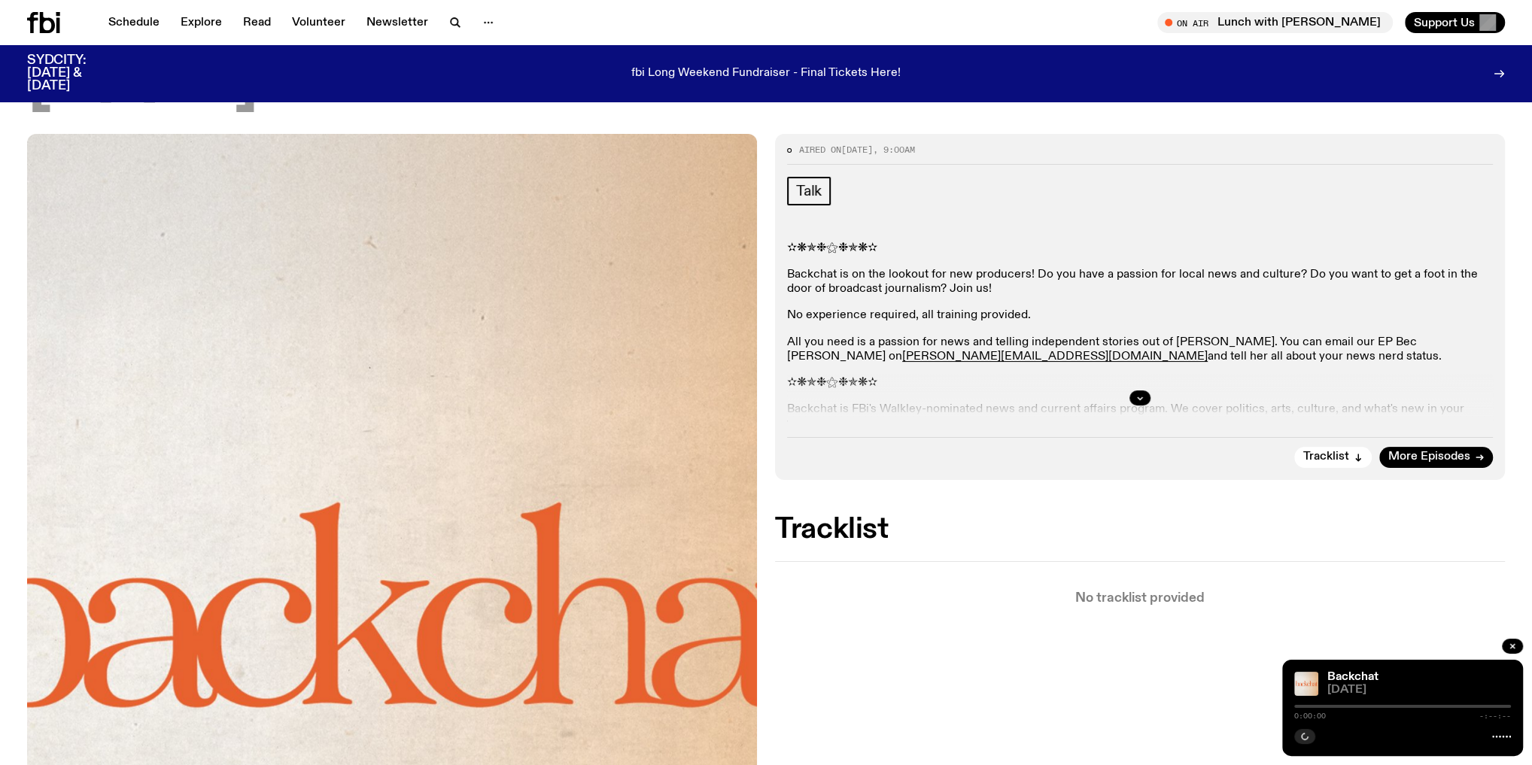
scroll to position [169, 0]
click at [1134, 393] on button "button" at bounding box center [1140, 398] width 21 height 15
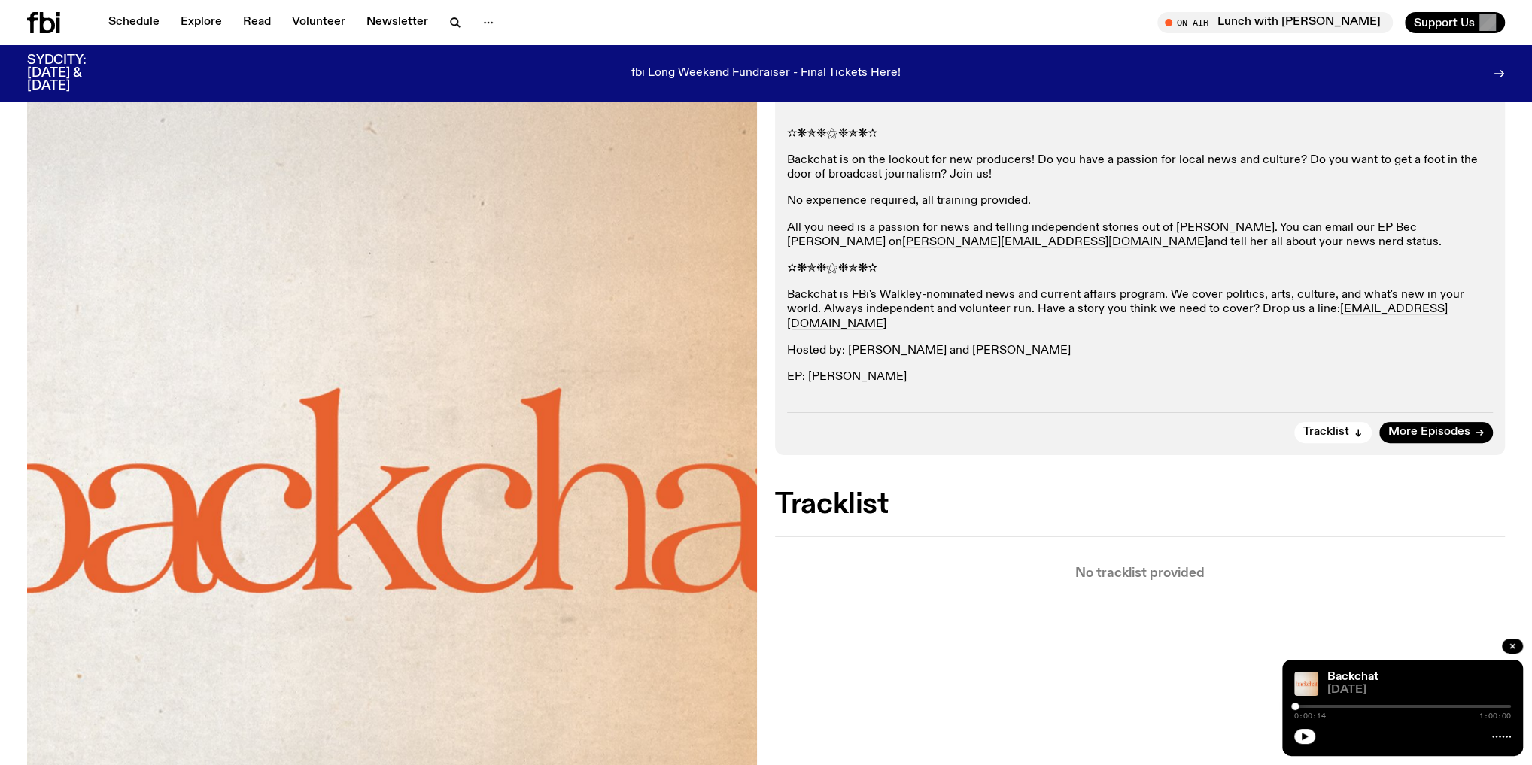
scroll to position [289, 0]
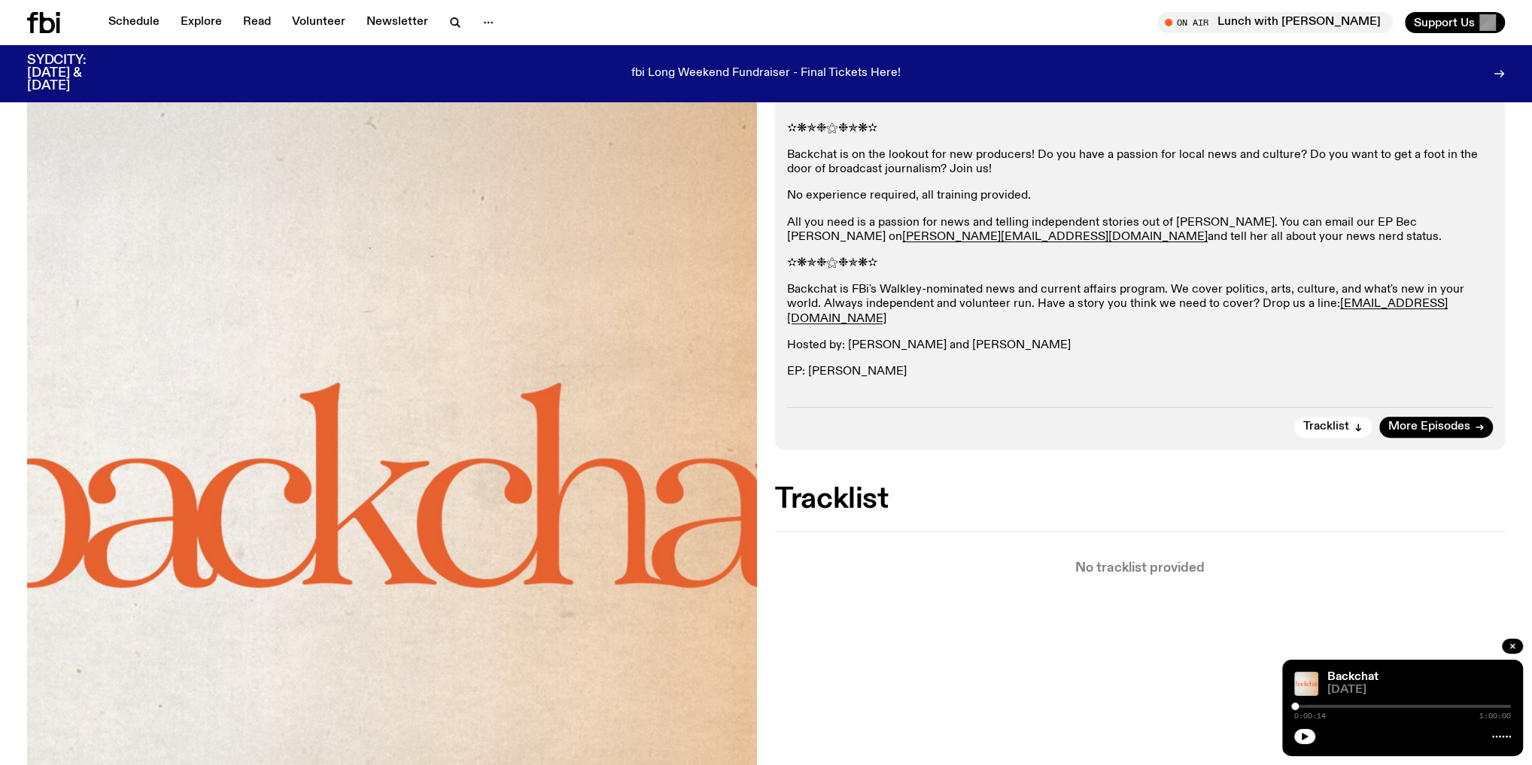
click at [1309, 707] on div at bounding box center [1403, 706] width 217 height 3
click at [1326, 705] on div at bounding box center [1403, 706] width 217 height 3
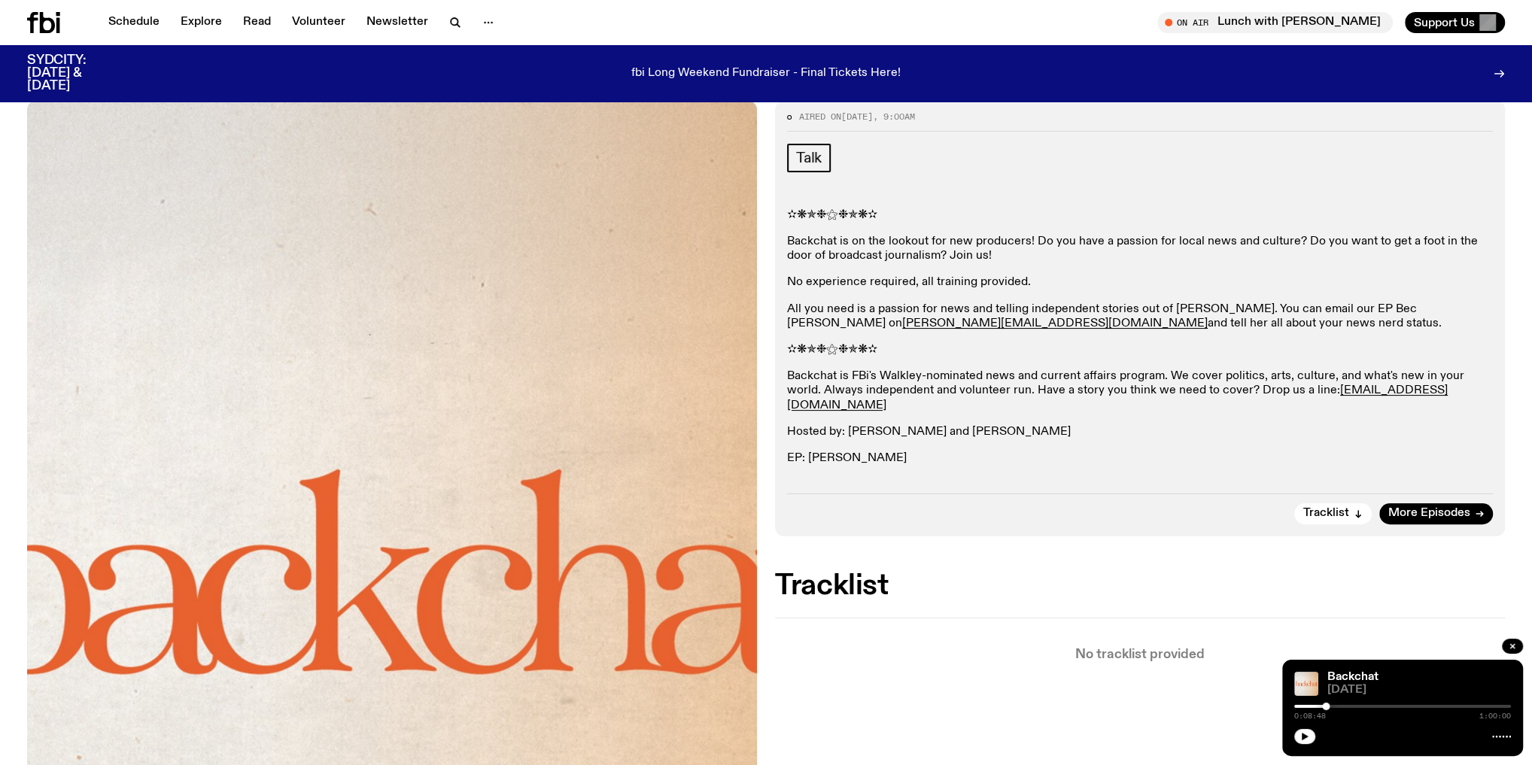
scroll to position [229, 0]
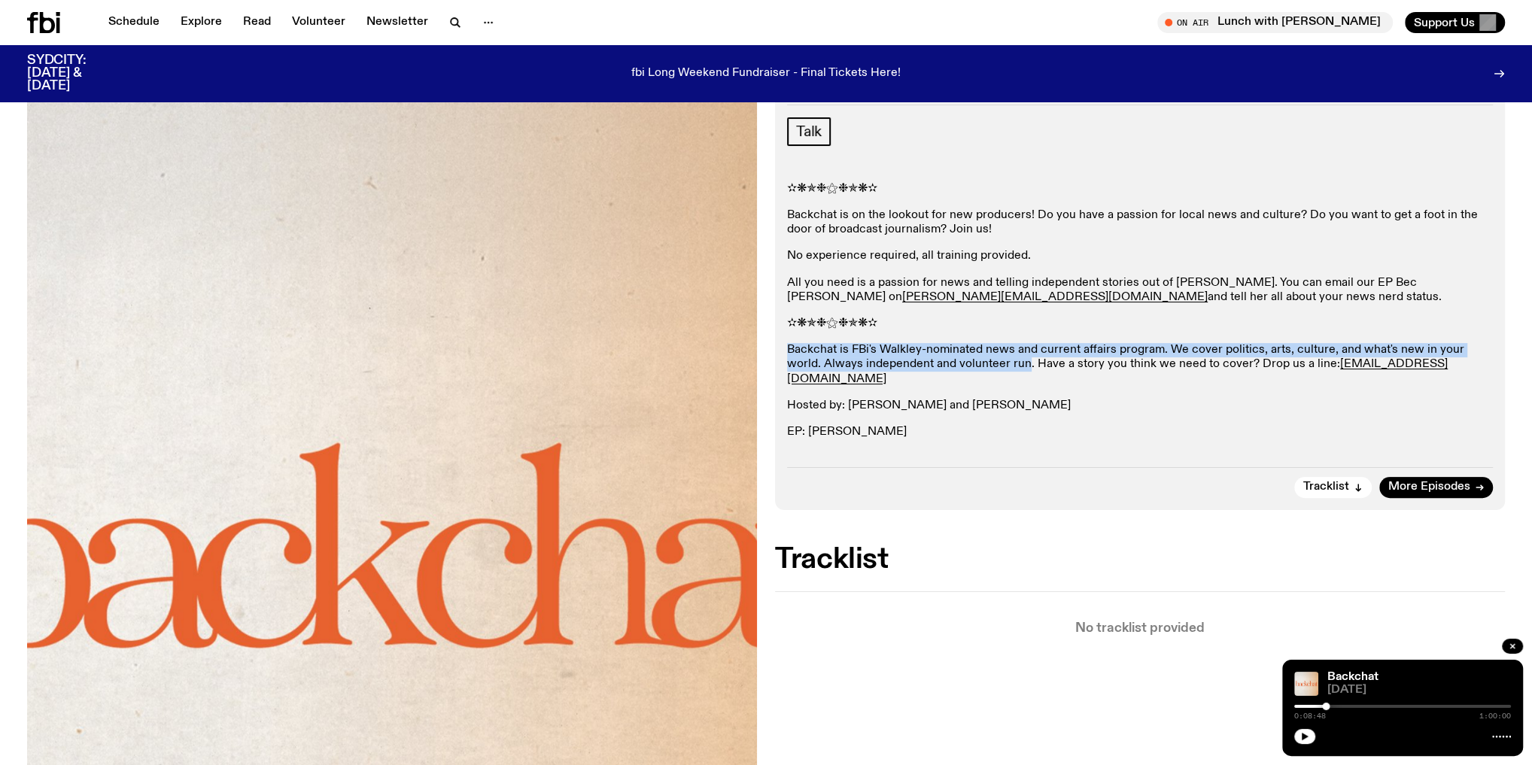
drag, startPoint x: 991, startPoint y: 364, endPoint x: 790, endPoint y: 345, distance: 201.2
click at [790, 345] on p "Backchat is FBi's Walkley-nominated news and current affairs program. We cover …" at bounding box center [1140, 365] width 706 height 44
copy p "Backchat is FBi's Walkley-nominated news and current affairs program. We cover …"
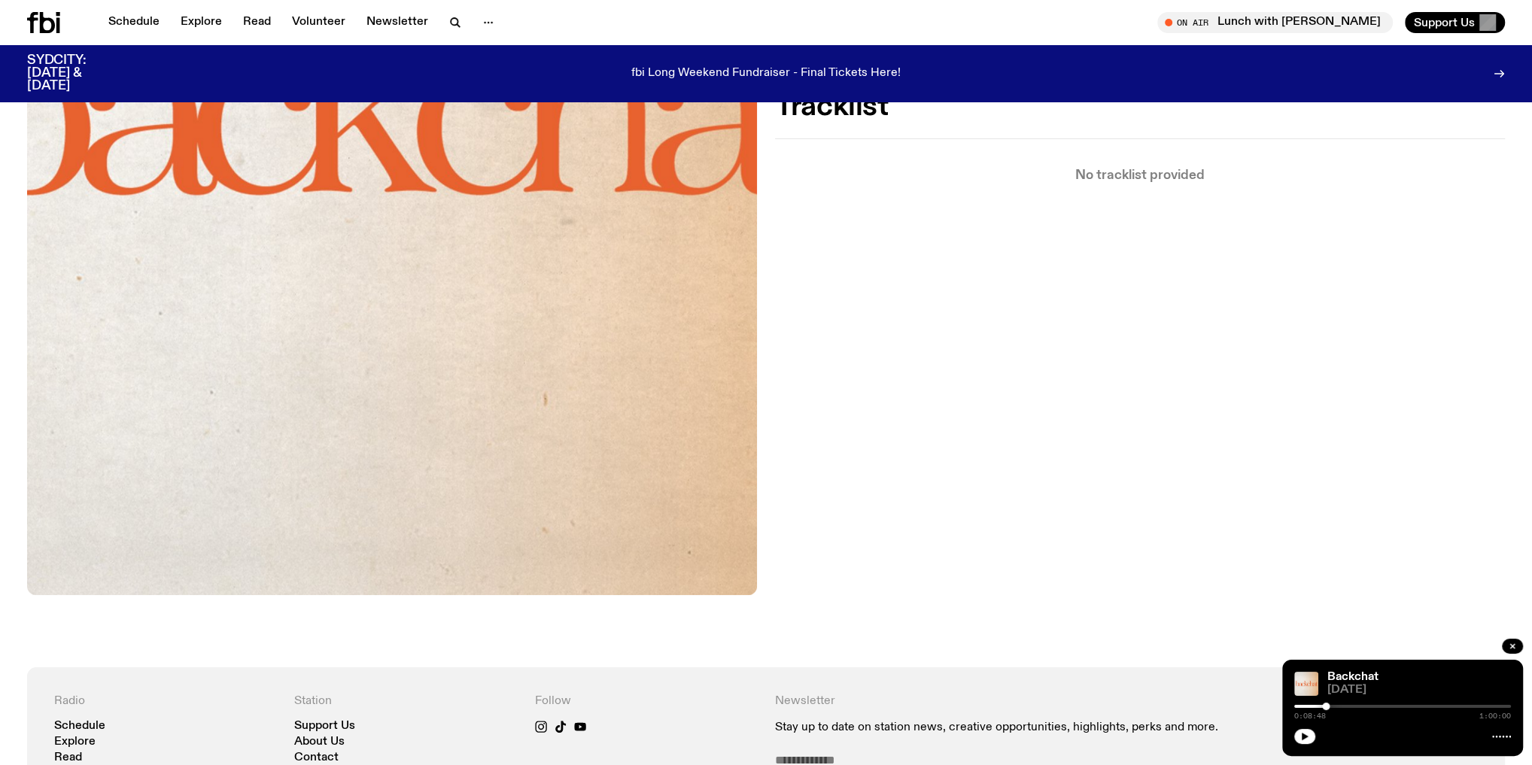
scroll to position [532, 0]
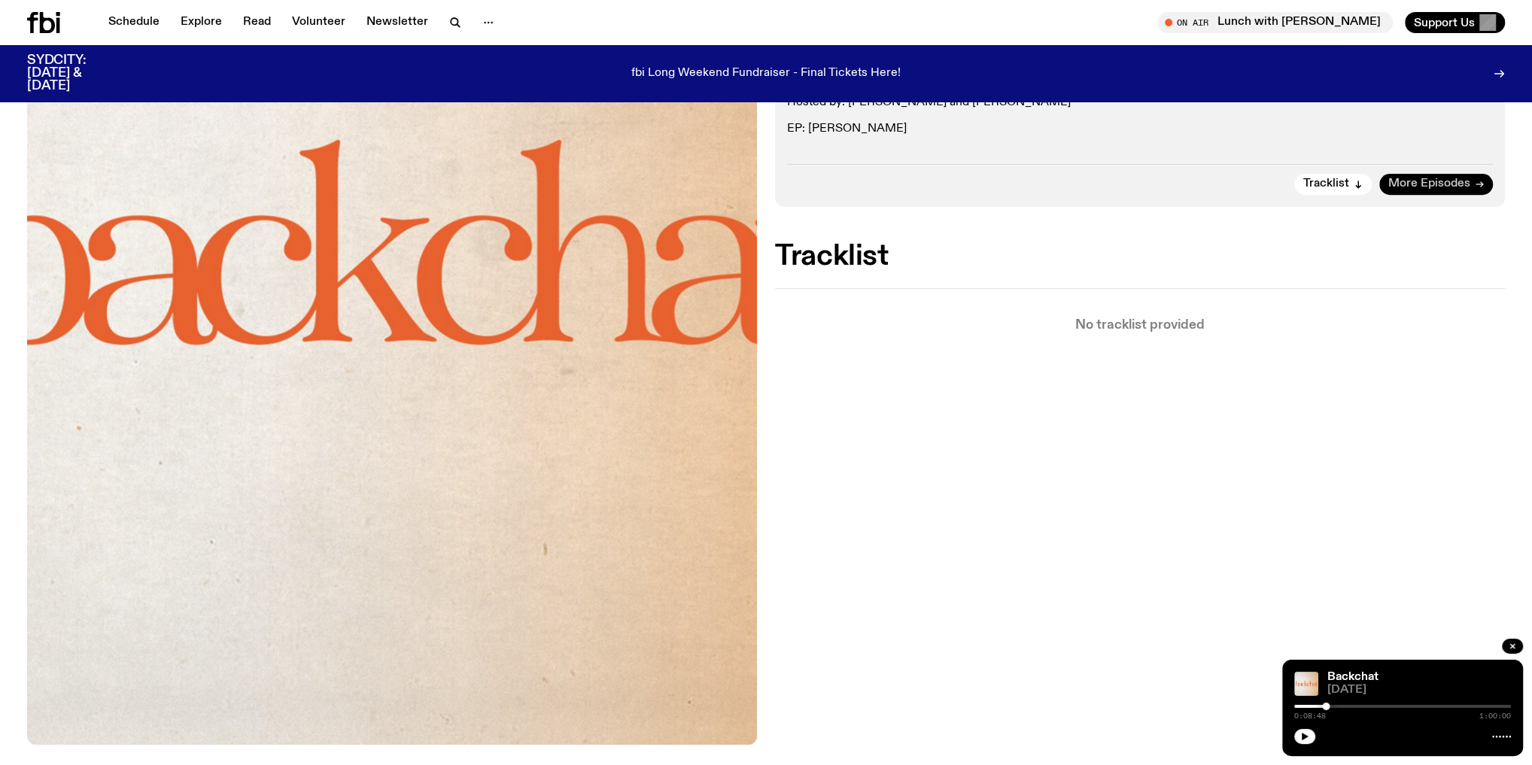
click at [1445, 184] on span "More Episodes" at bounding box center [1430, 183] width 82 height 11
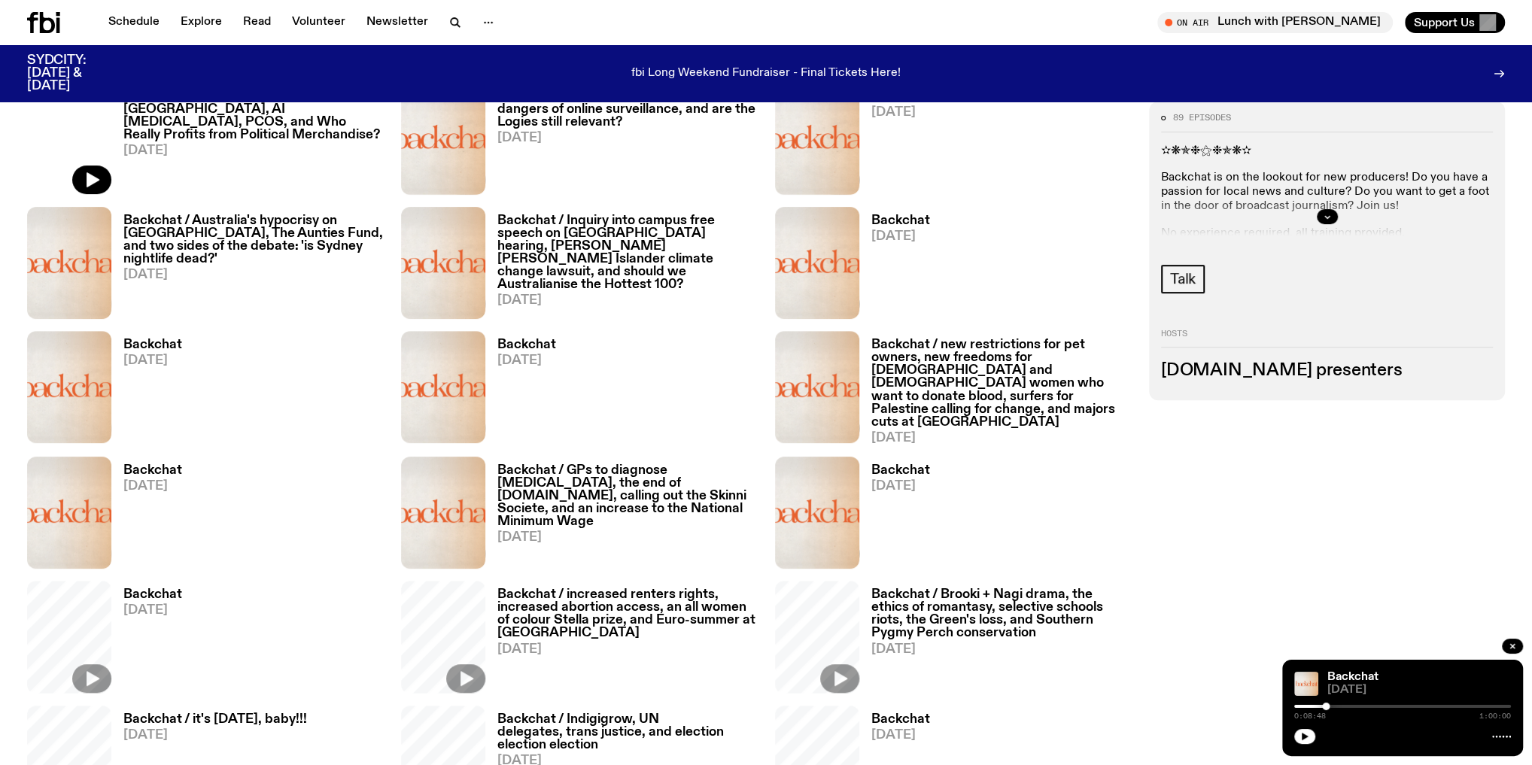
scroll to position [892, 0]
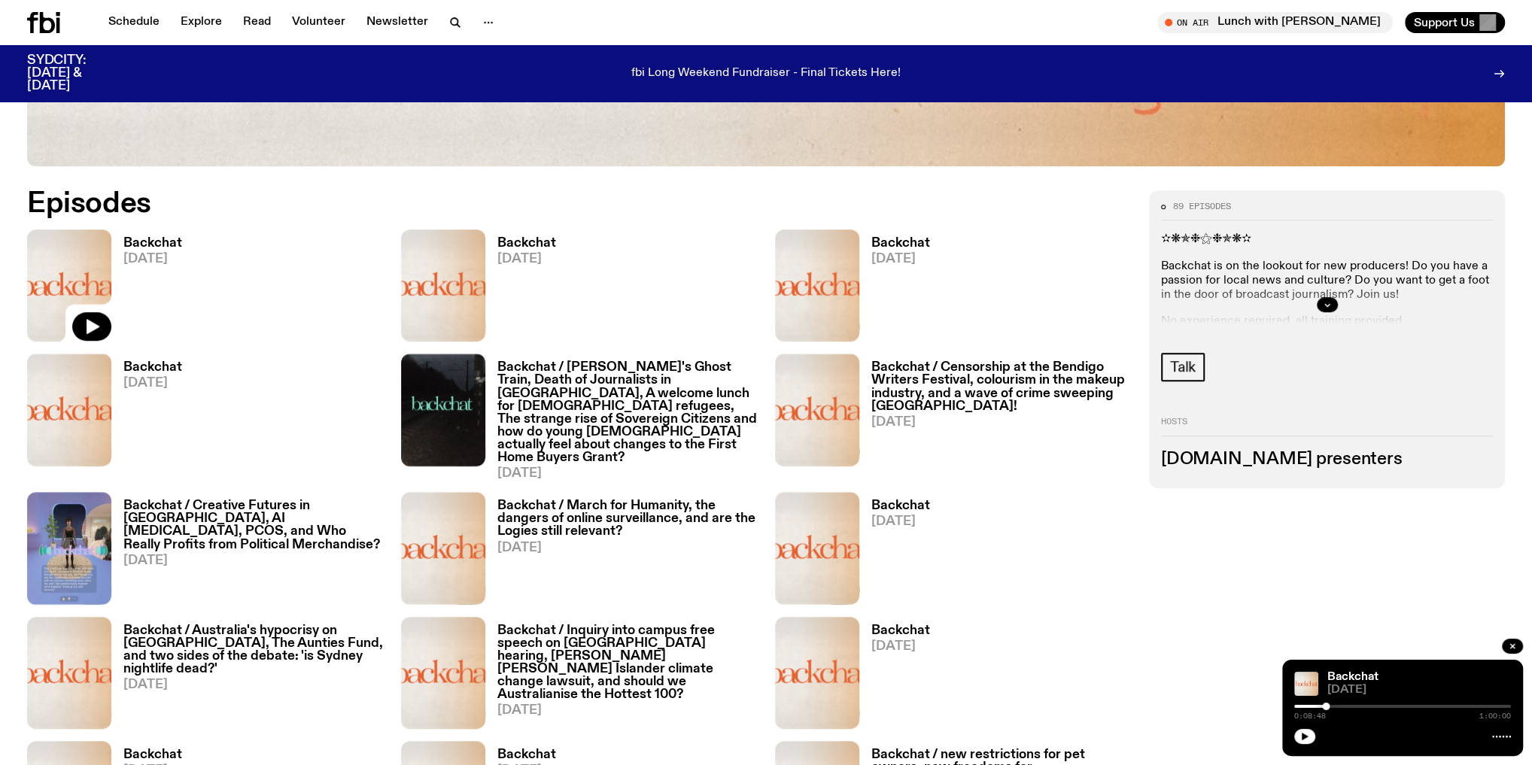
drag, startPoint x: 1103, startPoint y: 419, endPoint x: 1121, endPoint y: 385, distance: 39.1
click at [1121, 385] on h3 "Backchat / Censorship at the Bendigo Writers Festival, colourism in the makeup …" at bounding box center [1002, 386] width 260 height 51
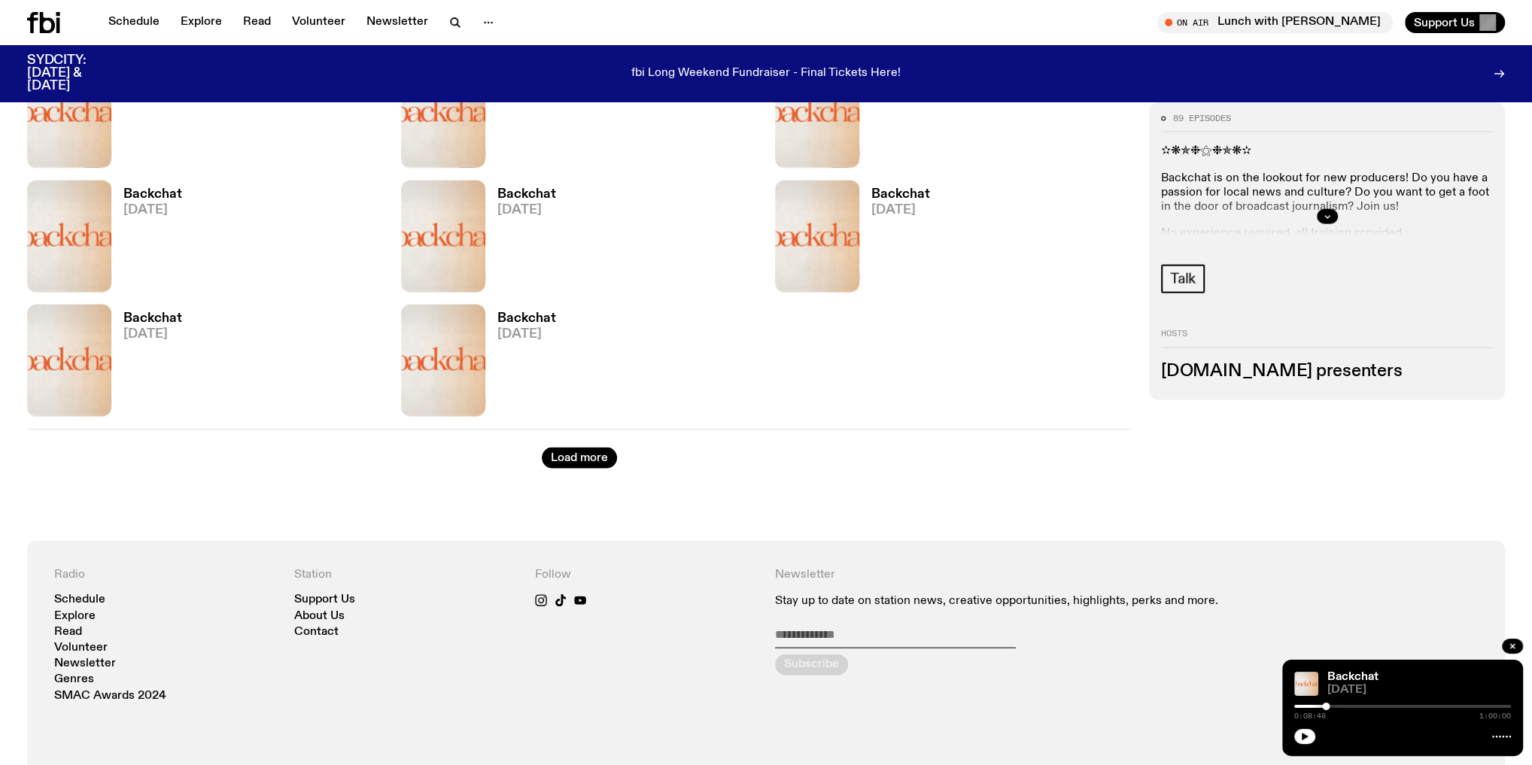
scroll to position [2987, 0]
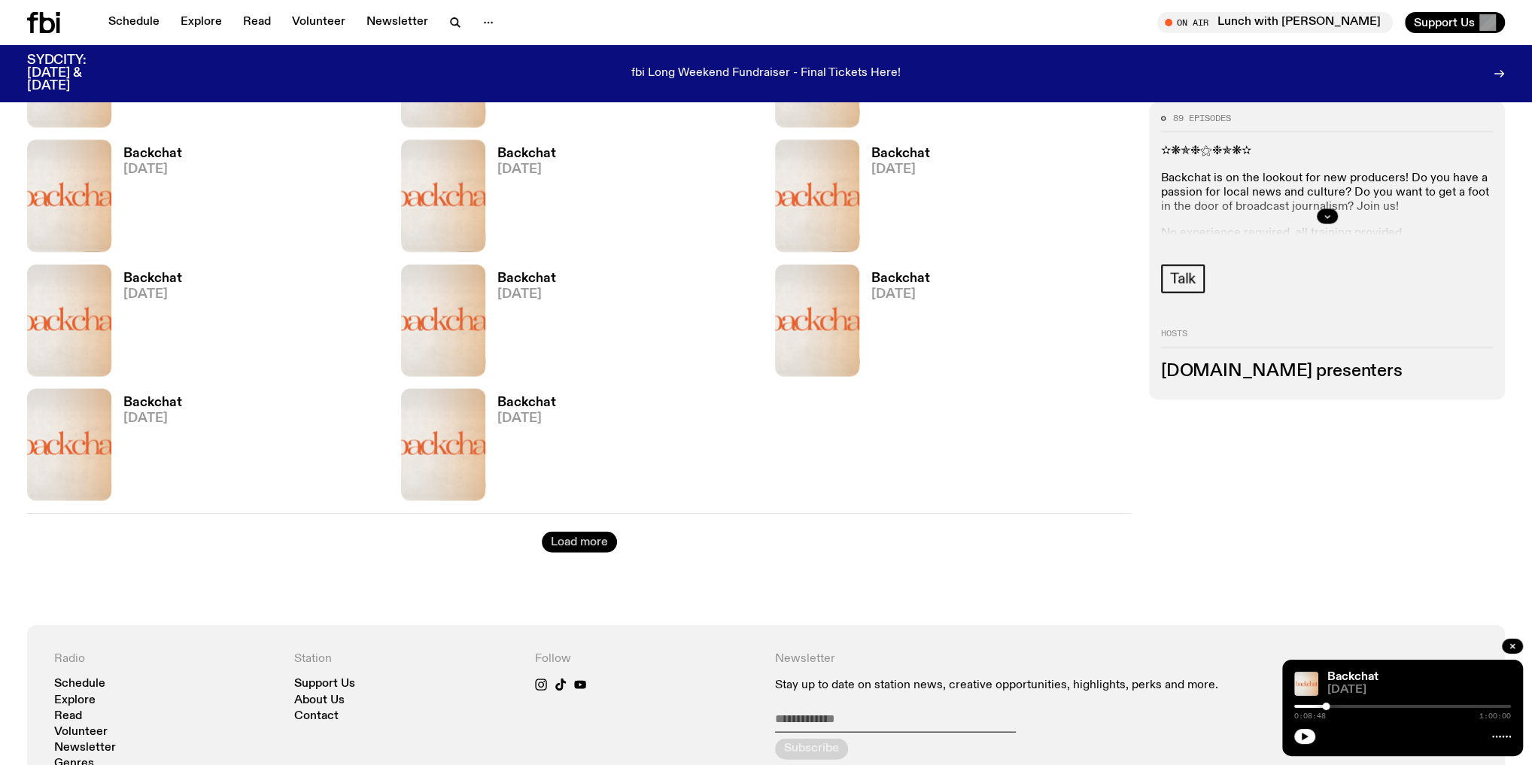
click at [565, 532] on button "Load more" at bounding box center [579, 542] width 75 height 21
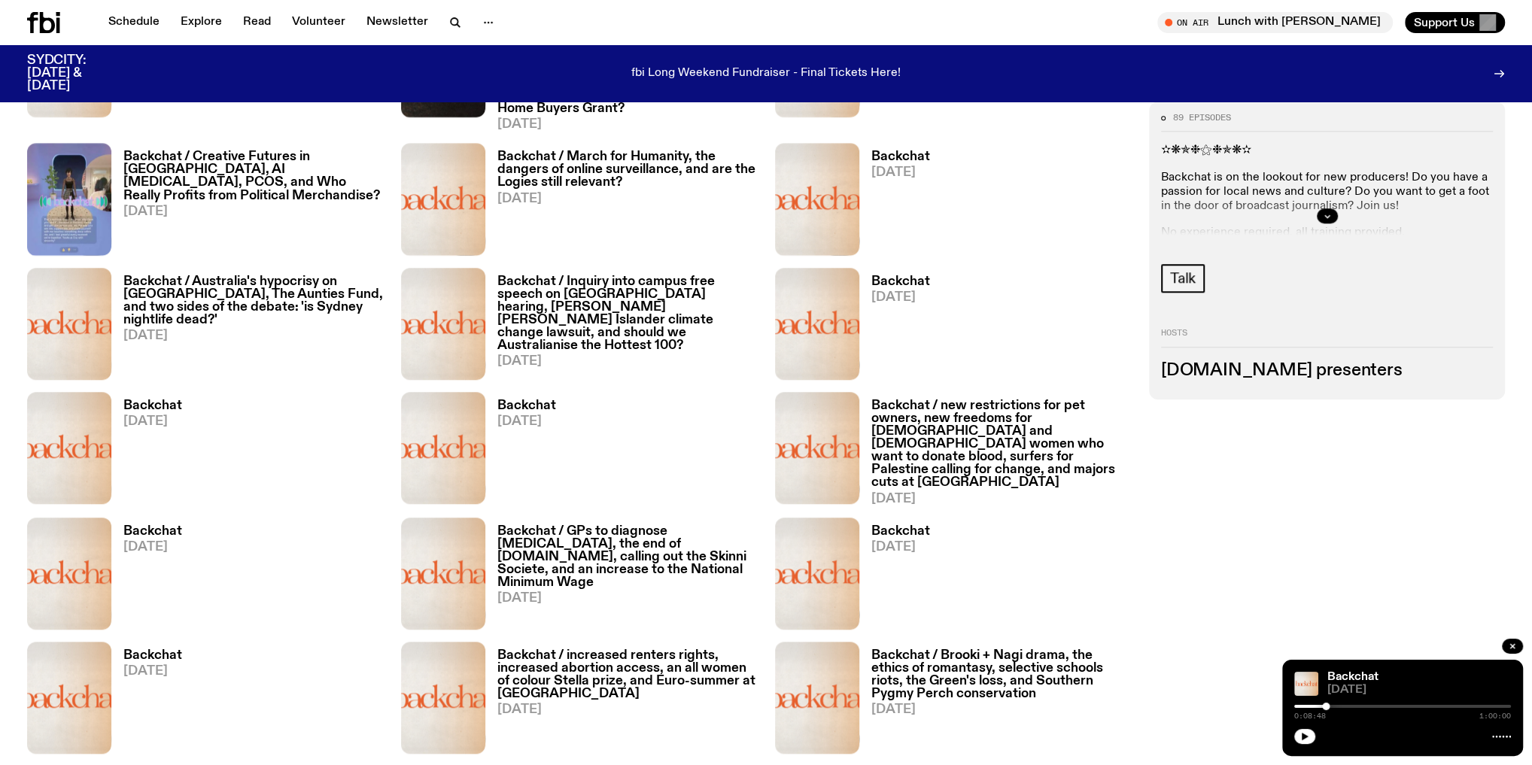
scroll to position [880, 0]
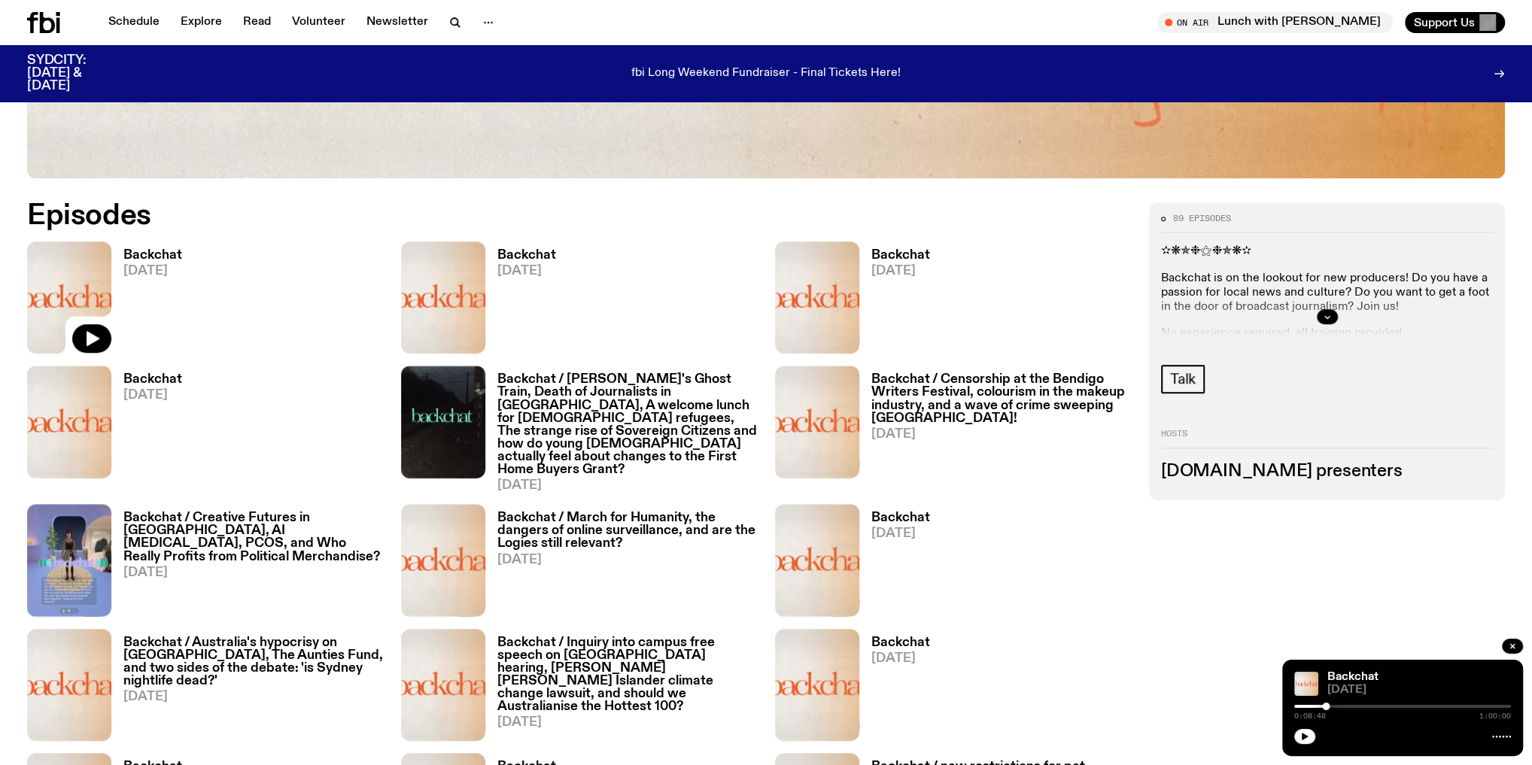
click at [1302, 318] on div at bounding box center [1327, 317] width 332 height 48
click at [1303, 319] on div at bounding box center [1327, 317] width 332 height 48
click at [1319, 318] on button "button" at bounding box center [1327, 316] width 21 height 15
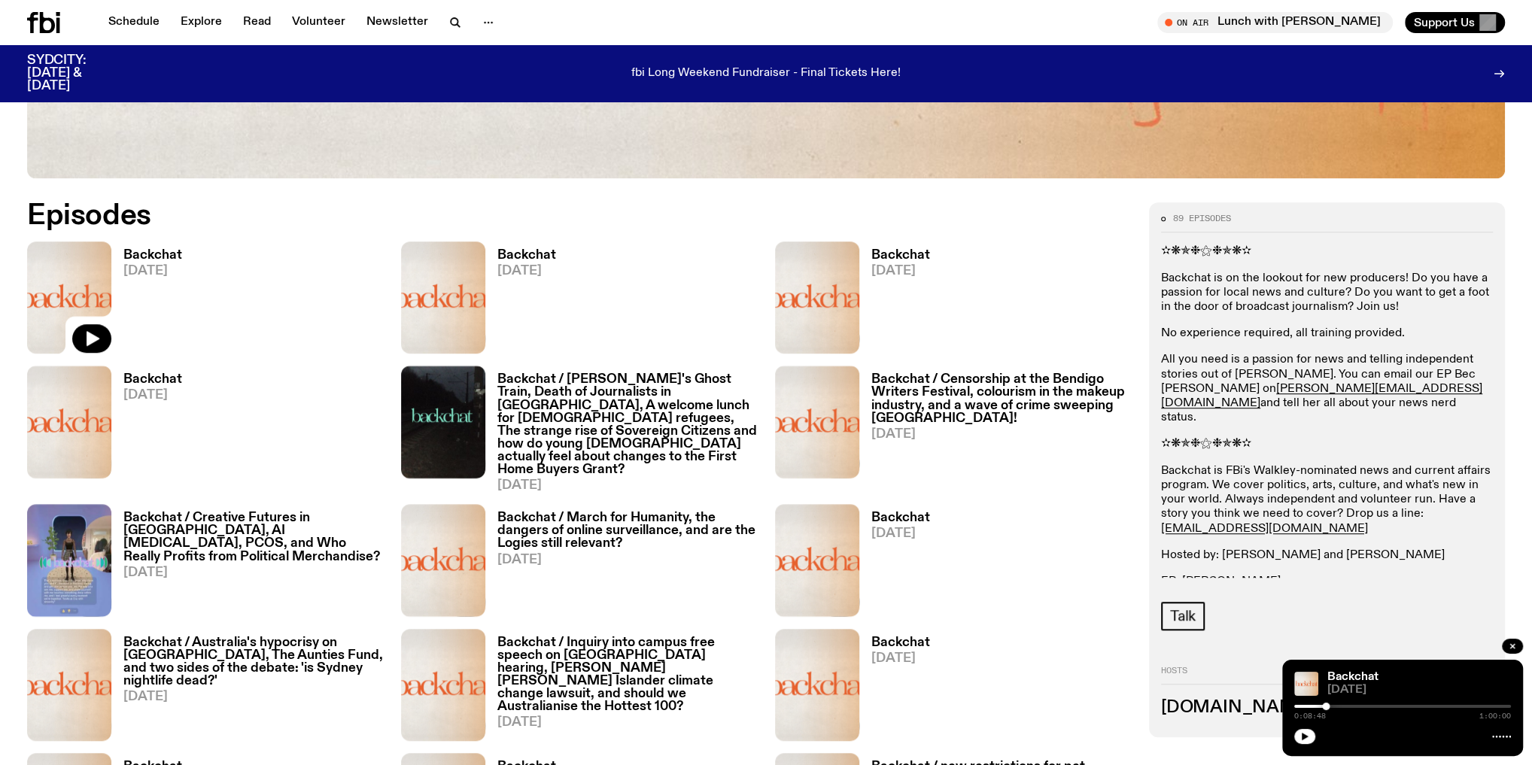
click at [1339, 346] on div "✫❋✯❉⚝❉✯❋✫ Backchat is on the lookout for new producers! Do you have a passion f…" at bounding box center [1327, 445] width 332 height 400
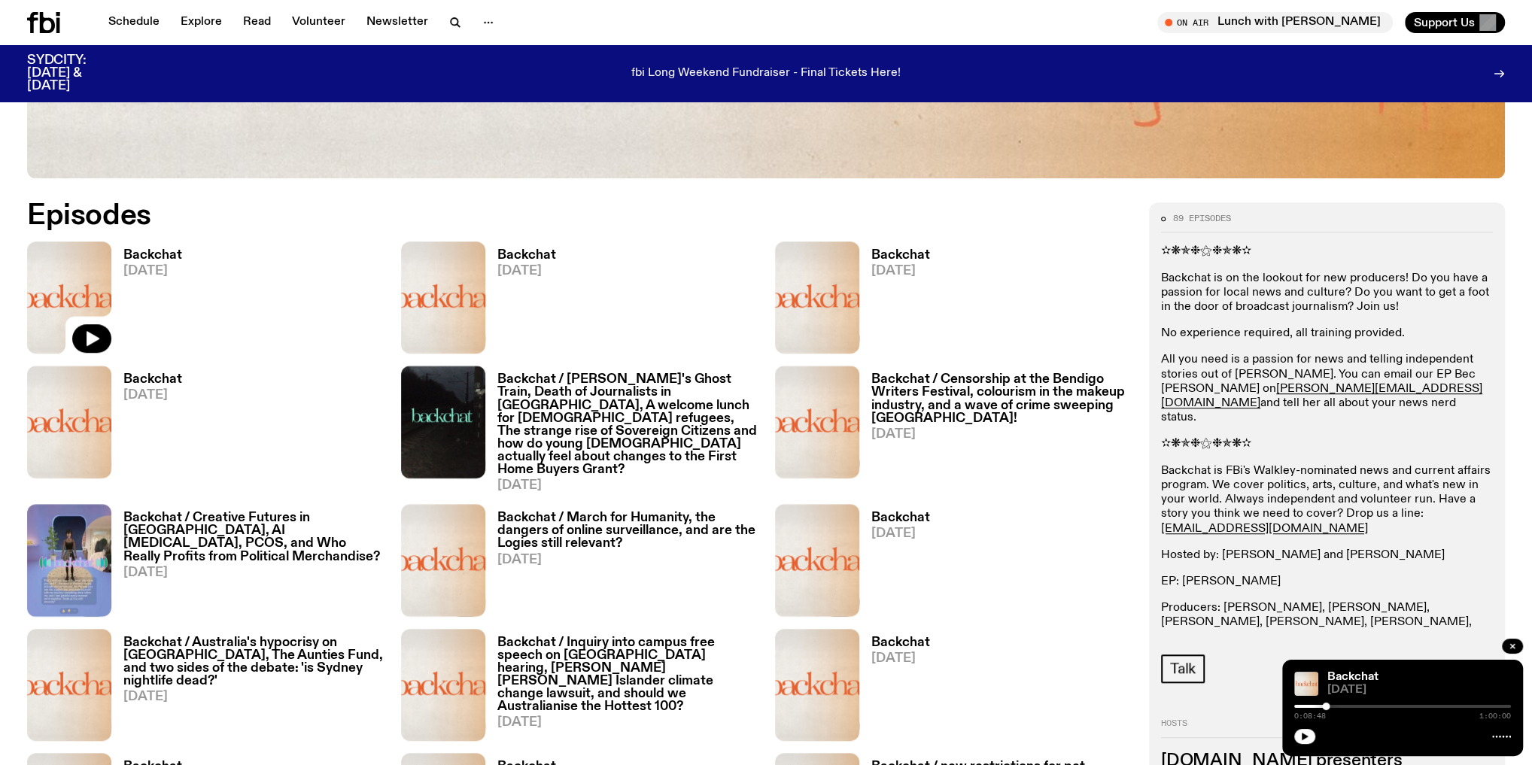
click at [1248, 372] on p "All you need is a passion for news and telling independent stories out of Eora.…" at bounding box center [1327, 389] width 332 height 72
copy p "Eora"
drag, startPoint x: 749, startPoint y: 306, endPoint x: 1018, endPoint y: 178, distance: 298.3
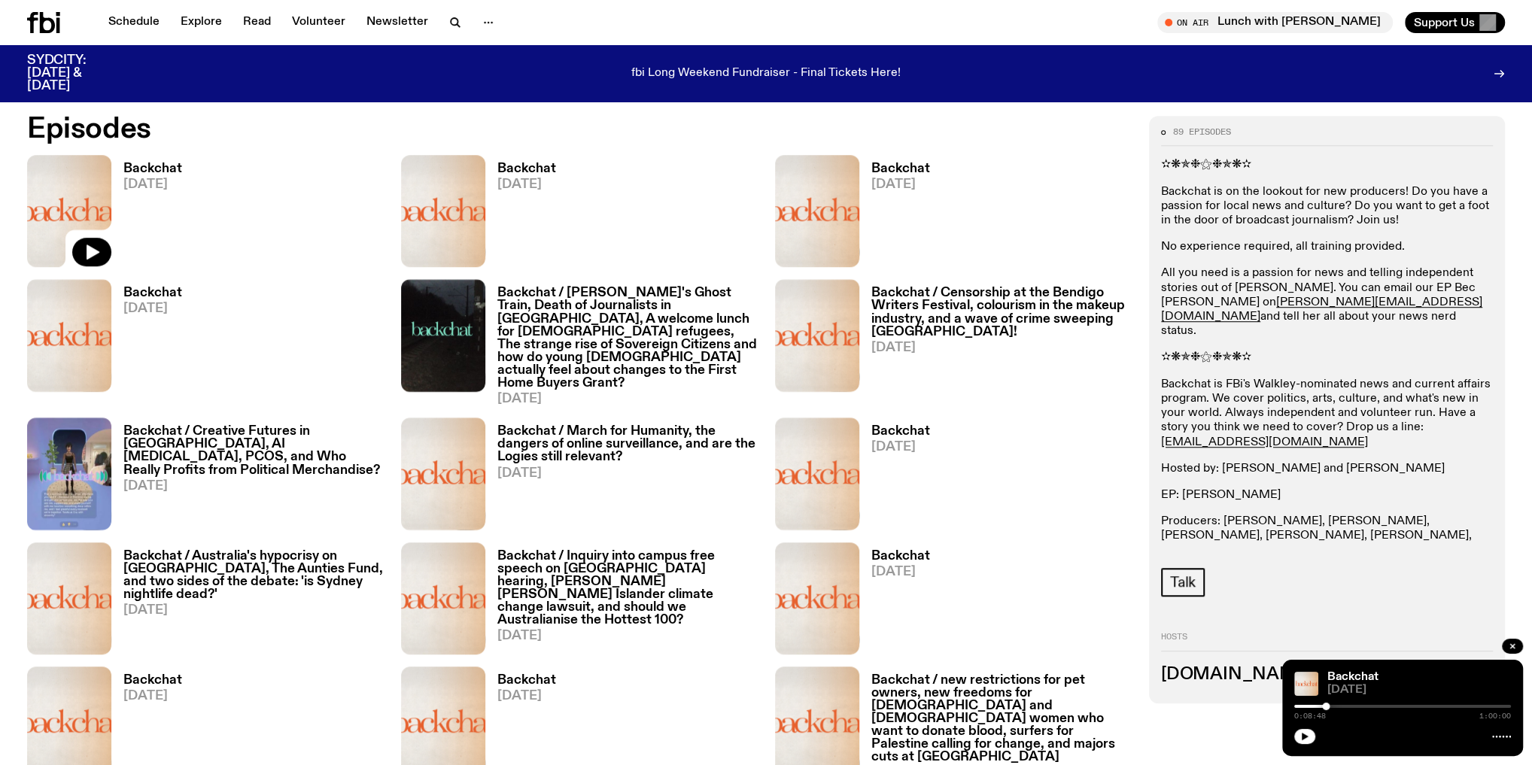
scroll to position [940, 0]
